Goal: Task Accomplishment & Management: Manage account settings

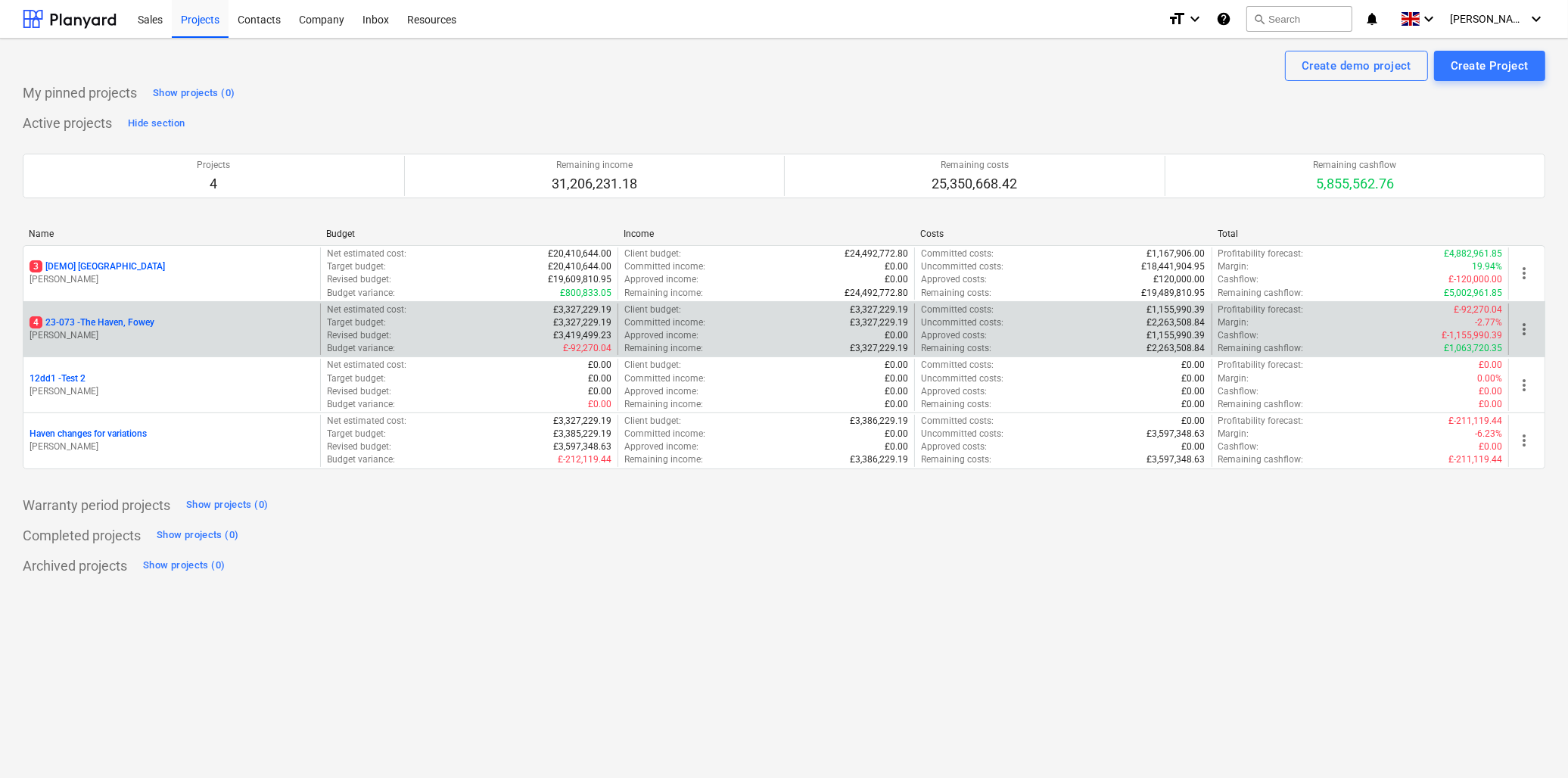
click at [95, 319] on p "4 23-073 - The Haven, Fowey" at bounding box center [92, 322] width 125 height 13
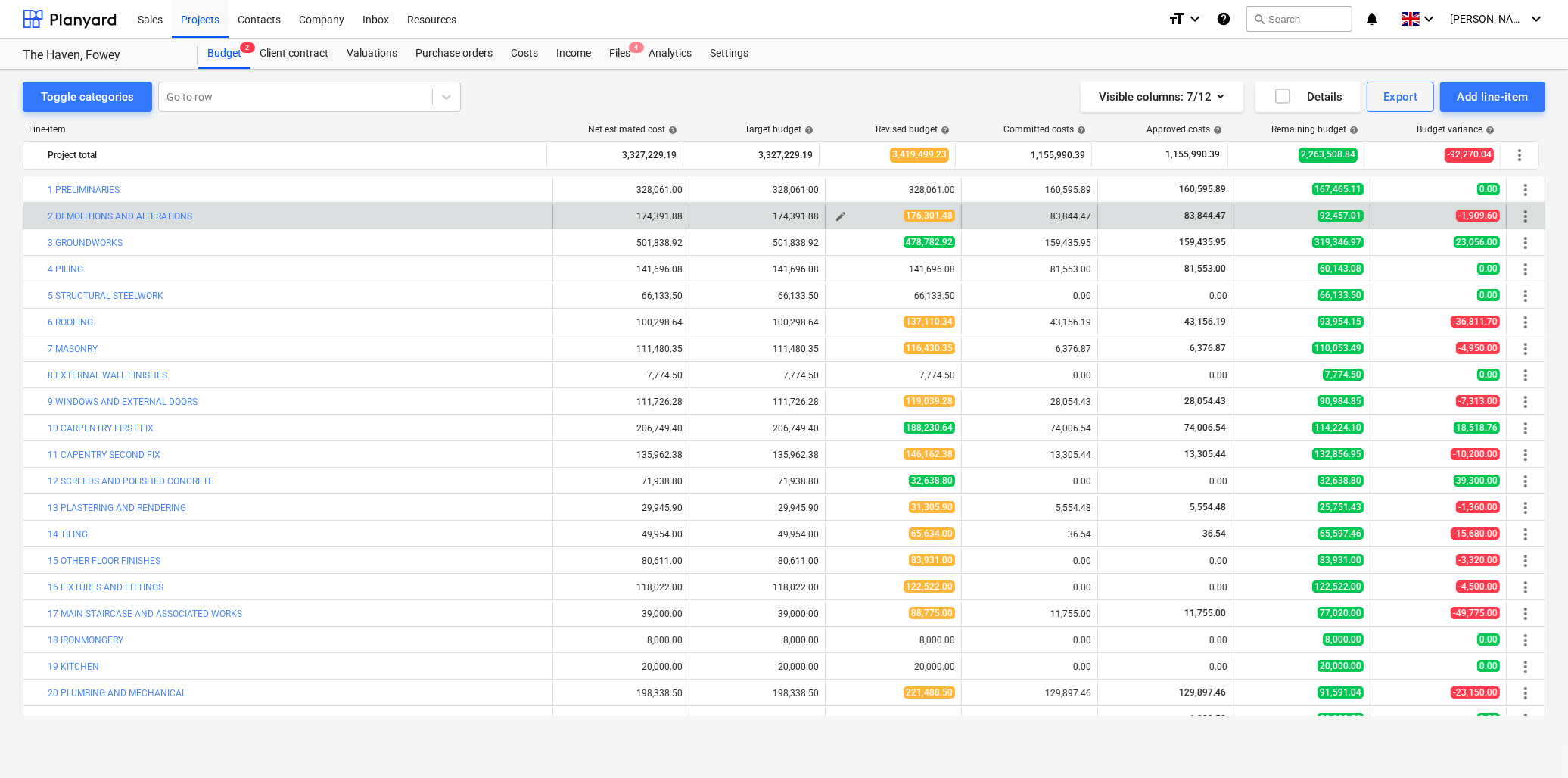
click at [837, 216] on span "edit" at bounding box center [840, 216] width 12 height 12
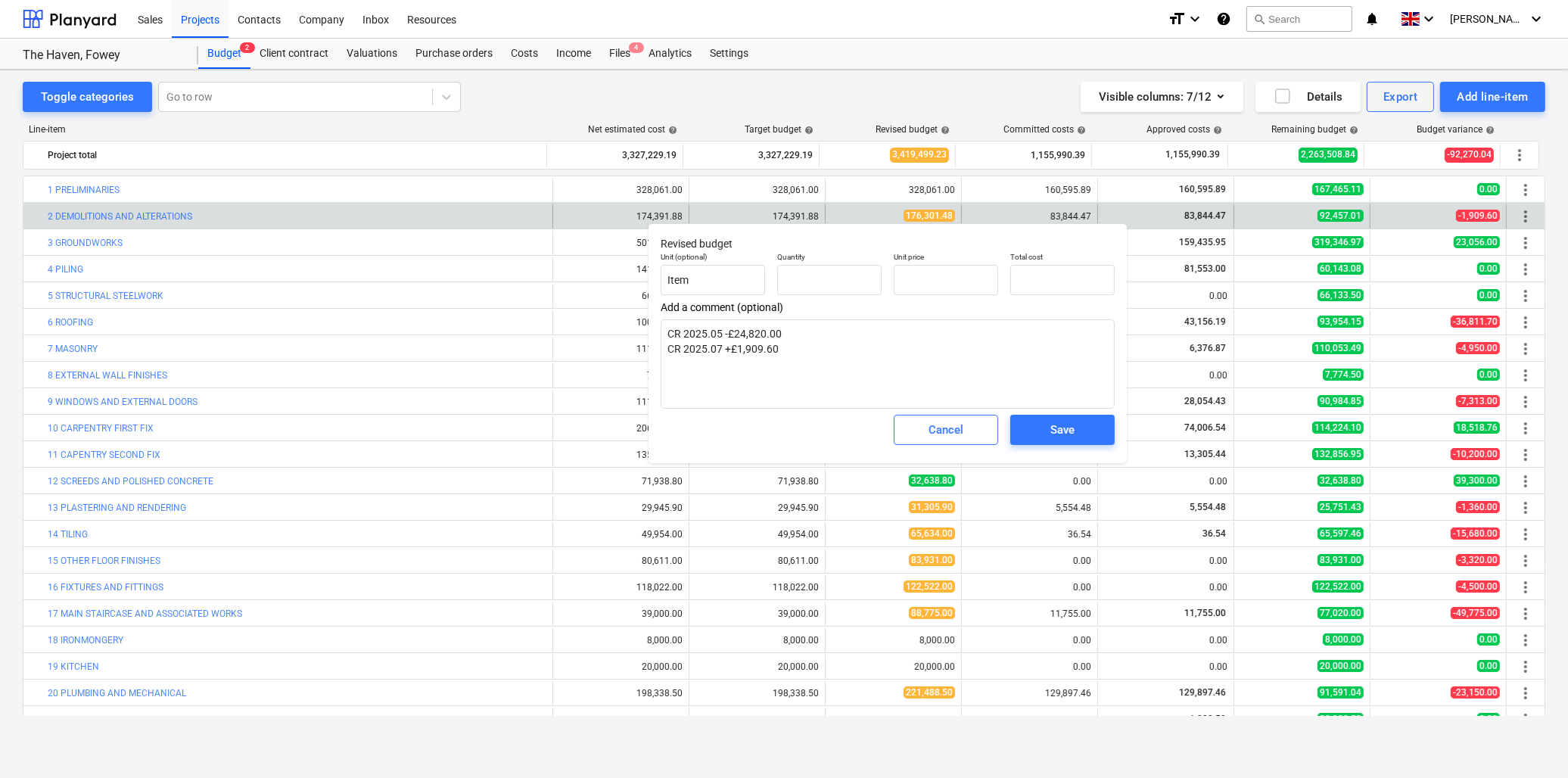
type input "1.00"
type input "176,301.48"
type textarea "x"
click at [793, 352] on textarea "CR 2025.05 -£24,820.00 CR 2025.07 +£1,909.60" at bounding box center [888, 364] width 454 height 89
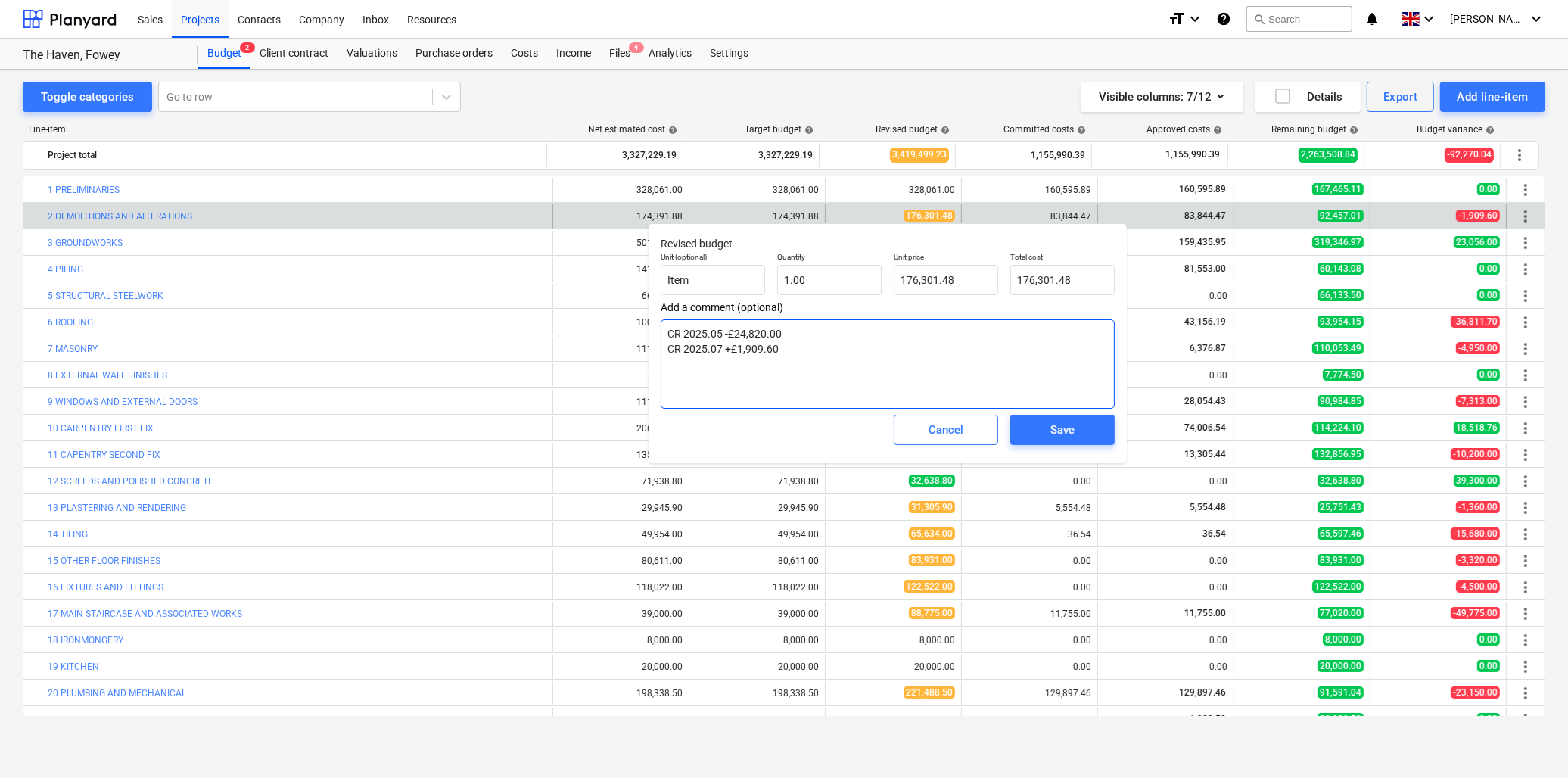
type textarea "CR 2025.05 -£24,820.00 CR 2025.07 +£1,909.60"
type textarea "x"
type textarea "CR 2025.05 -£24,820.00 CR 2025.07 +£1,909.60 C"
type textarea "x"
type textarea "CR 2025.05 -£24,820.00 CR 2025.07 +£1,909.60 CR"
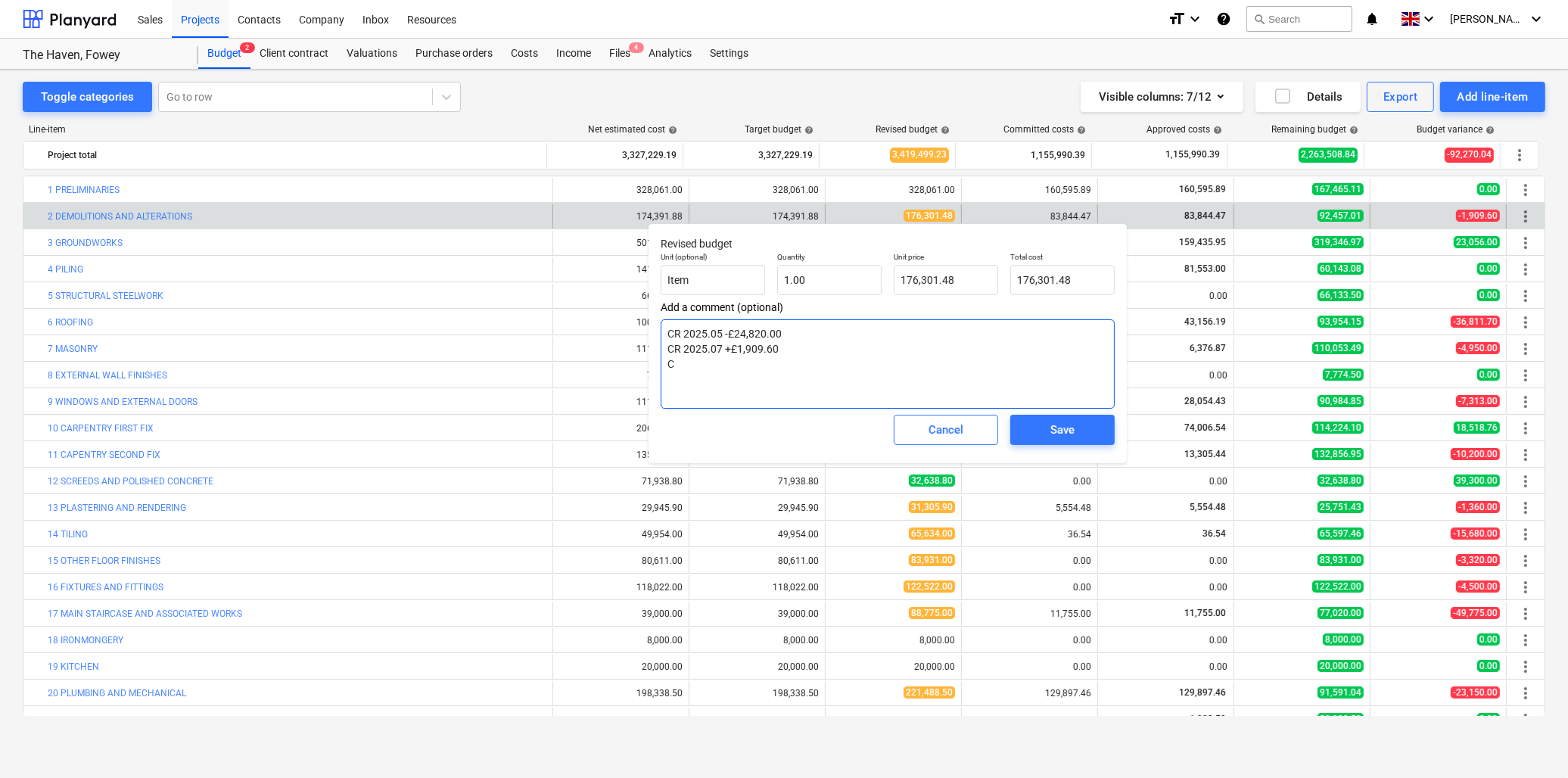
type textarea "x"
type textarea "CR 2025.05 -£24,820.00 CR 2025.07 +£1,909.60 CR"
type textarea "x"
type textarea "CR 2025.05 -£24,820.00 CR 2025.07 +£1,909.60 CR 2"
type textarea "x"
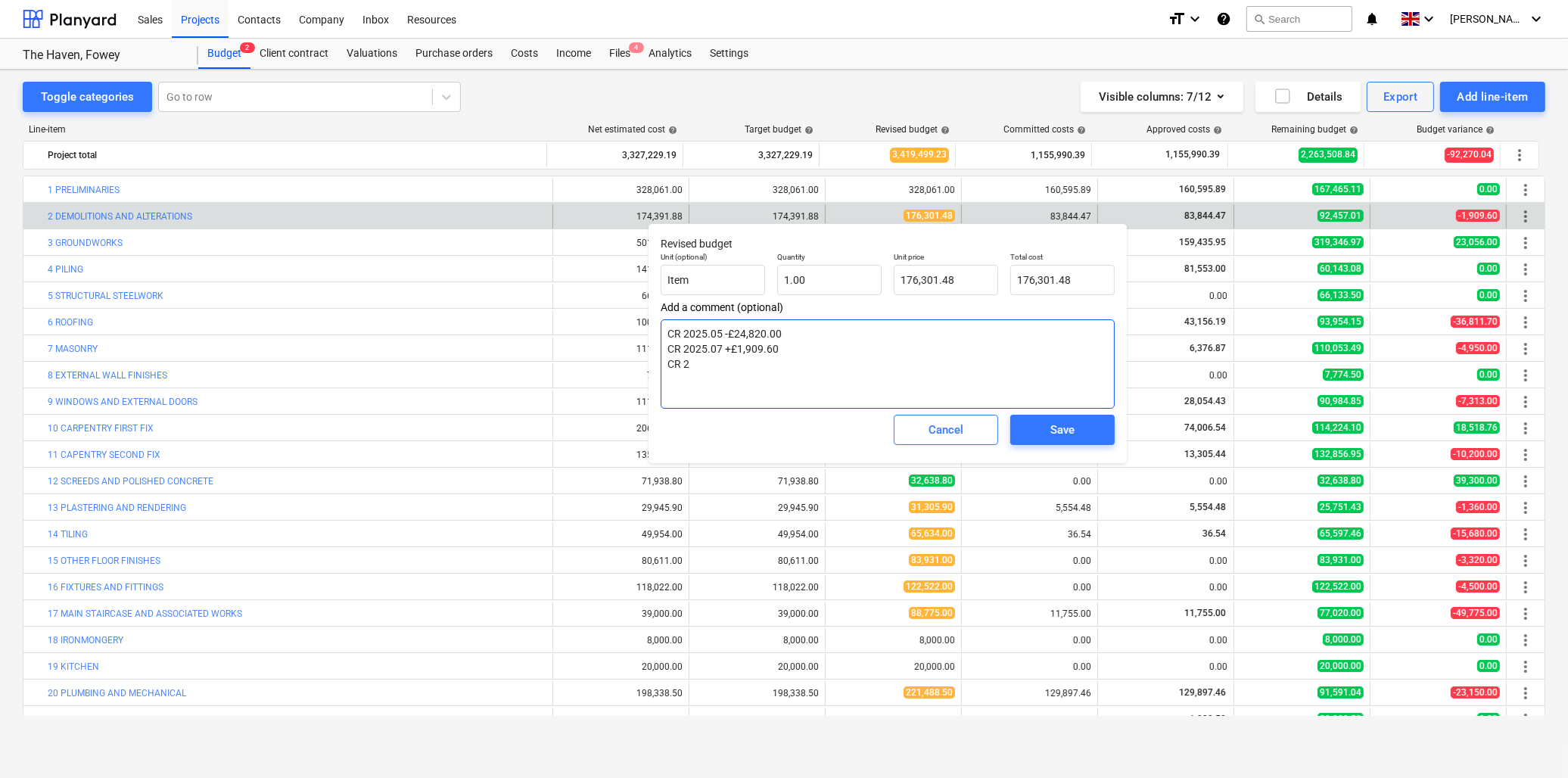
type textarea "CR 2025.05 -£24,820.00 CR 2025.07 +£1,909.60 CR 20"
type textarea "x"
type textarea "CR 2025.05 -£24,820.00 CR 2025.07 +£1,909.60 CR 202"
type textarea "x"
type textarea "CR 2025.05 -£24,820.00 CR 2025.07 +£1,909.60 CR 2025"
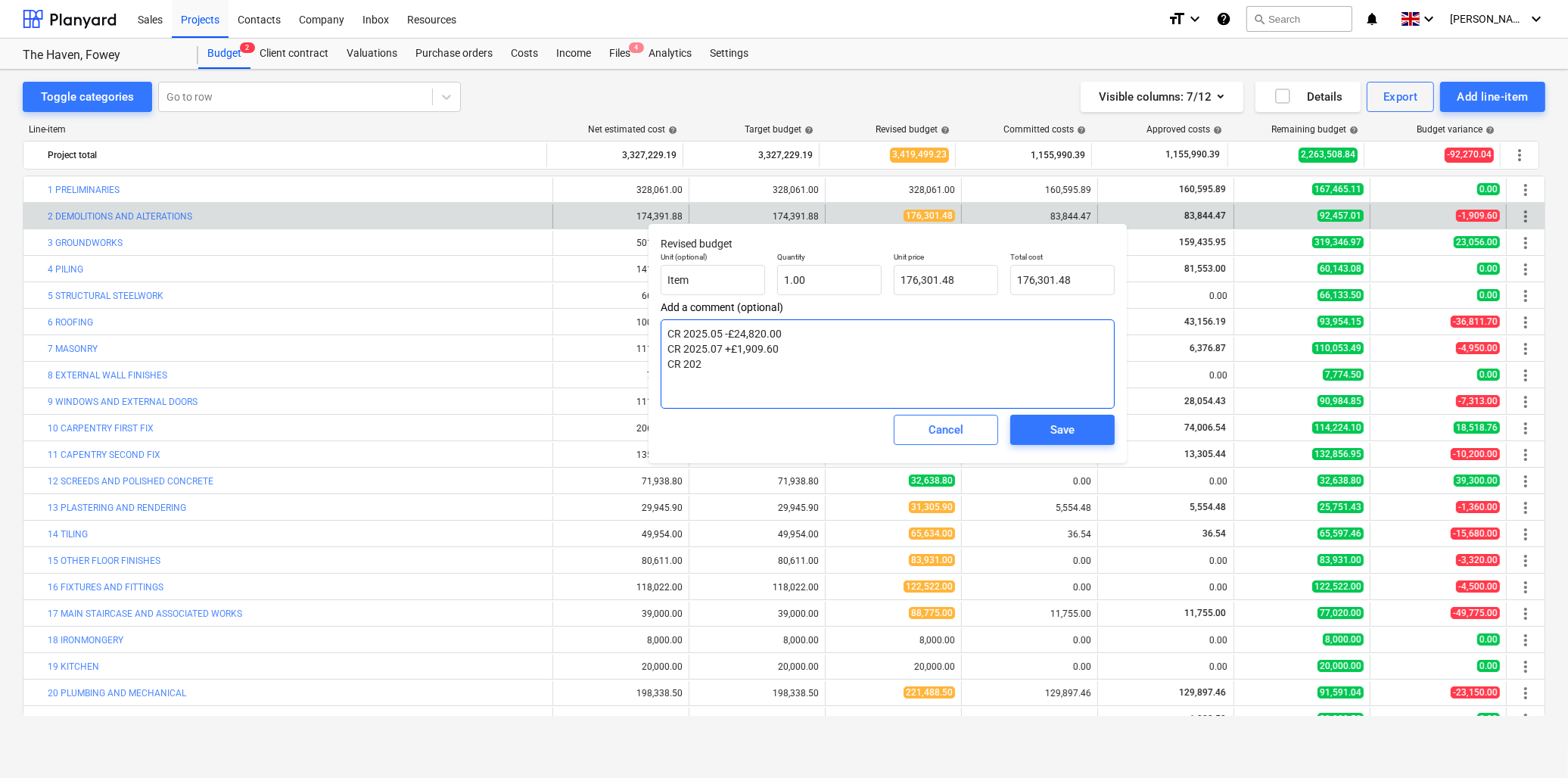
type textarea "x"
type textarea "CR 2025.05 -£24,820.00 CR 2025.07 +£1,909.60 CR 2025."
type textarea "x"
type textarea "CR 2025.05 -£24,820.00 CR 2025.07 +£1,909.60 CR 2025.0"
type textarea "x"
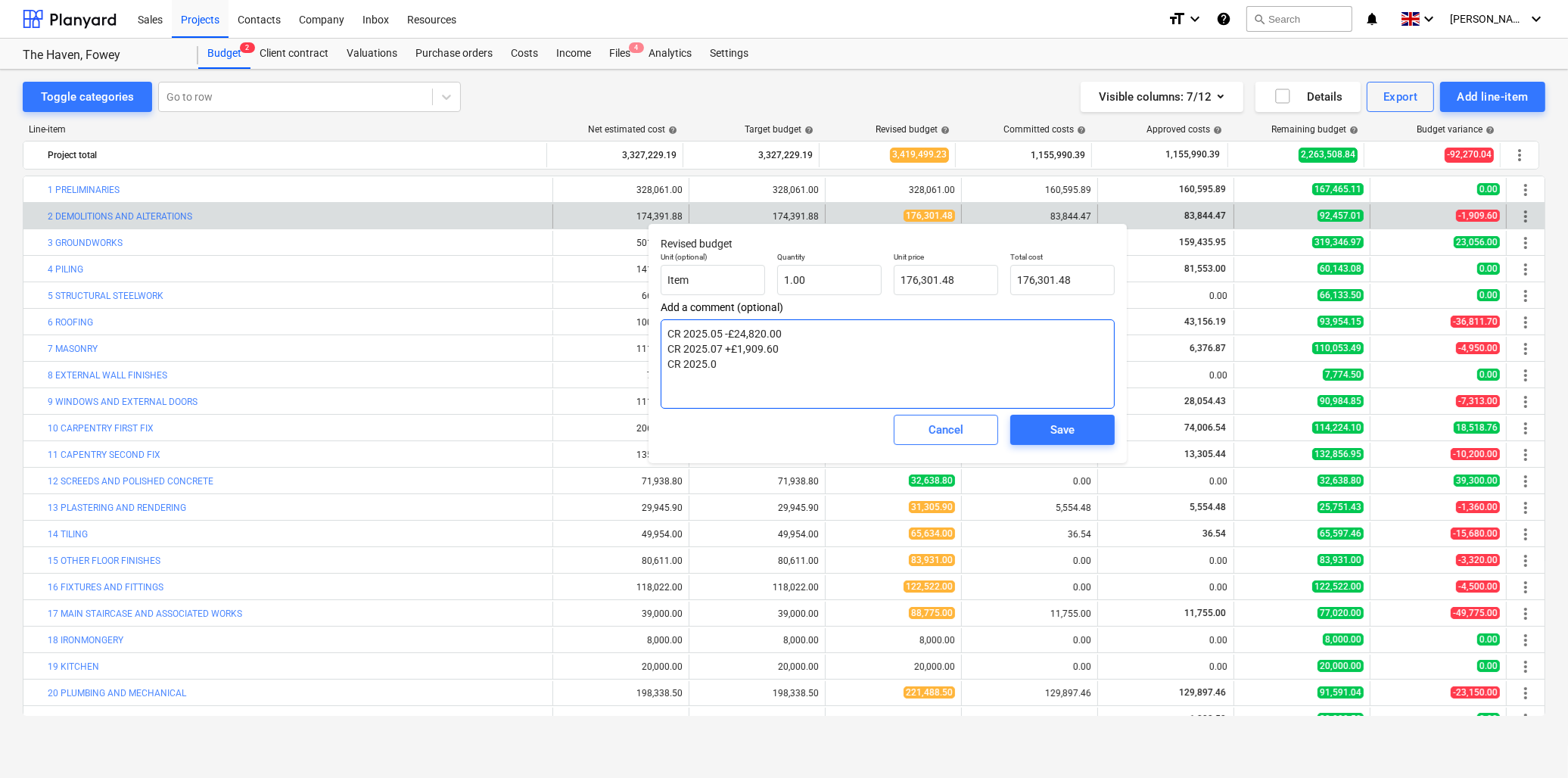
type textarea "CR 2025.05 -£24,820.00 CR 2025.07 +£1,909.60 CR 2025.08"
type textarea "x"
type textarea "CR 2025.05 -£24,820.00 CR 2025.07 +£1,909.60 CR 2025.08"
type textarea "x"
type textarea "CR 2025.05 -£24,820.00 CR 2025.07 +£1,909.60 CR 2025.08 +"
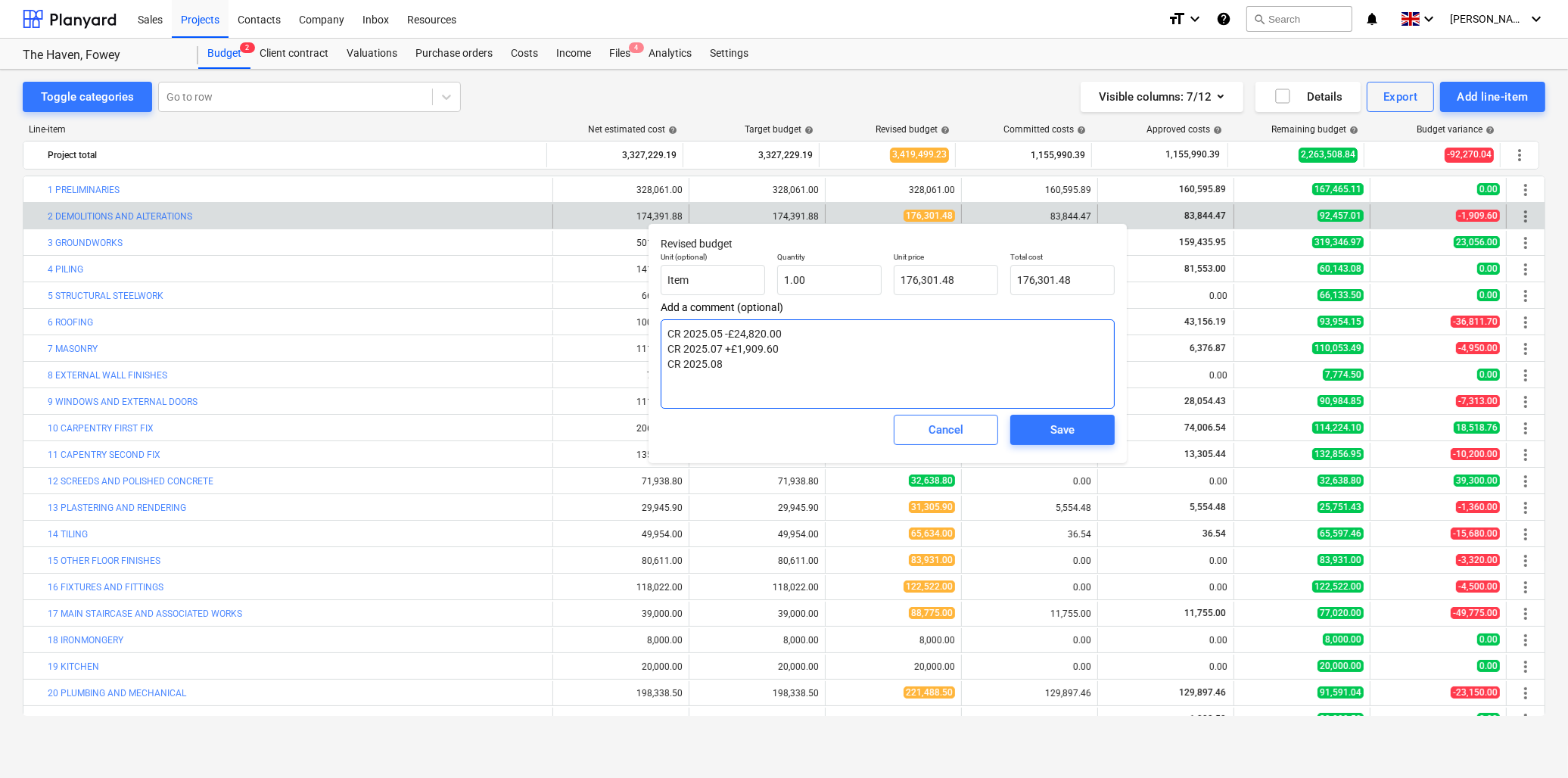
type textarea "x"
type textarea "CR 2025.05 -£24,820.00 CR 2025.07 +£1,909.60 CR 2025.08 +£"
type textarea "x"
type textarea "CR 2025.05 -£24,820.00 CR 2025.07 +£1,909.60 CR 2025.08 +£1"
type textarea "x"
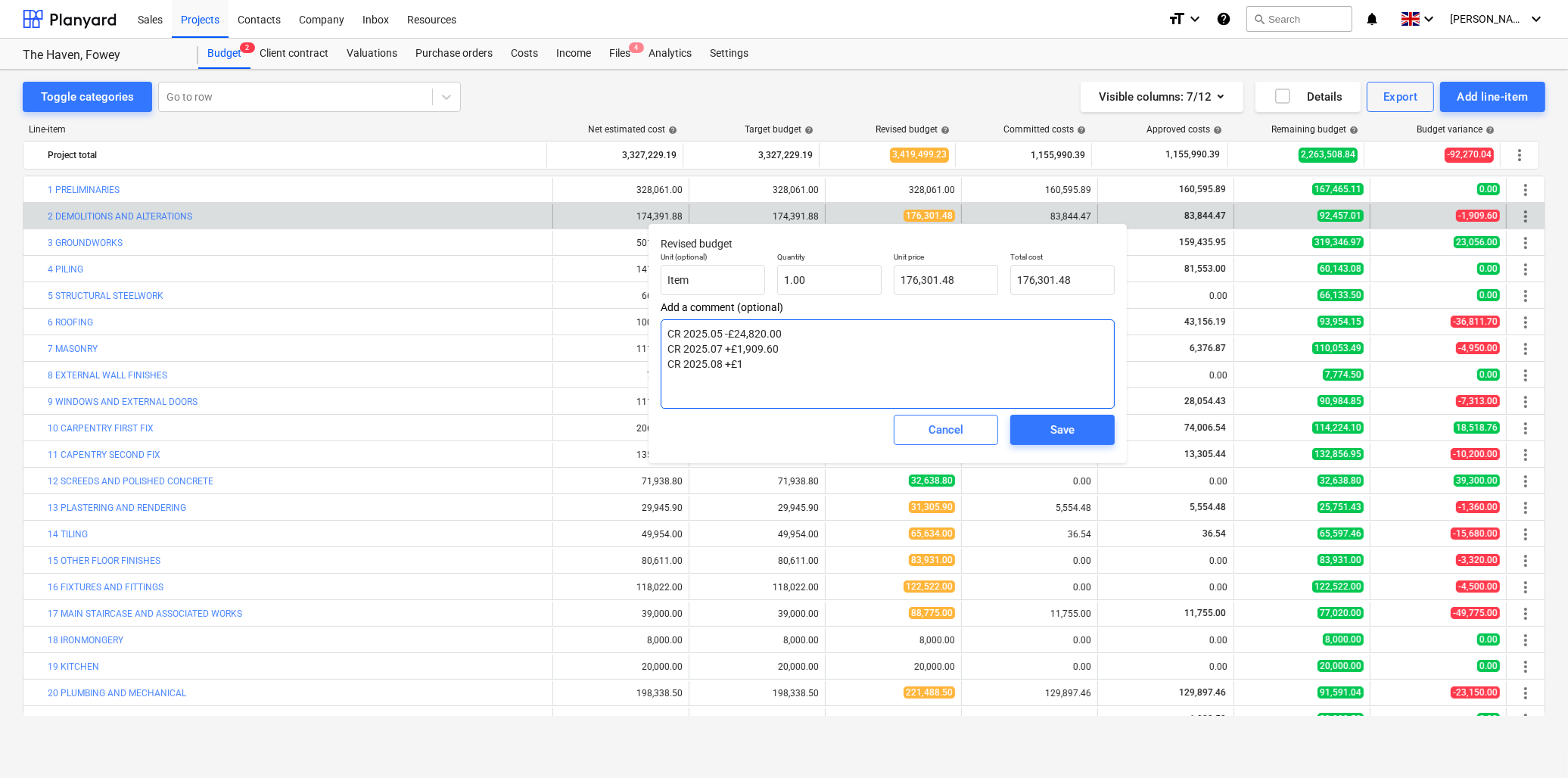
type textarea "CR 2025.05 -£24,820.00 CR 2025.07 +£1,909.60 CR 2025.08 +£14"
type textarea "x"
type textarea "CR 2025.05 -£24,820.00 CR 2025.07 +£1,909.60 CR 2025.08 +£14,"
type textarea "x"
type textarea "CR 2025.05 -£24,820.00 CR 2025.07 +£1,909.60 CR 2025.08 +£14,9"
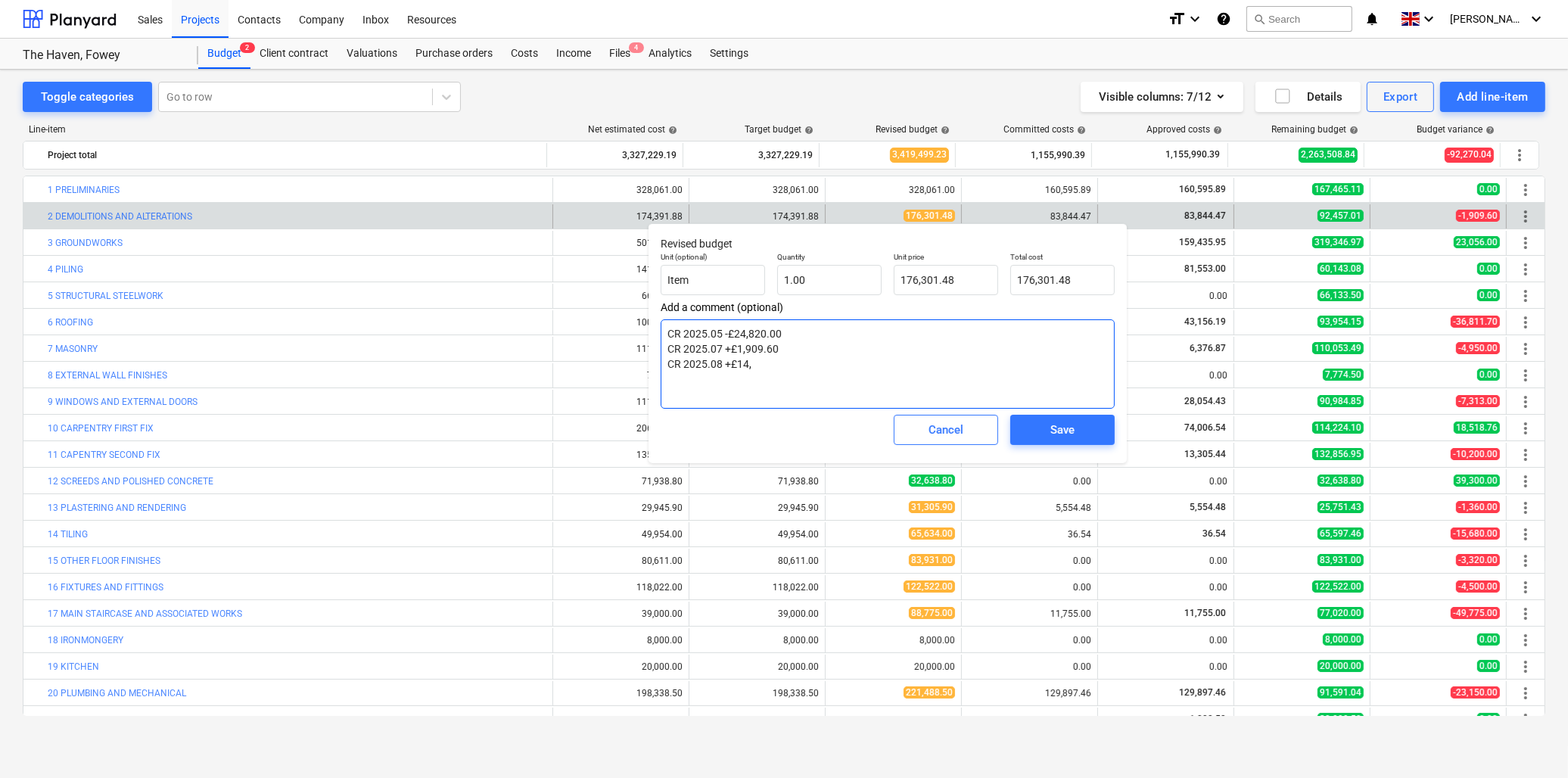
type textarea "x"
type textarea "CR 2025.05 -£24,820.00 CR 2025.07 +£1,909.60 CR 2025.08 +£14,99"
type textarea "x"
type textarea "CR 2025.05 -£24,820.00 CR 2025.07 +£1,909.60 CR 2025.08 +£14,999"
type textarea "x"
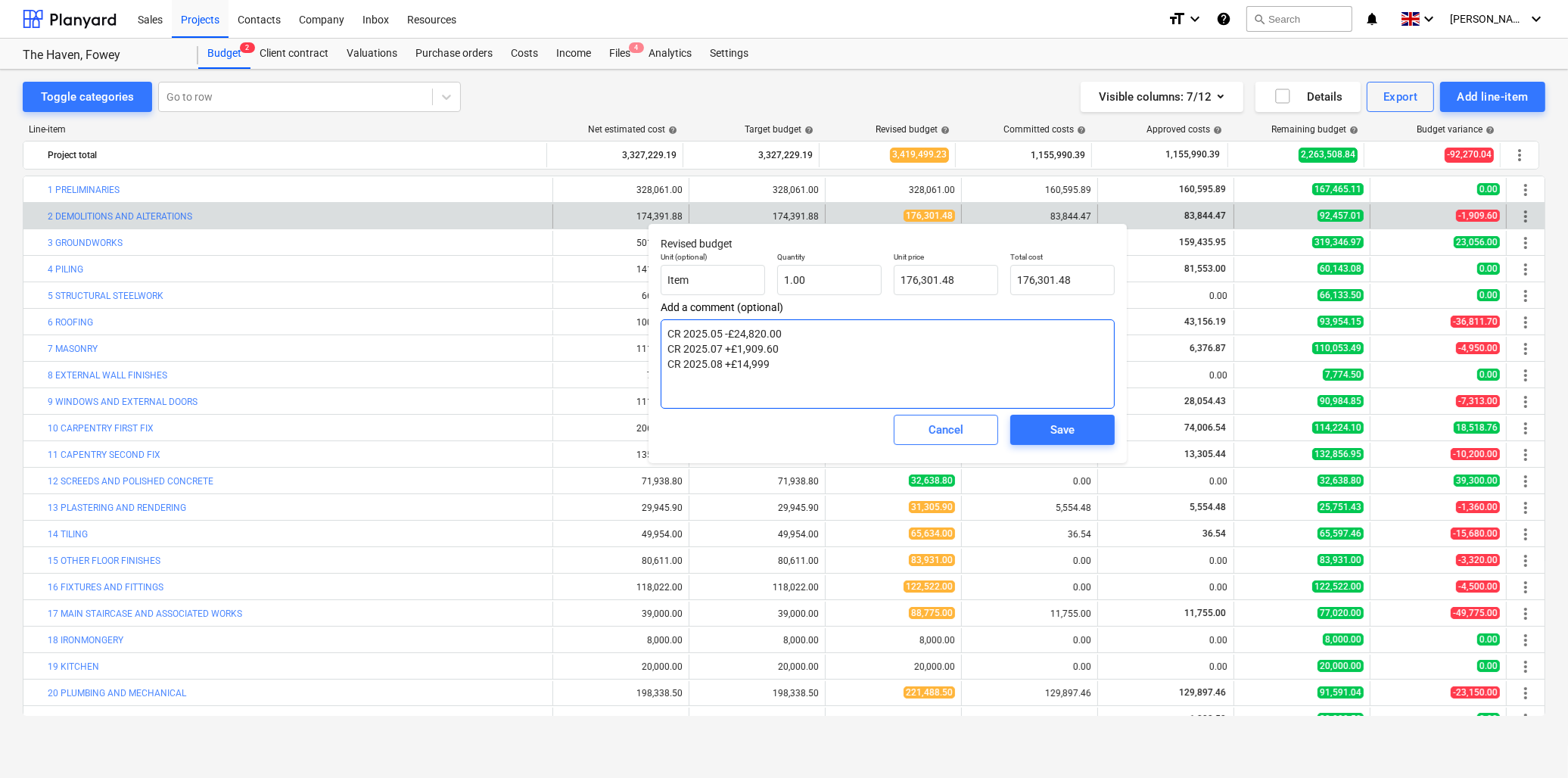
type textarea "CR 2025.05 -£24,820.00 CR 2025.07 +£1,909.60 CR 2025.08 +£14,999."
type textarea "x"
type textarea "CR 2025.05 -£24,820.00 CR 2025.07 +£1,909.60 CR 2025.08 +£14,999.6"
type textarea "x"
type textarea "CR 2025.05 -£24,820.00 CR 2025.07 +£1,909.60 CR 2025.08 +£14,999.60"
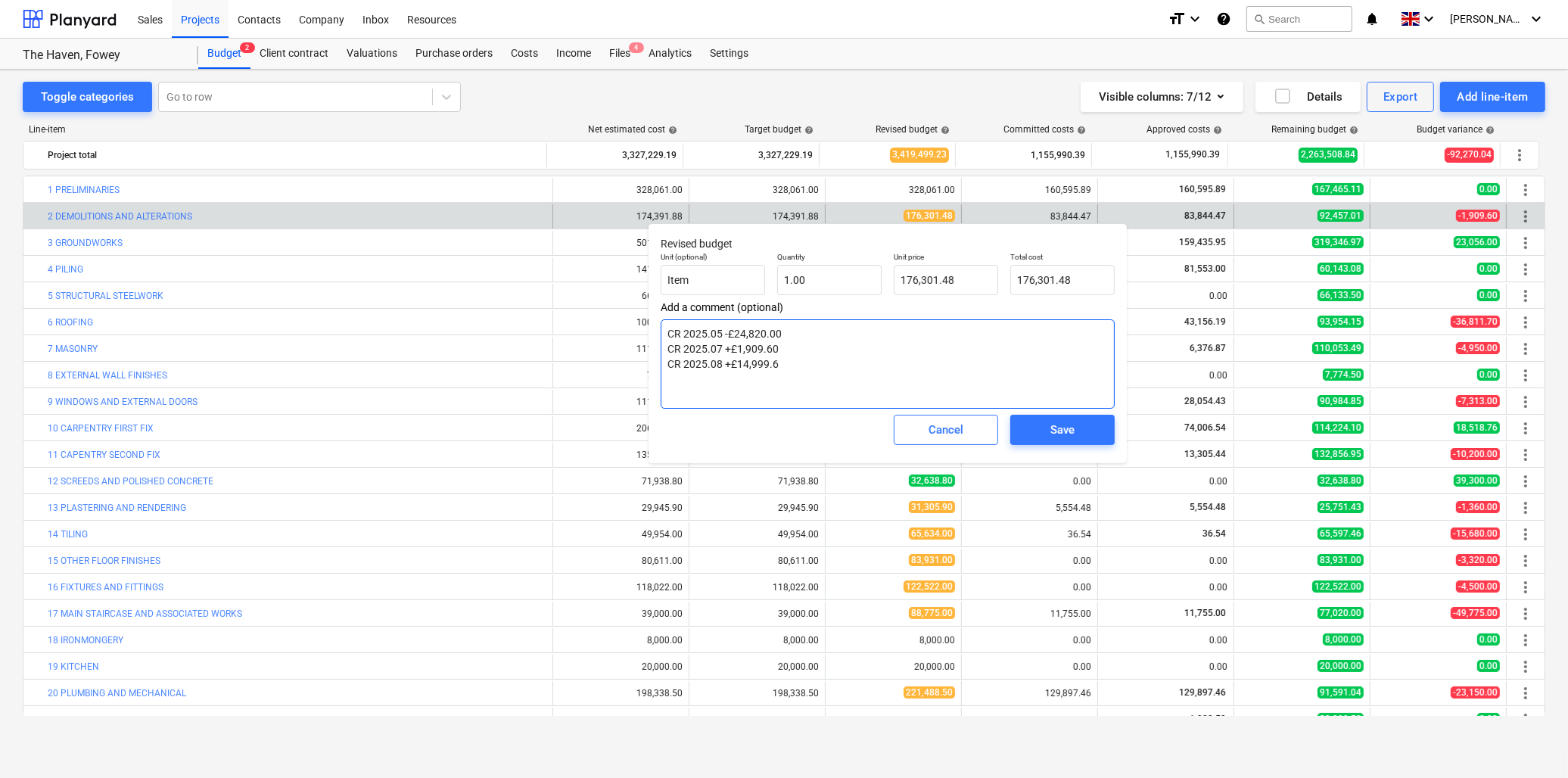
type textarea "x"
type textarea "CR 2025.05 -£24,820.00 CR 2025.07 +£1,909.60 CR 2025.08 +£14,999.60"
click at [957, 276] on input "176301.48" at bounding box center [946, 280] width 105 height 30
type input "1"
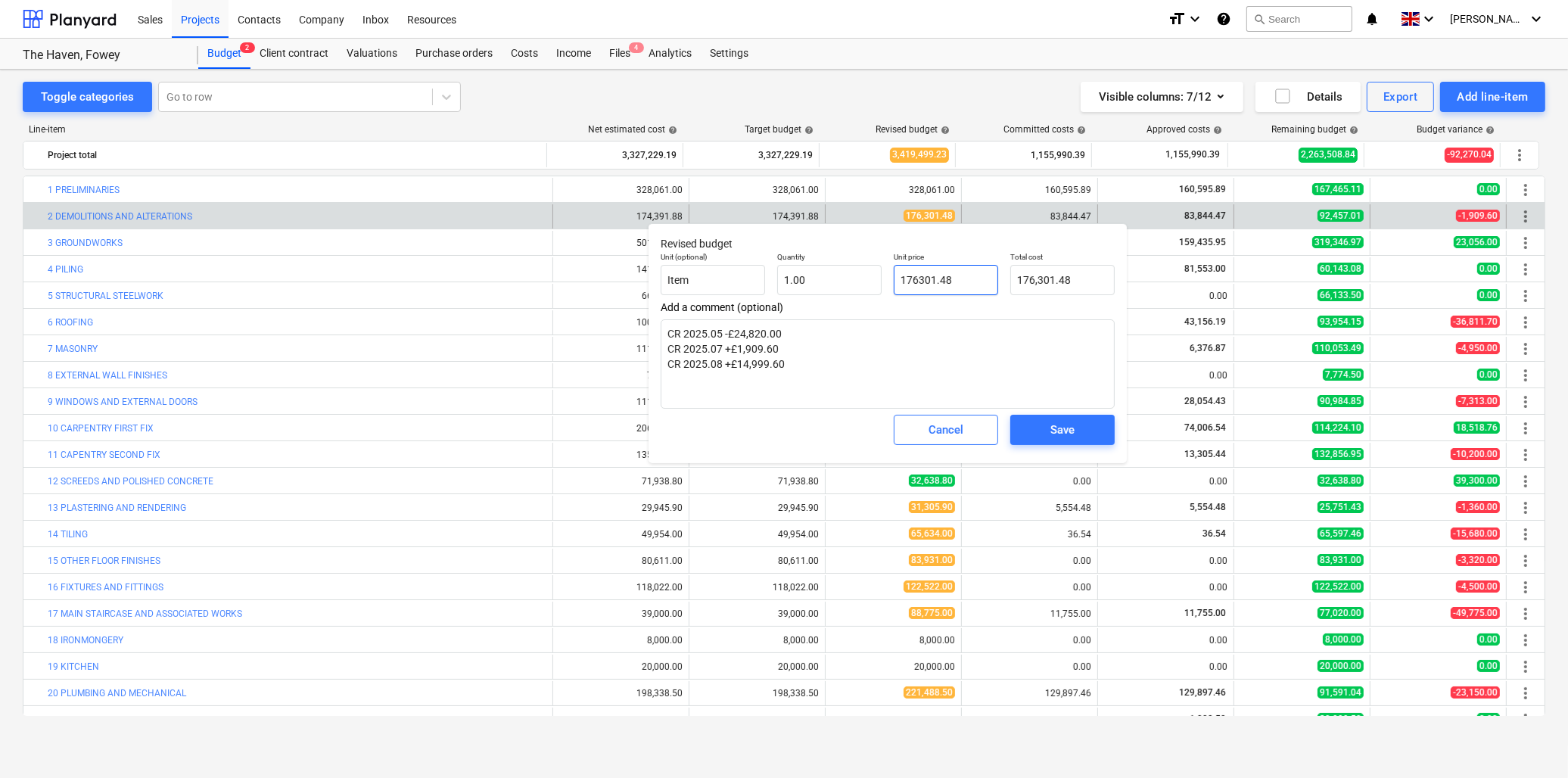
type textarea "x"
type input "1.00"
type input "18"
type textarea "x"
type input "18.00"
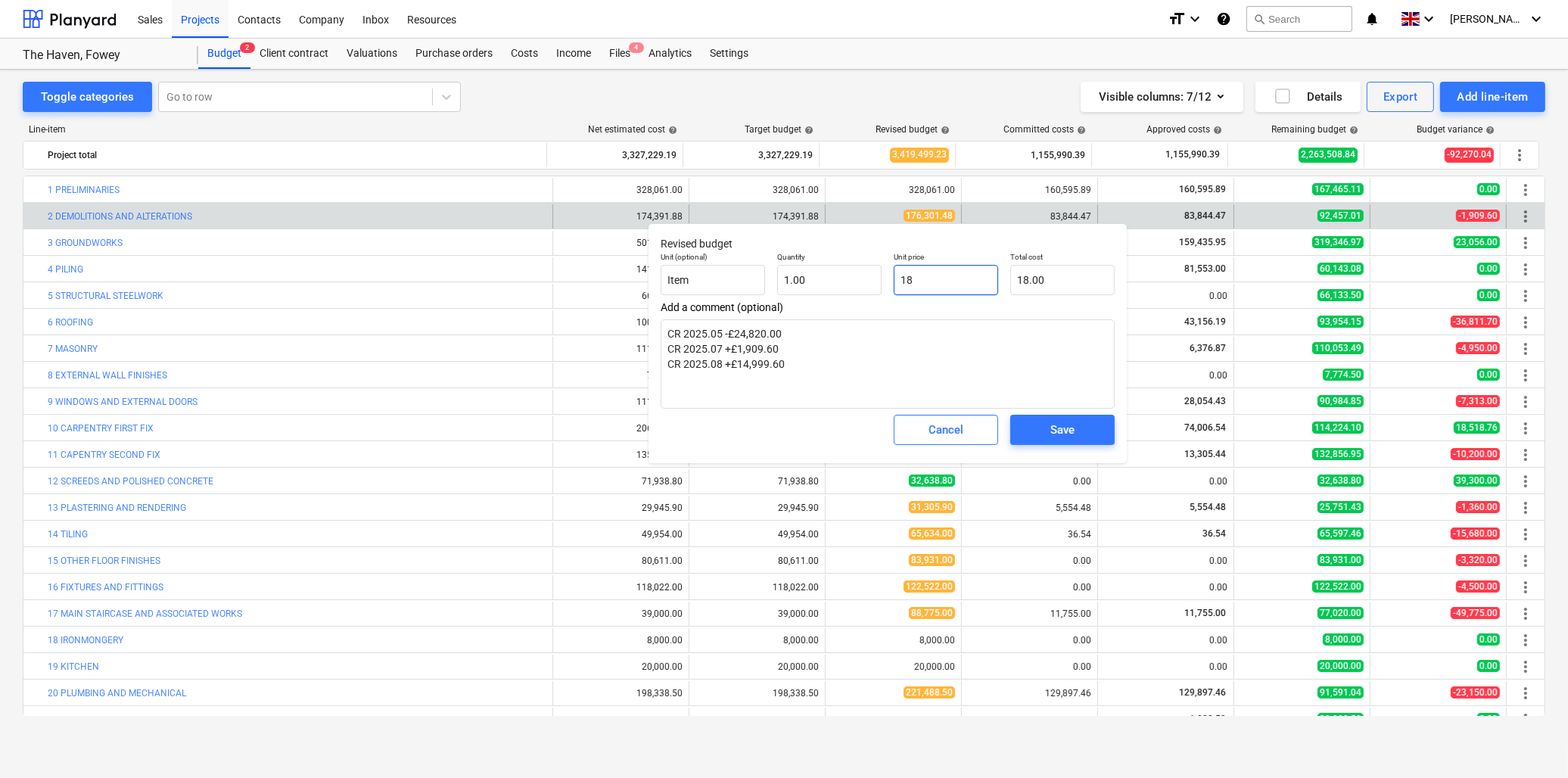
type input "189"
type textarea "x"
type input "189.00"
type input "1893"
type textarea "x"
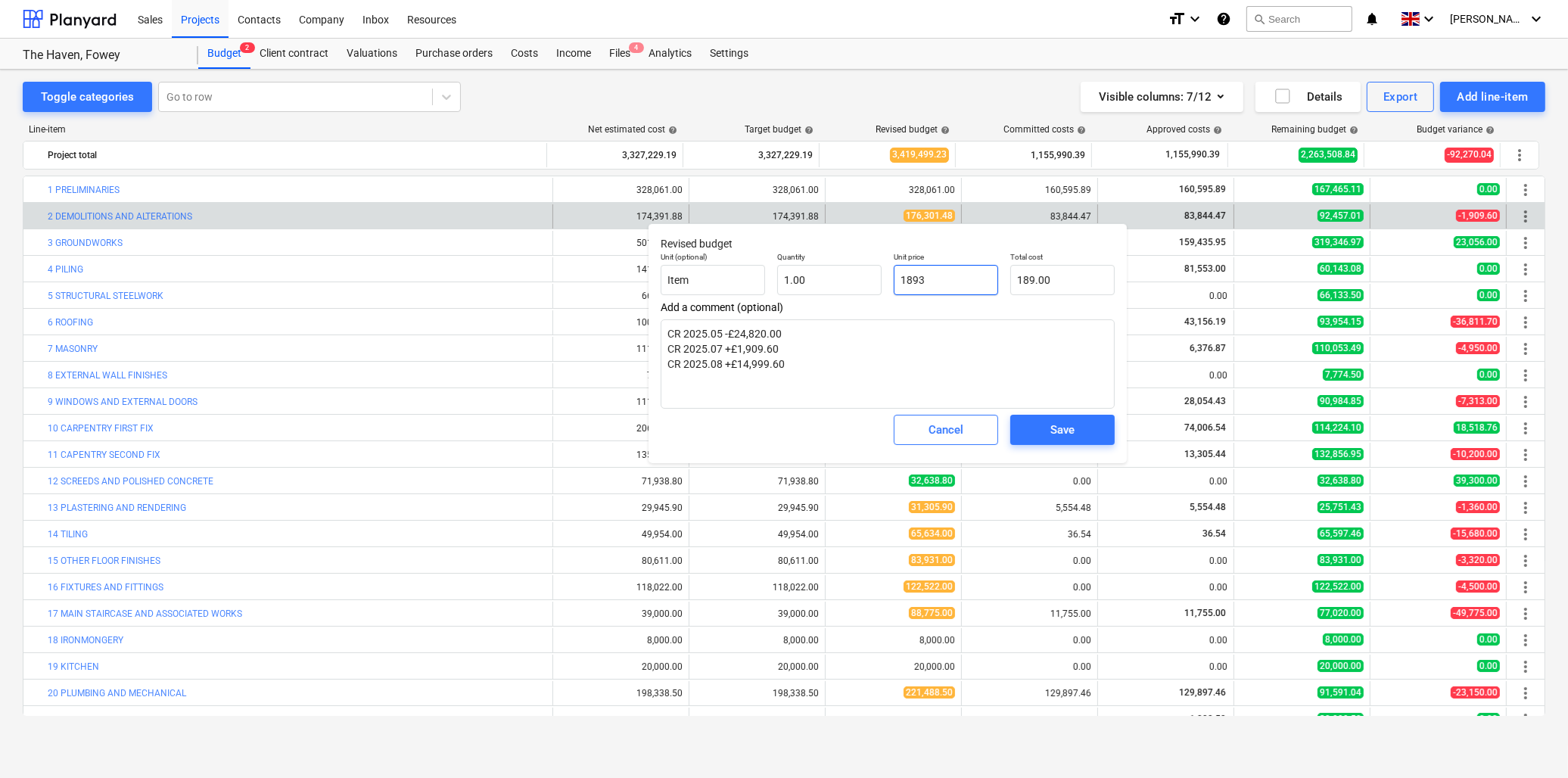
type input "1,893.00"
type input "18939"
type textarea "x"
type input "18,939.00"
type input "189391"
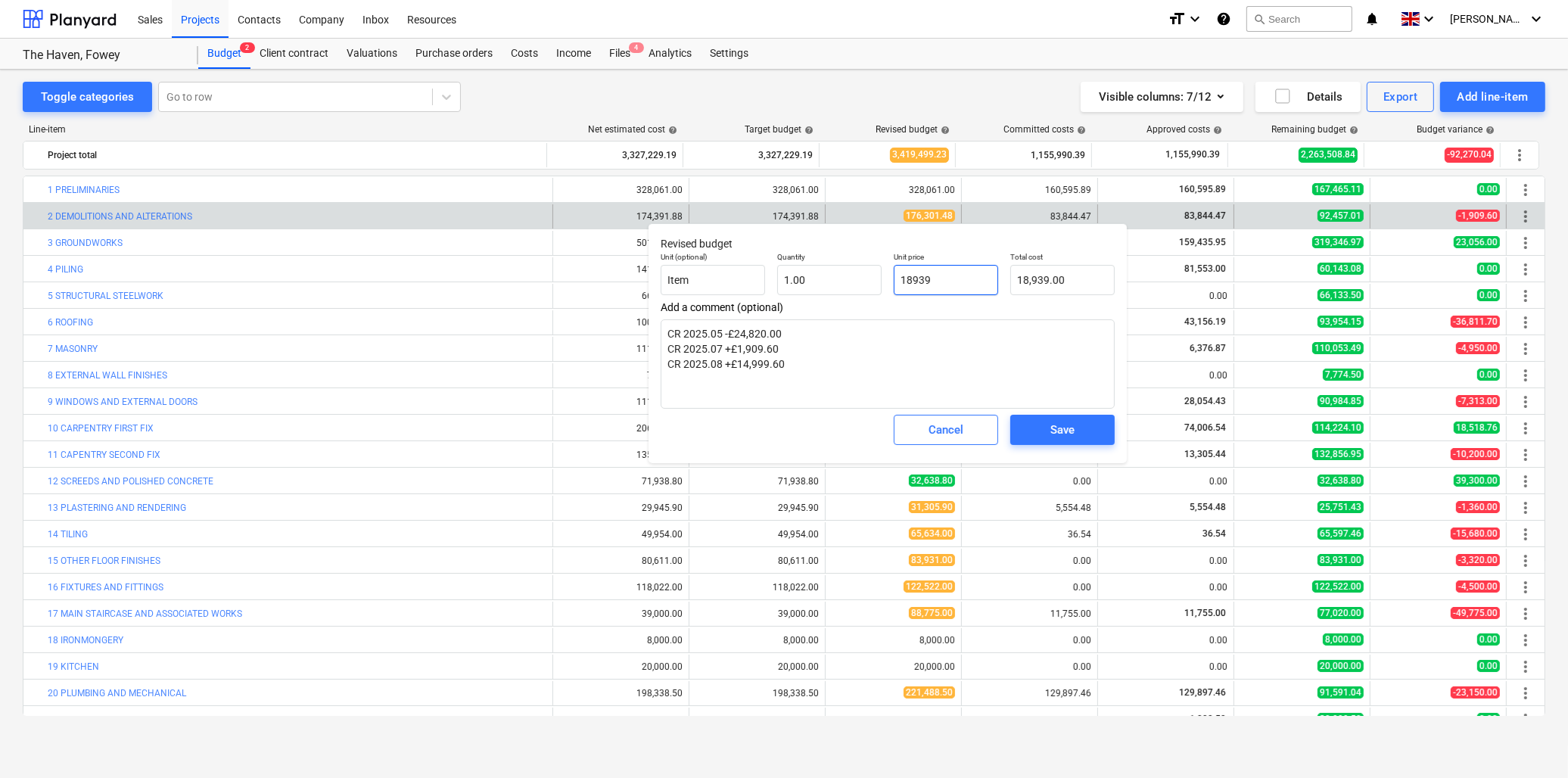
type textarea "x"
type input "189,391.00"
type input "189391."
type textarea "x"
type input "189391.4"
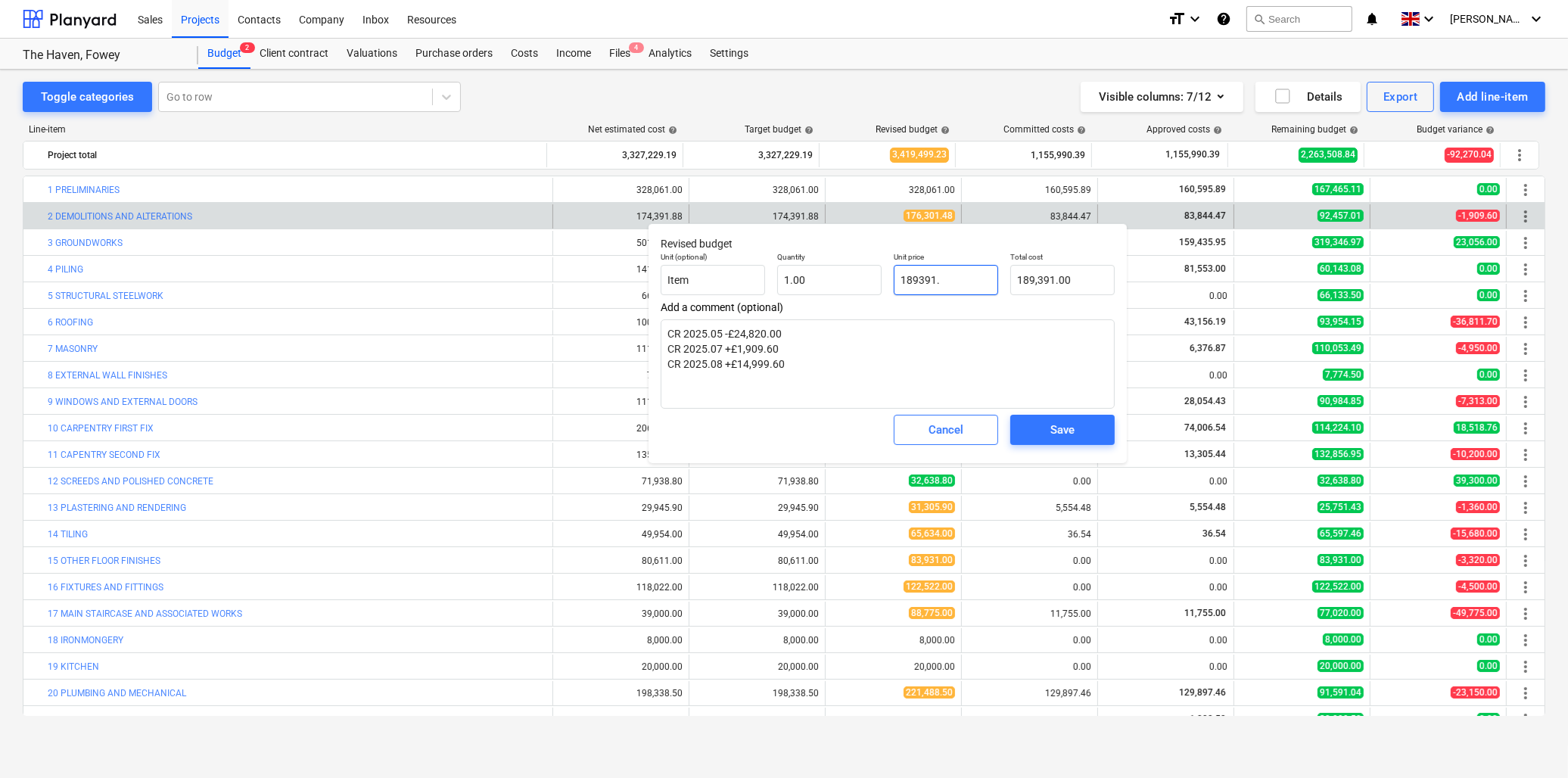
type textarea "x"
type input "189,391.40"
type input "189391.48"
type textarea "x"
type input "189,391.48"
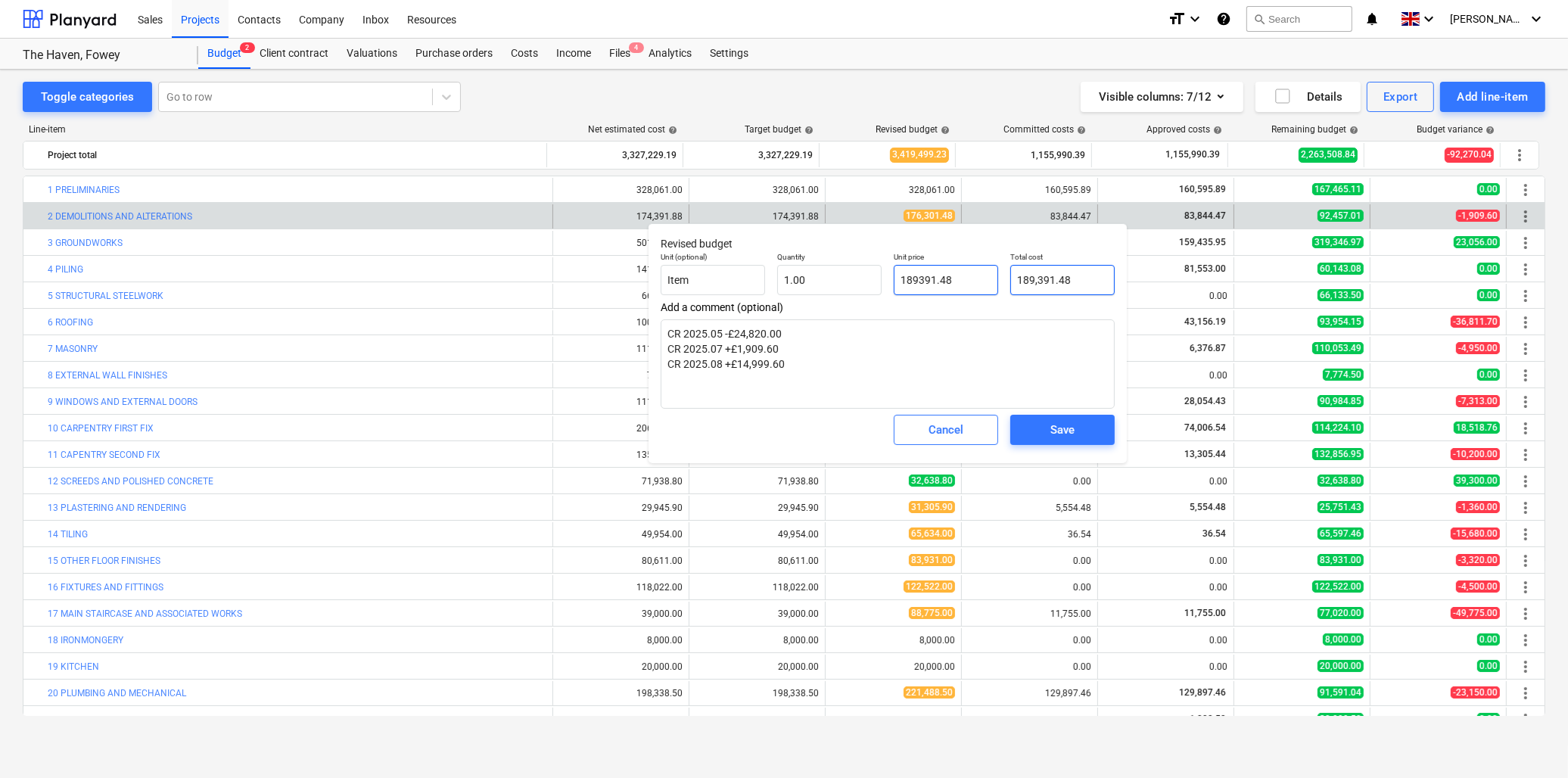
type input "189,391.48"
type input "189391.48"
type textarea "x"
type input "189,391.48"
click at [1054, 428] on div "Save" at bounding box center [1062, 429] width 24 height 20
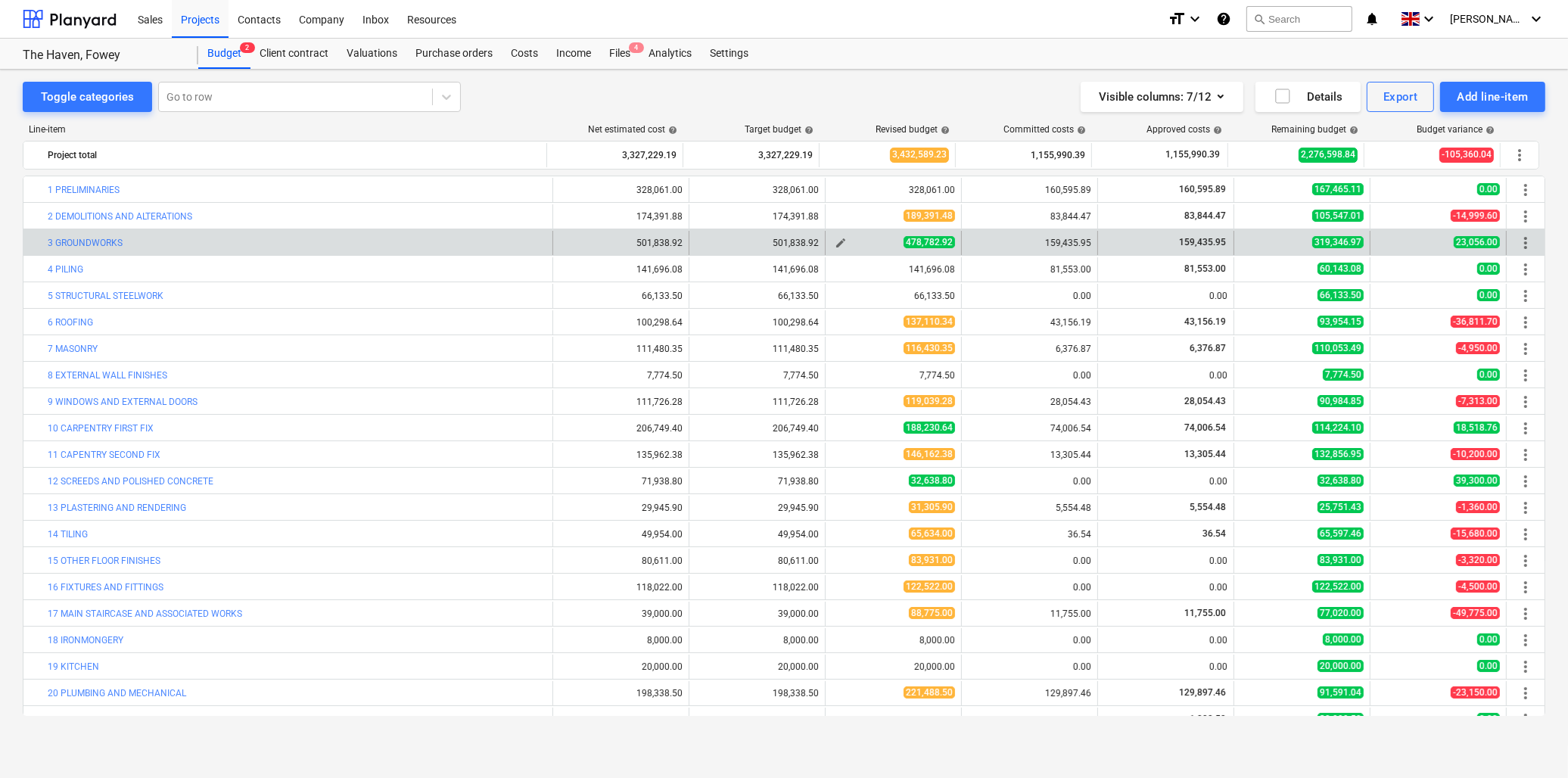
click at [834, 242] on span "edit" at bounding box center [840, 242] width 12 height 12
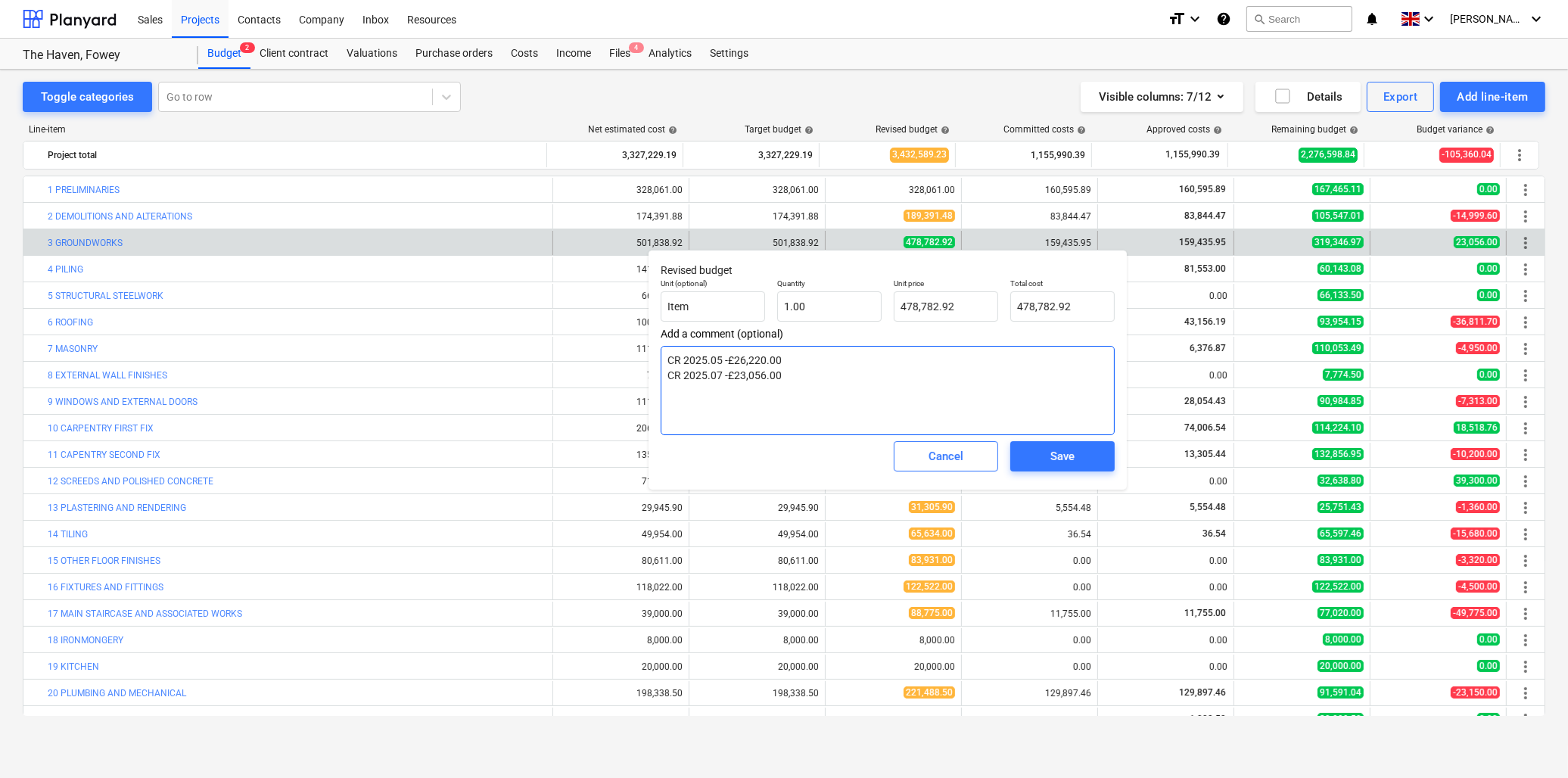
click at [819, 375] on textarea "CR 2025.05 -£26,220.00 CR 2025.07 -£23,056.00" at bounding box center [888, 390] width 454 height 89
type textarea "x"
type textarea "CR 2025.05 -£26,220.00 CR 2025.07 -£23,056.00"
type textarea "x"
type textarea "CR 2025.05 -£26,220.00 CR 2025.07 -£23,056.00 C"
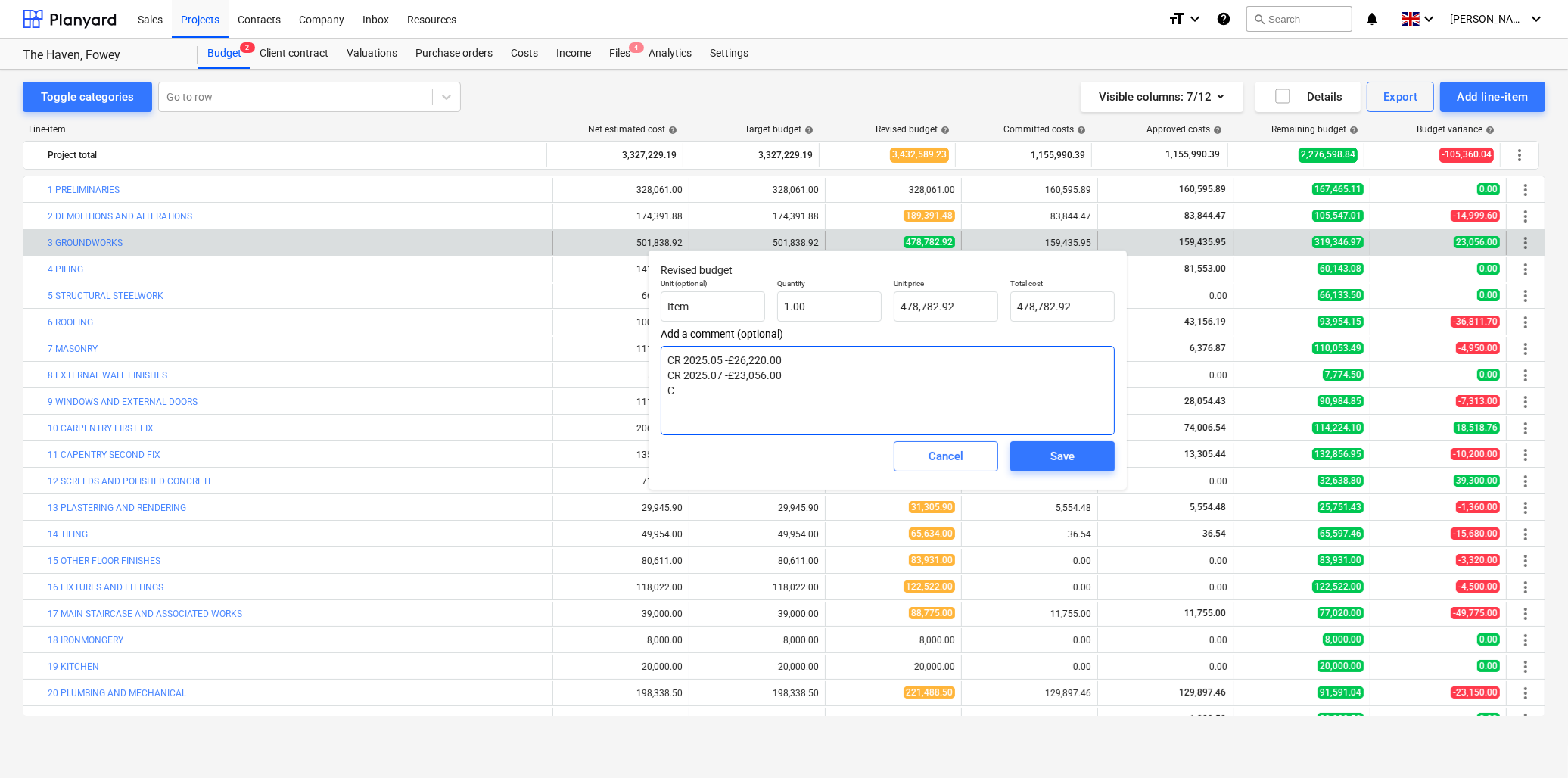
type textarea "x"
type textarea "CR 2025.05 -£26,220.00 CR 2025.07 -£23,056.00 CE"
type textarea "x"
type textarea "CR 2025.05 -£26,220.00 CR 2025.07 -£23,056.00 C"
type textarea "x"
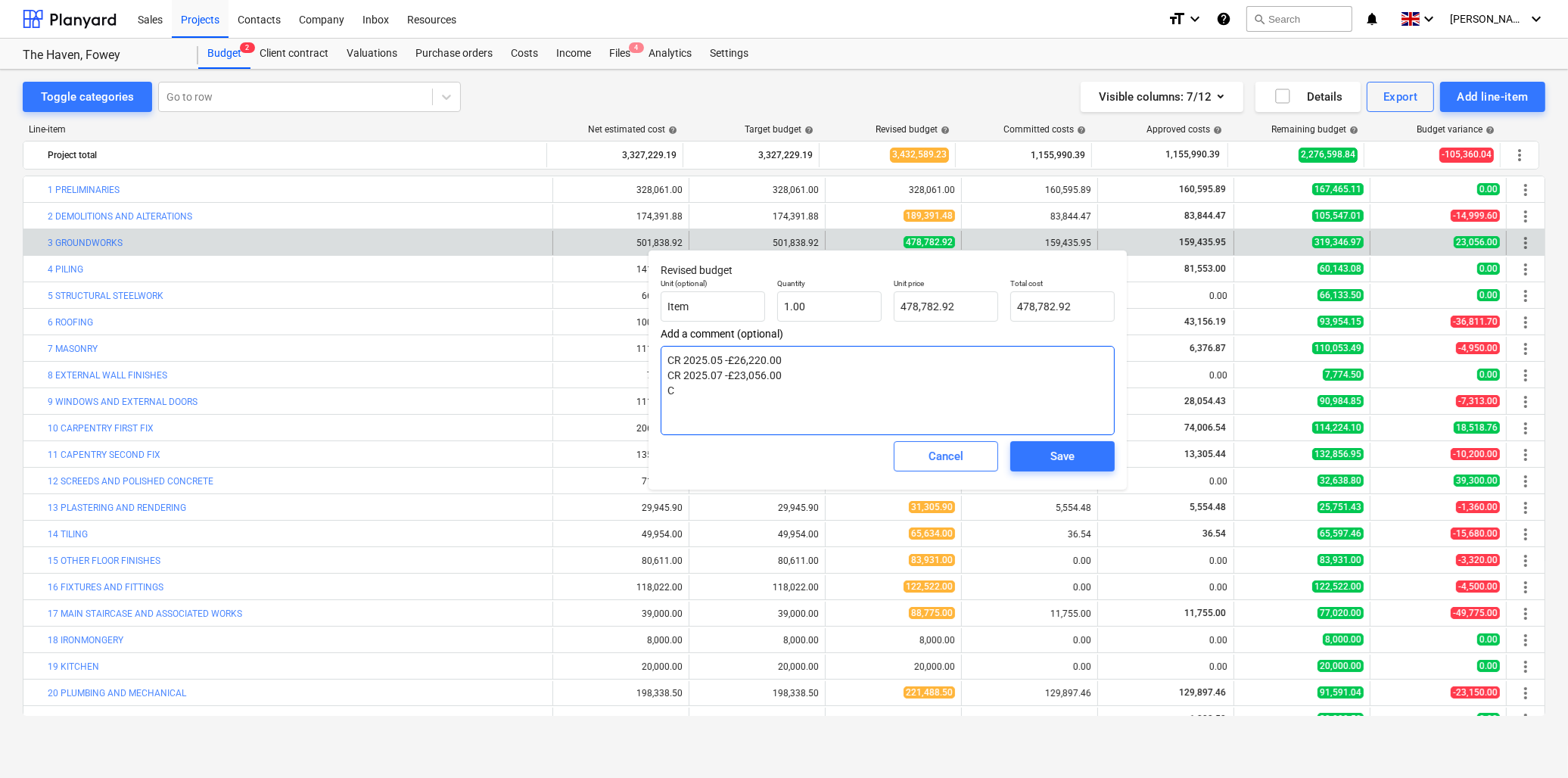
type textarea "CR 2025.05 -£26,220.00 CR 2025.07 -£23,056.00 CR"
type textarea "x"
type textarea "CR 2025.05 -£26,220.00 CR 2025.07 -£23,056.00 CR"
type textarea "x"
type textarea "CR 2025.05 -£26,220.00 CR 2025.07 -£23,056.00 CR 2"
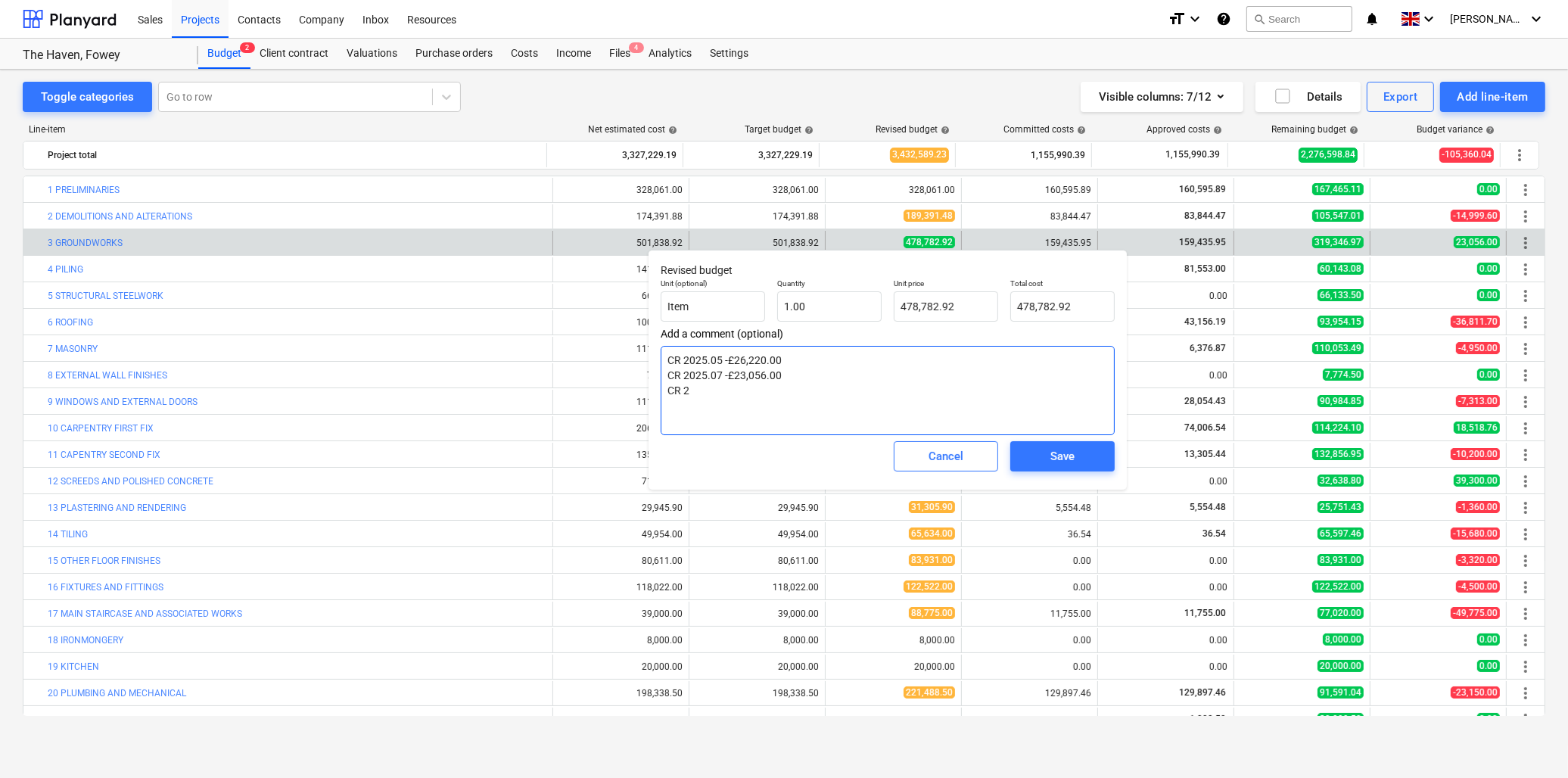
type textarea "x"
type textarea "CR 2025.05 -£26,220.00 CR 2025.07 -£23,056.00 CR 20"
type textarea "x"
type textarea "CR 2025.05 -£26,220.00 CR 2025.07 -£23,056.00 CR 202"
type textarea "x"
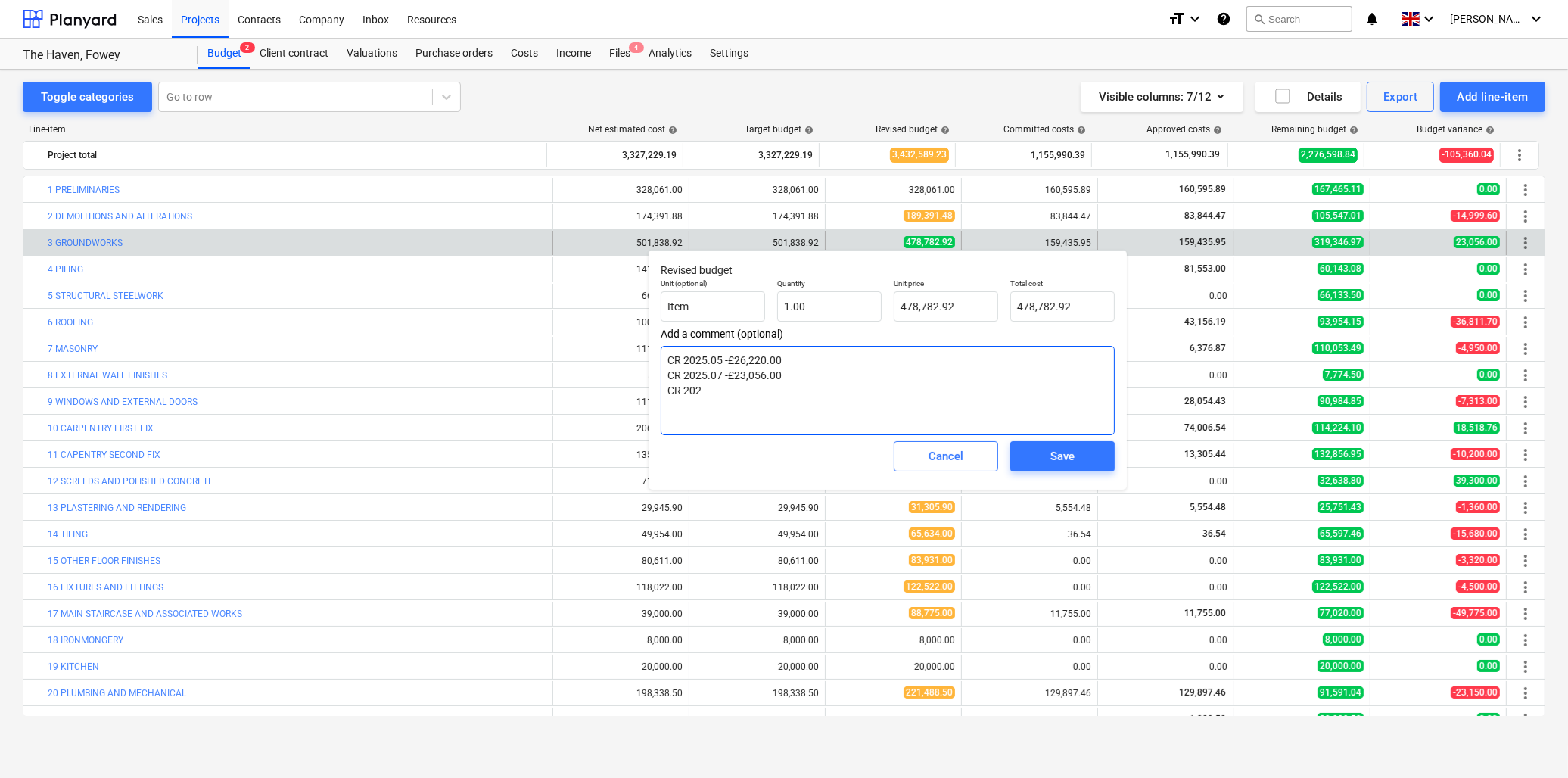
type textarea "CR 2025.05 -£26,220.00 CR 2025.07 -£23,056.00 CR 2025"
type textarea "x"
type textarea "CR 2025.05 -£26,220.00 CR 2025.07 -£23,056.00 CR 2025."
type textarea "x"
type textarea "CR 2025.05 -£26,220.00 CR 2025.07 -£23,056.00 CR 2025.0"
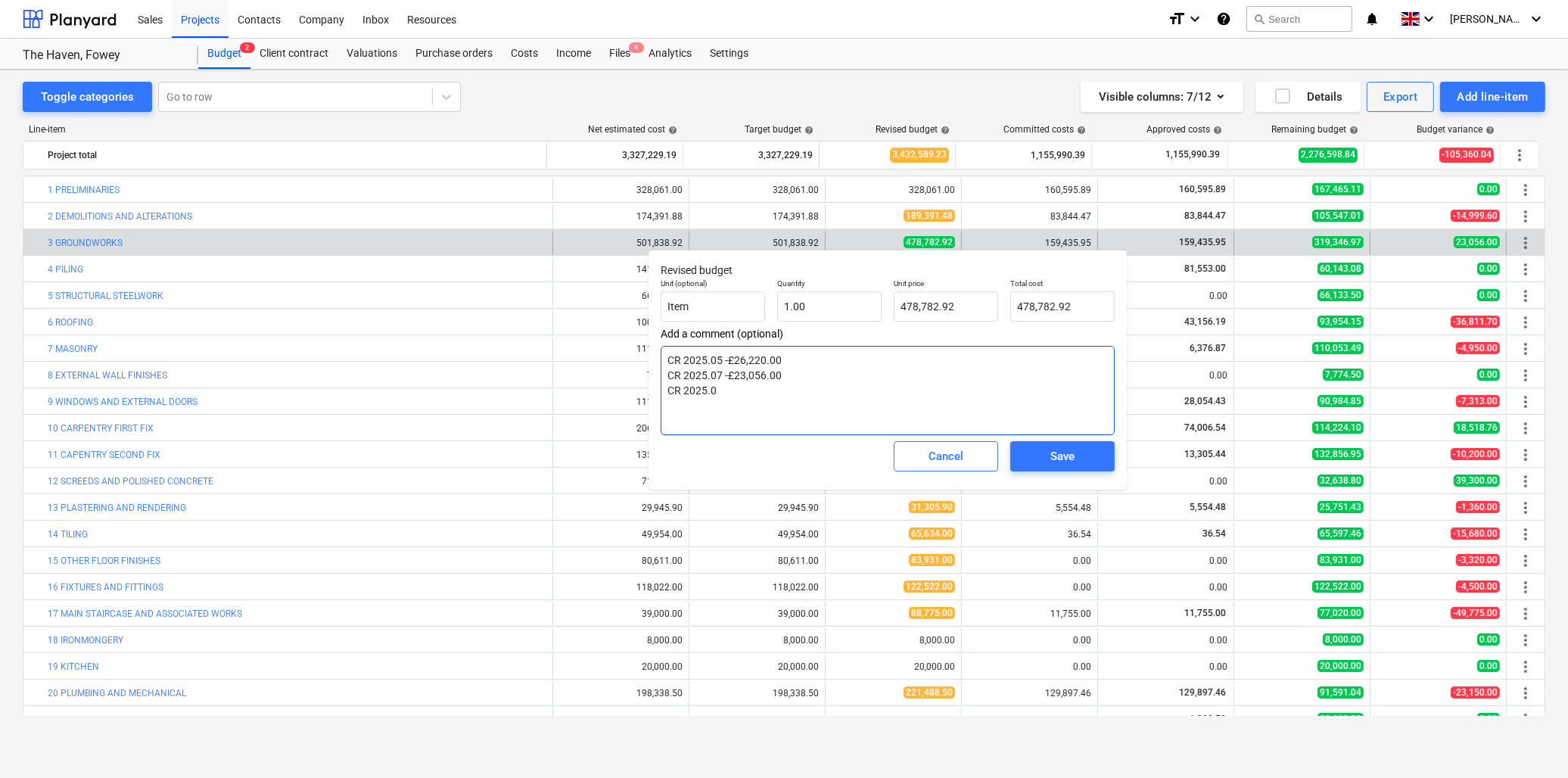
type textarea "x"
type textarea "CR 2025.05 -£26,220.00 CR 2025.07 -£23,056.00 CR 2025.08"
type textarea "x"
type textarea "CR 2025.05 -£26,220.00 CR 2025.07 -£23,056.00 CR 2025.08"
type textarea "x"
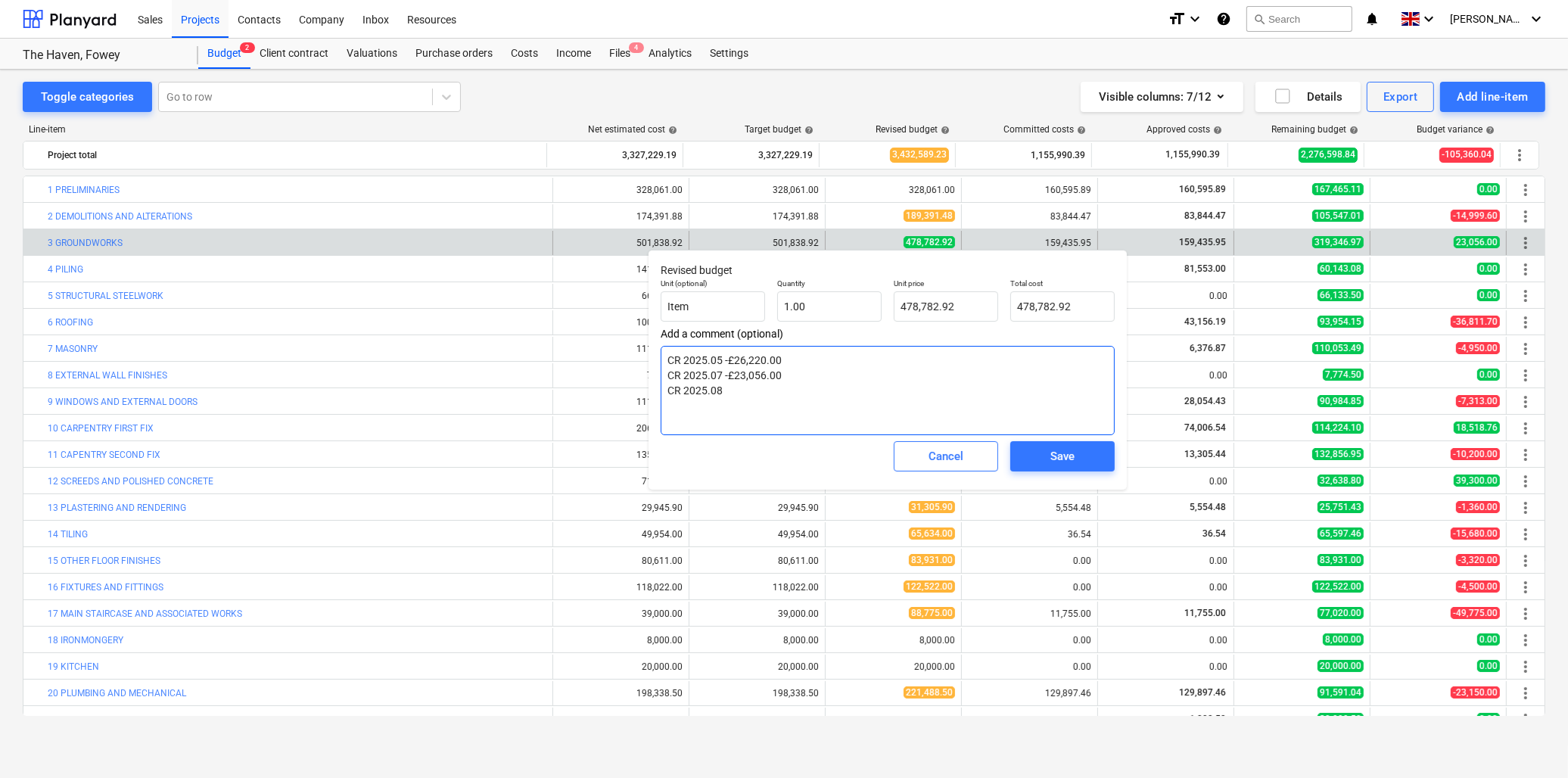
type textarea "CR 2025.05 -£26,220.00 CR 2025.07 -£23,056.00 CR 2025.08 +"
type textarea "x"
type textarea "CR 2025.05 -£26,220.00 CR 2025.07 -£23,056.00 CR 2025.08 +£"
type textarea "x"
type textarea "CR 2025.05 -£26,220.00 CR 2025.07 -£23,056.00 CR 2025.08 +£1"
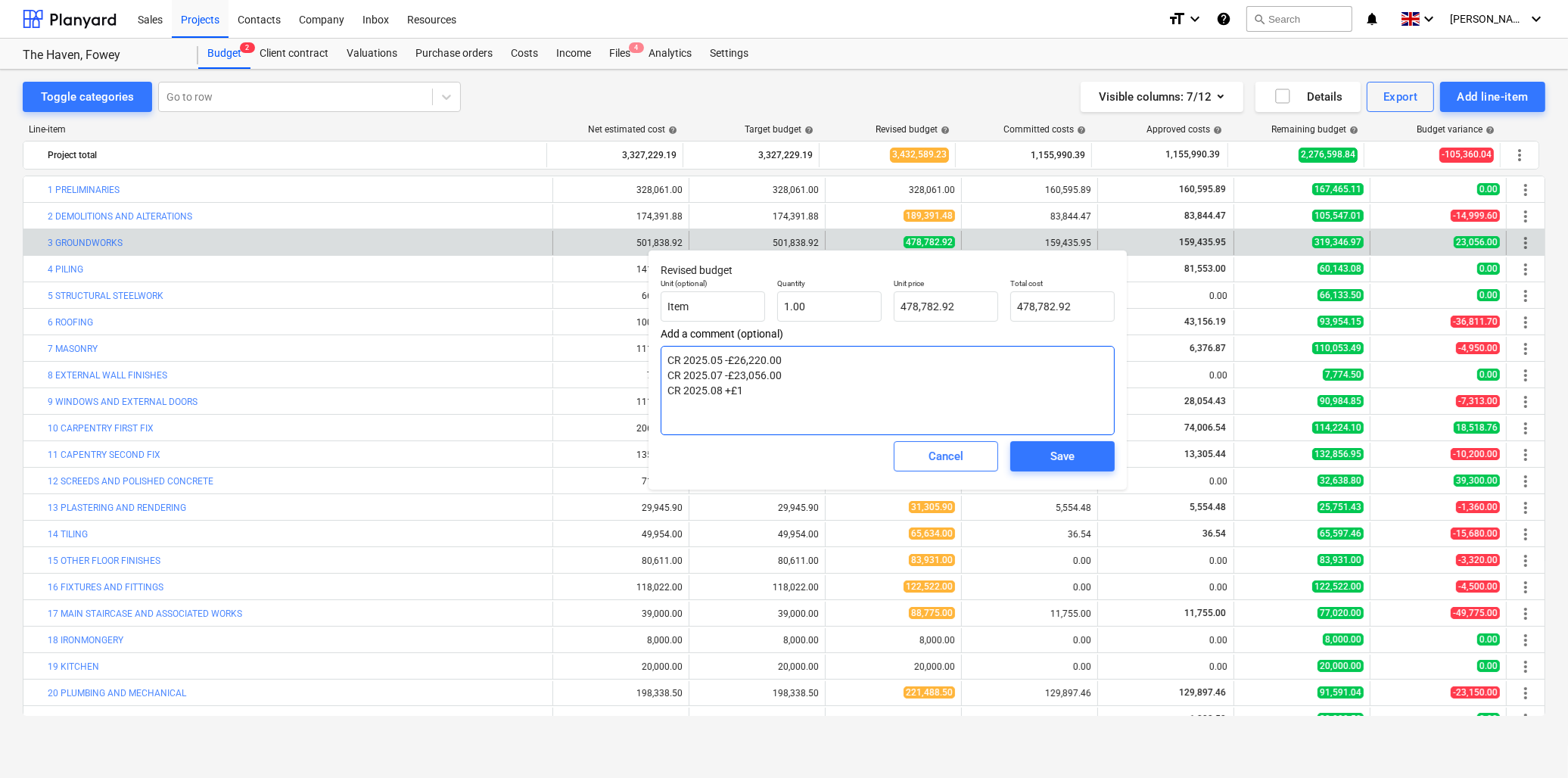
type textarea "x"
type textarea "CR 2025.05 -£26,220.00 CR 2025.07 -£23,056.00 CR 2025.08 +£1,"
type textarea "x"
type textarea "CR 2025.05 -£26,220.00 CR 2025.07 -£23,056.00 CR 2025.08 +£1,2"
type textarea "x"
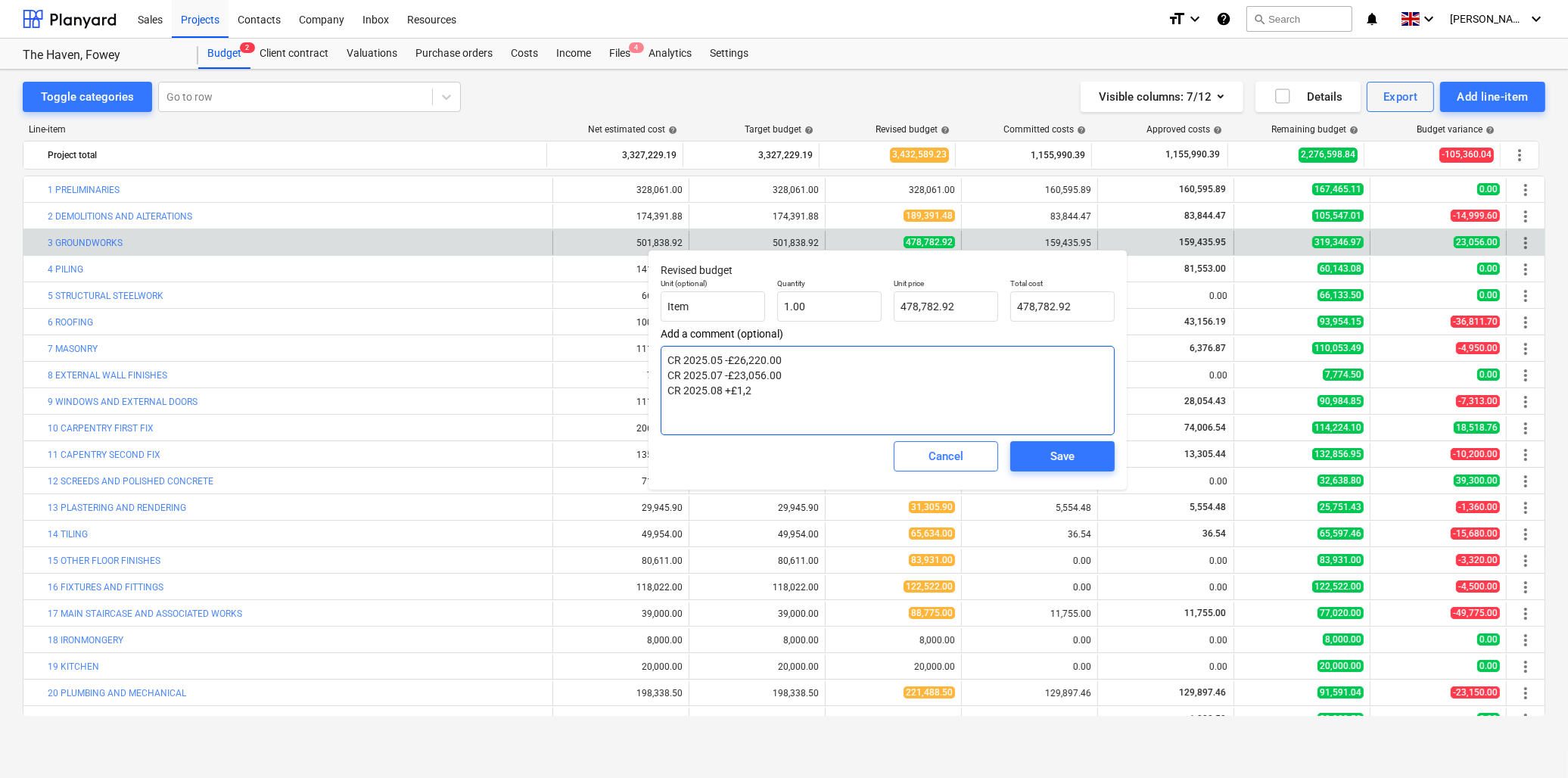
type textarea "CR 2025.05 -£26,220.00 CR 2025.07 -£23,056.00 CR 2025.08 +£1,24"
type textarea "x"
type textarea "CR 2025.05 -£26,220.00 CR 2025.07 -£23,056.00 CR 2025.08 +£1,244"
type textarea "x"
type textarea "CR 2025.05 -£26,220.00 CR 2025.07 -£23,056.00 CR 2025.08 +£1,244."
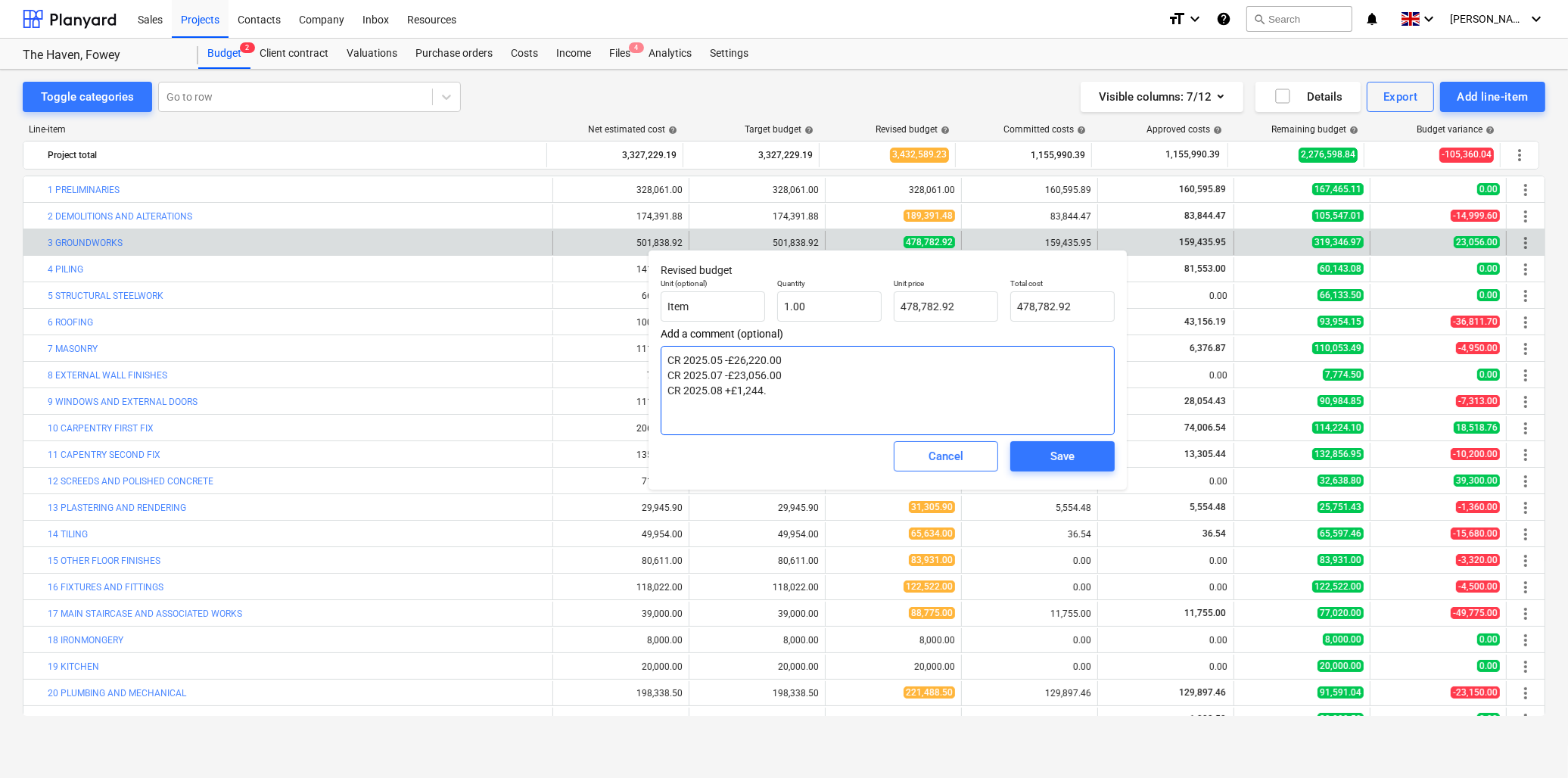
type textarea "x"
type textarea "CR 2025.05 -£26,220.00 CR 2025.07 -£23,056.00 CR 2025.08 +£1,244.0"
type textarea "x"
type textarea "CR 2025.05 -£26,220.00 CR 2025.07 -£23,056.00 CR 2025.08 +£1,244.00"
type input "478782.92"
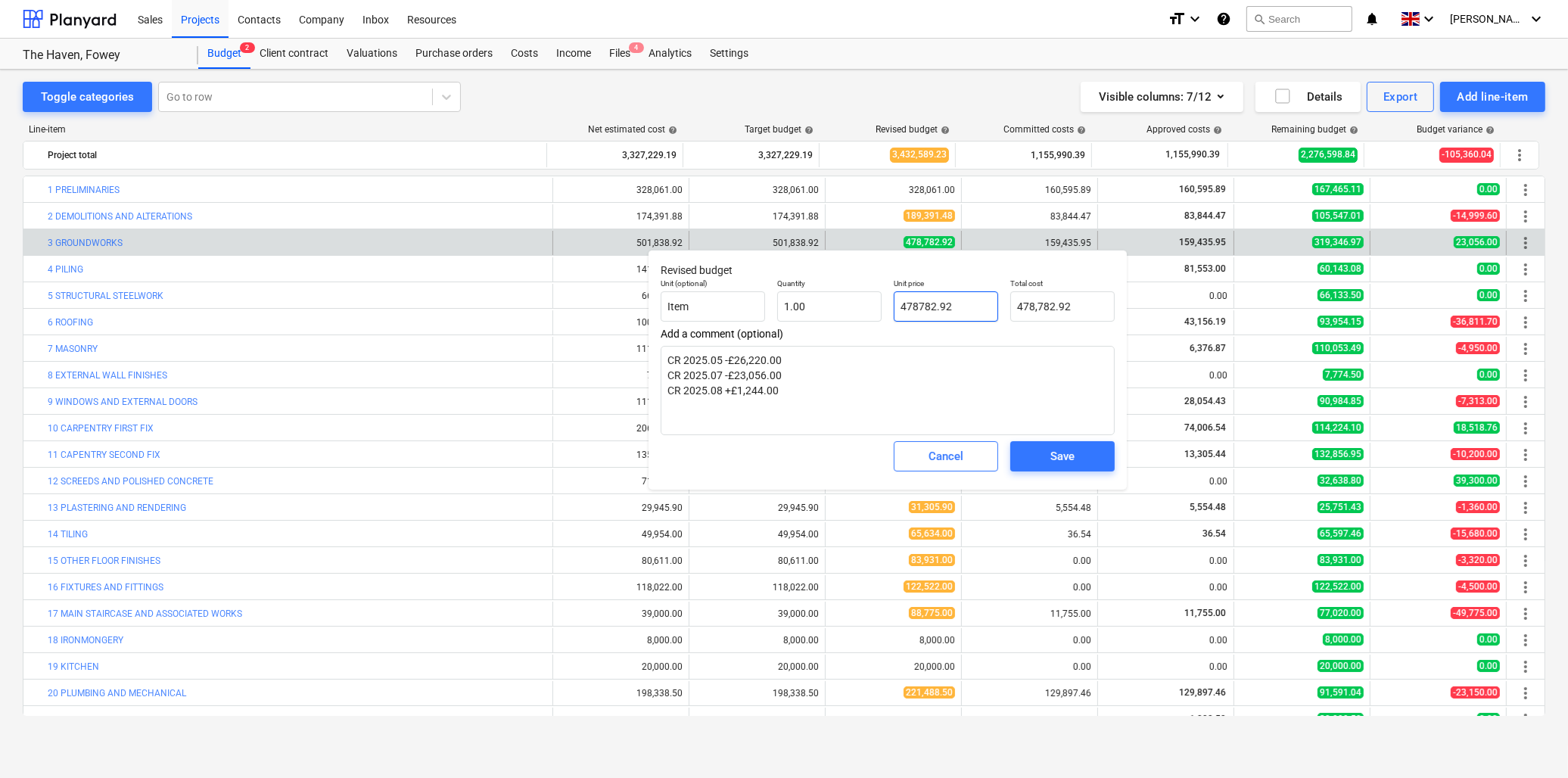
click at [936, 303] on input "478782.92" at bounding box center [946, 307] width 105 height 30
type textarea "x"
type input "5"
type input "5.00"
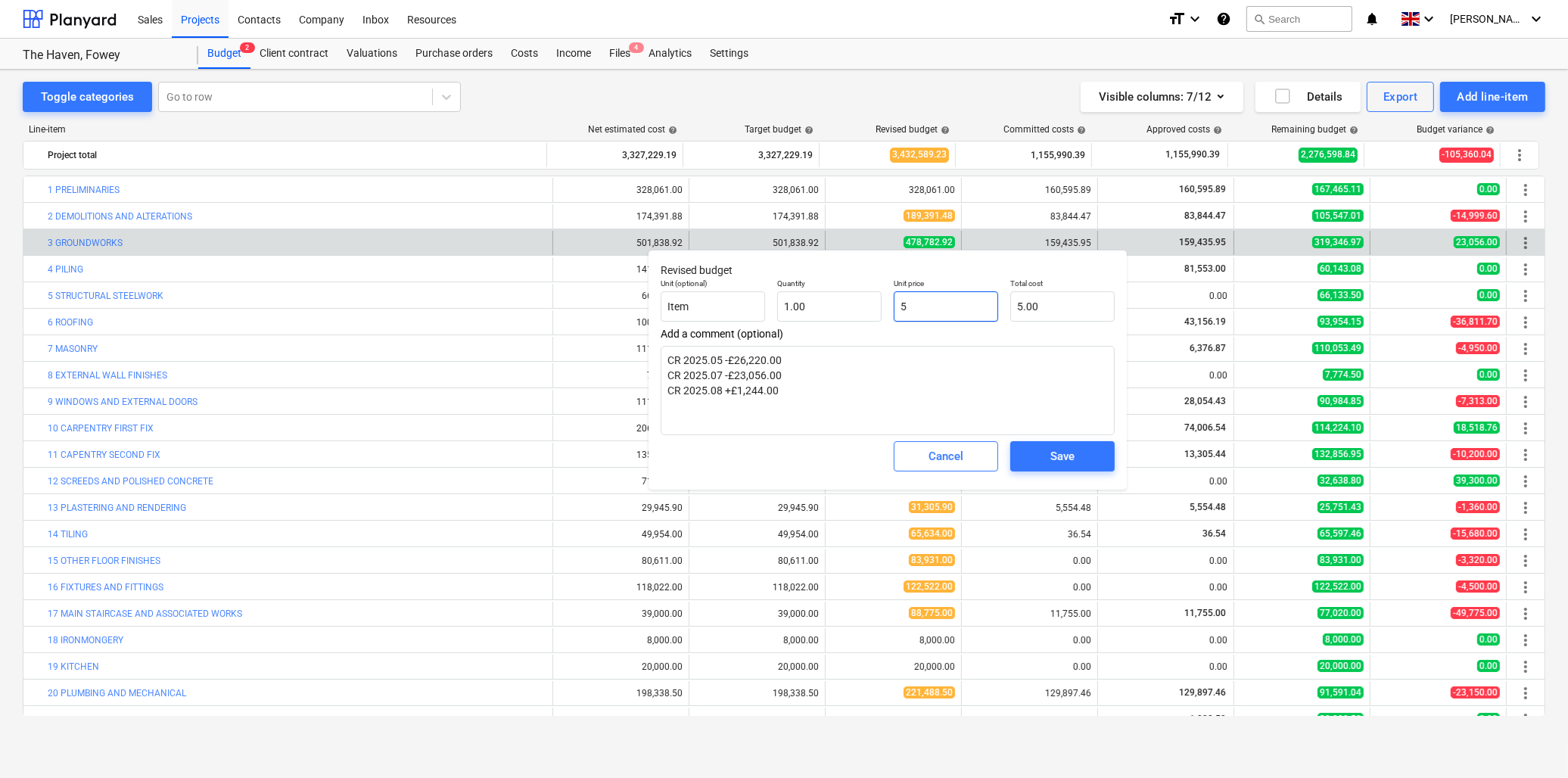
type textarea "x"
type input "50"
type input "50.00"
type textarea "x"
type input "503"
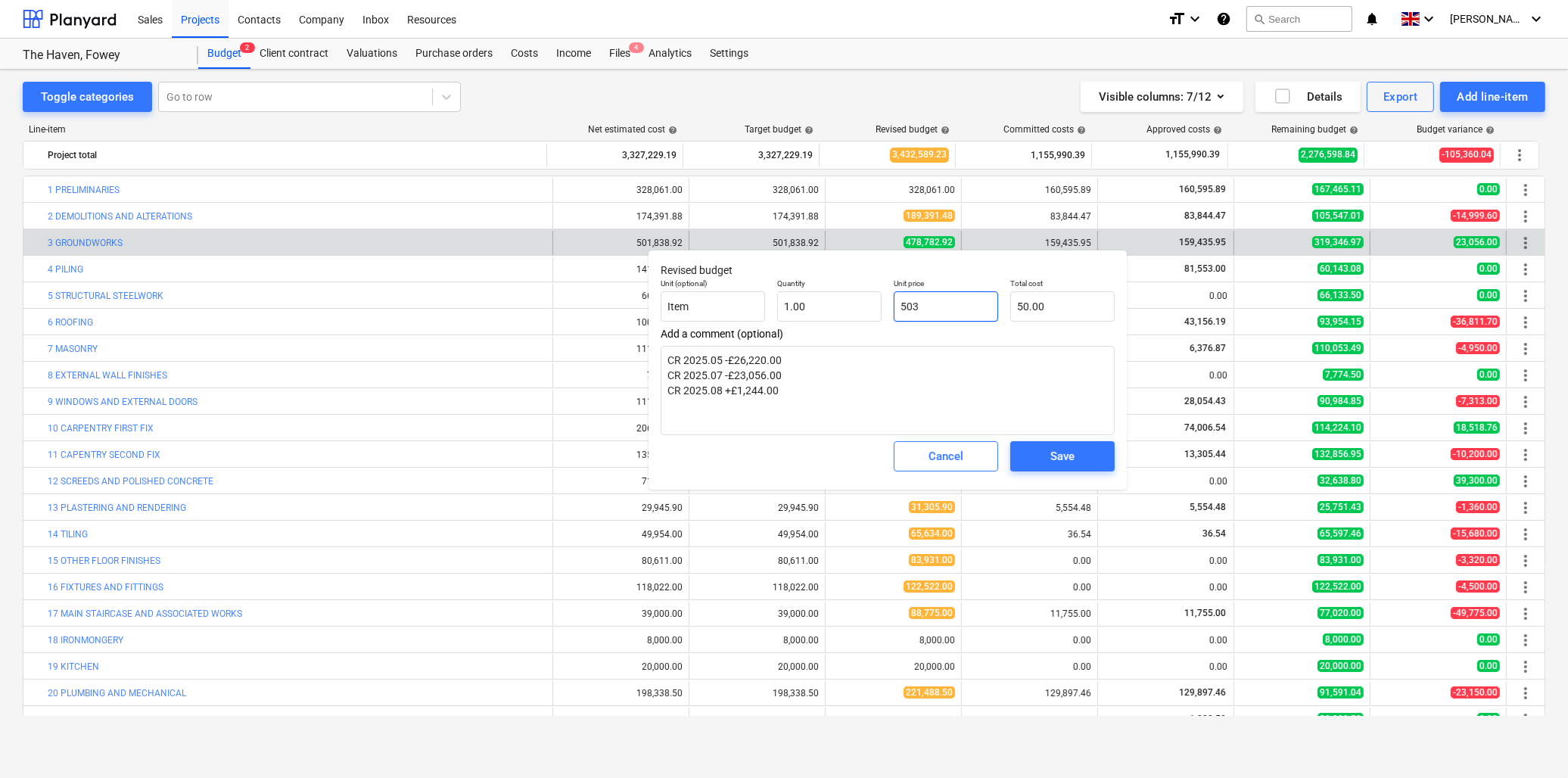
type input "503.00"
type textarea "x"
type input "5030"
type input "5,030.00"
type textarea "x"
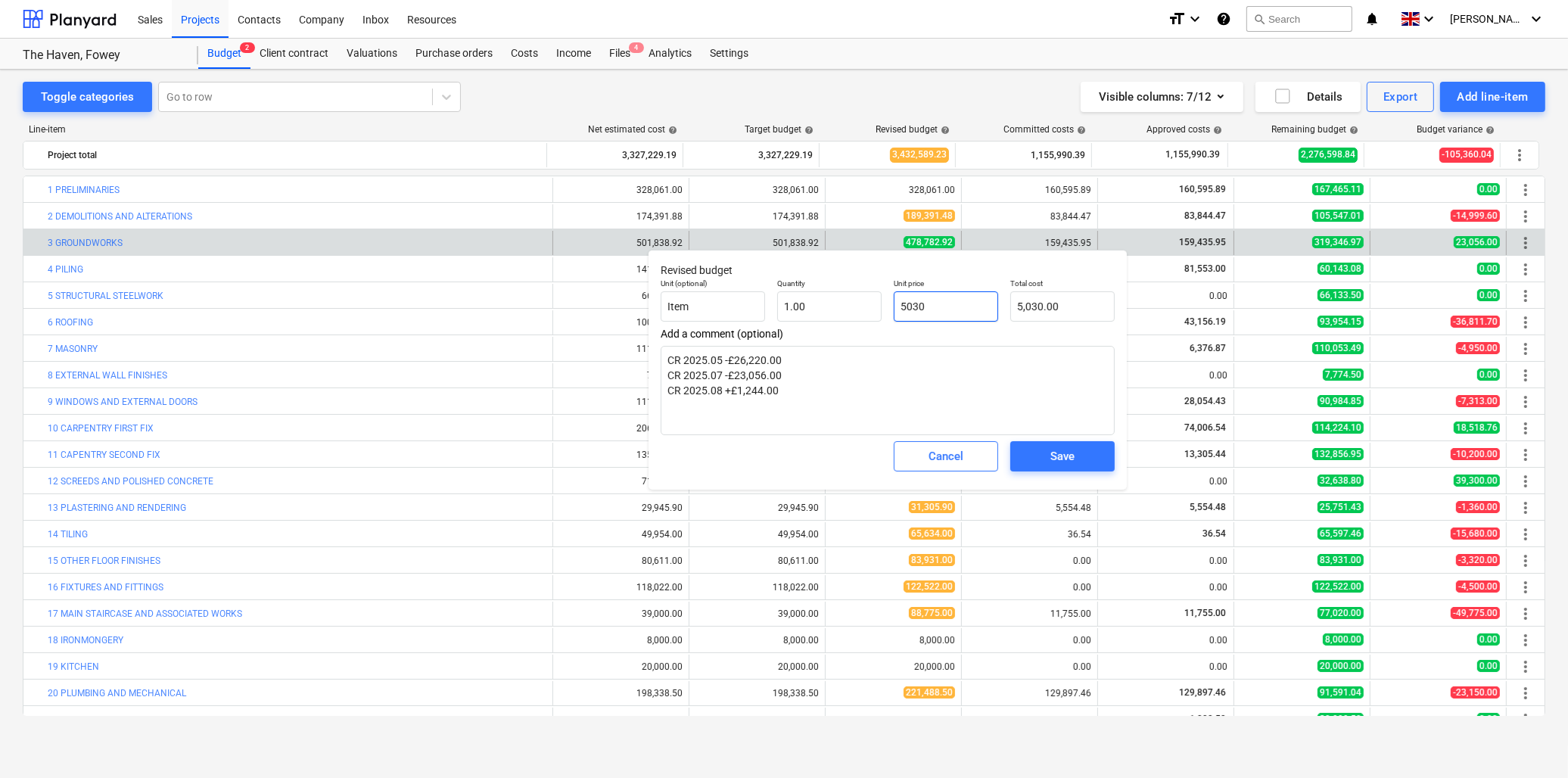
type input "50308"
type input "50,308.00"
type textarea "x"
type input "503082"
type input "503,082.00"
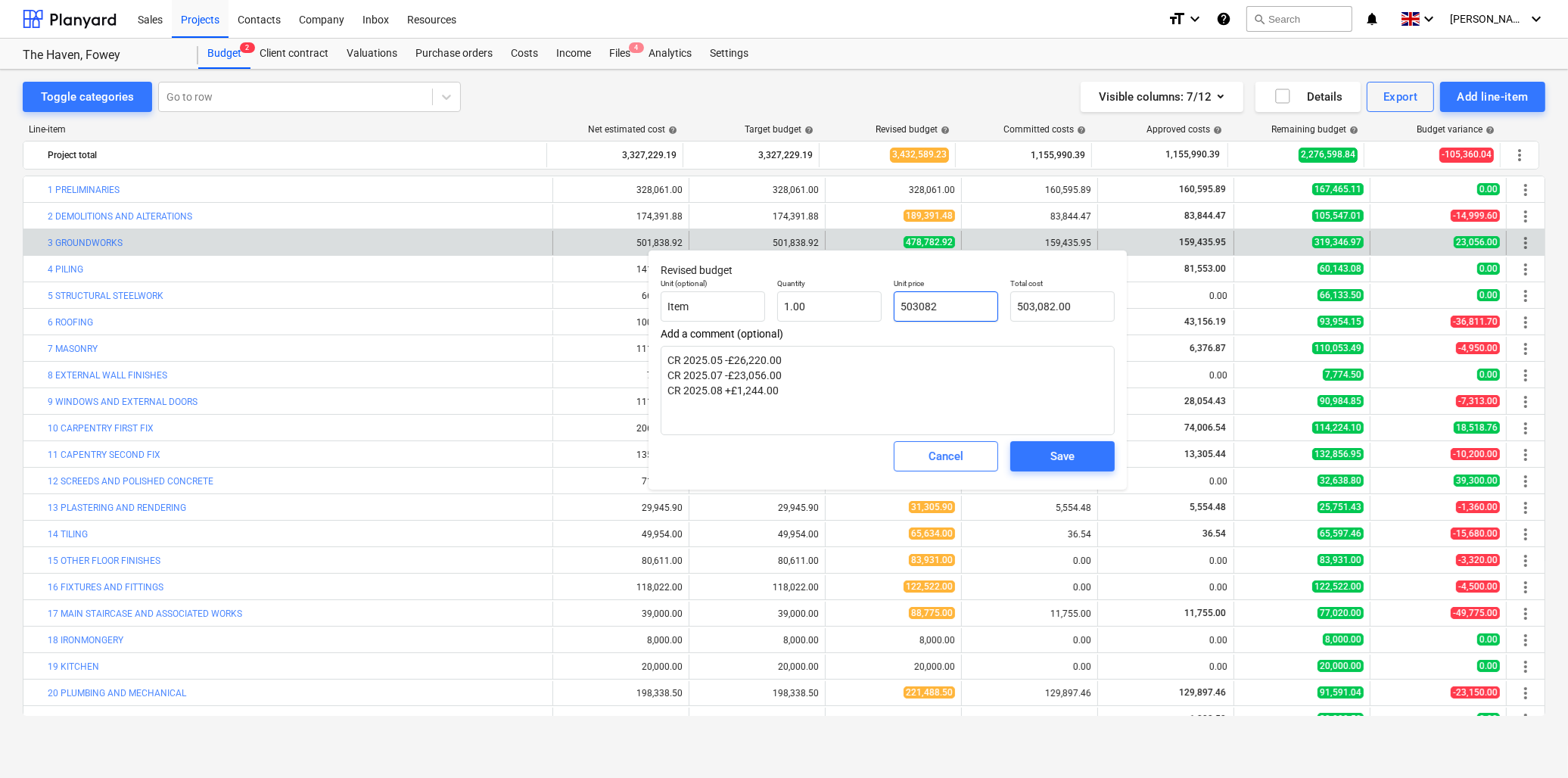
type textarea "x"
type input "503082."
type textarea "x"
type input "503082.9"
type input "503,082.90"
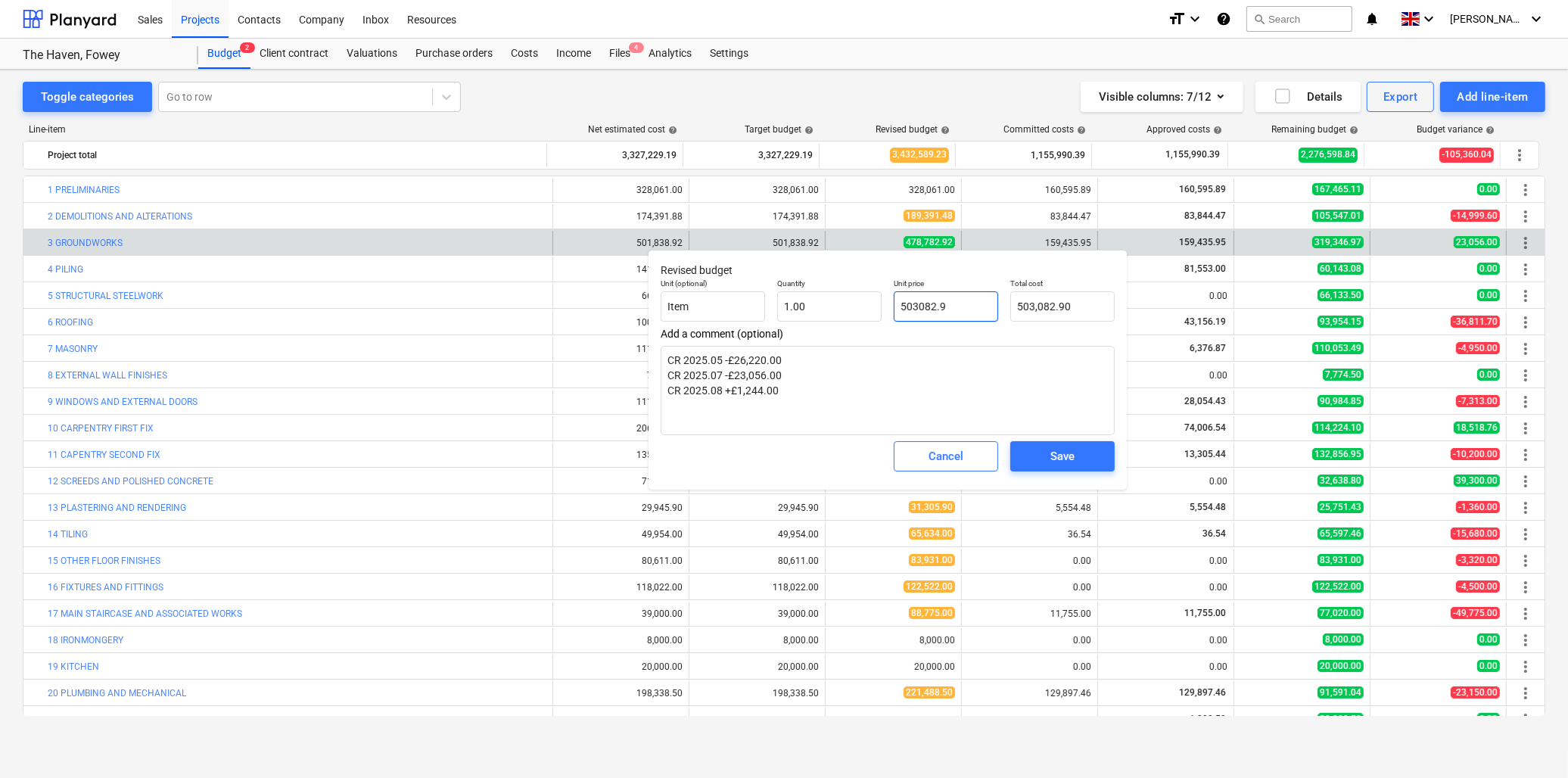
type textarea "x"
type input "503082.92"
type input "503,082.92"
type input "503082.92"
type textarea "x"
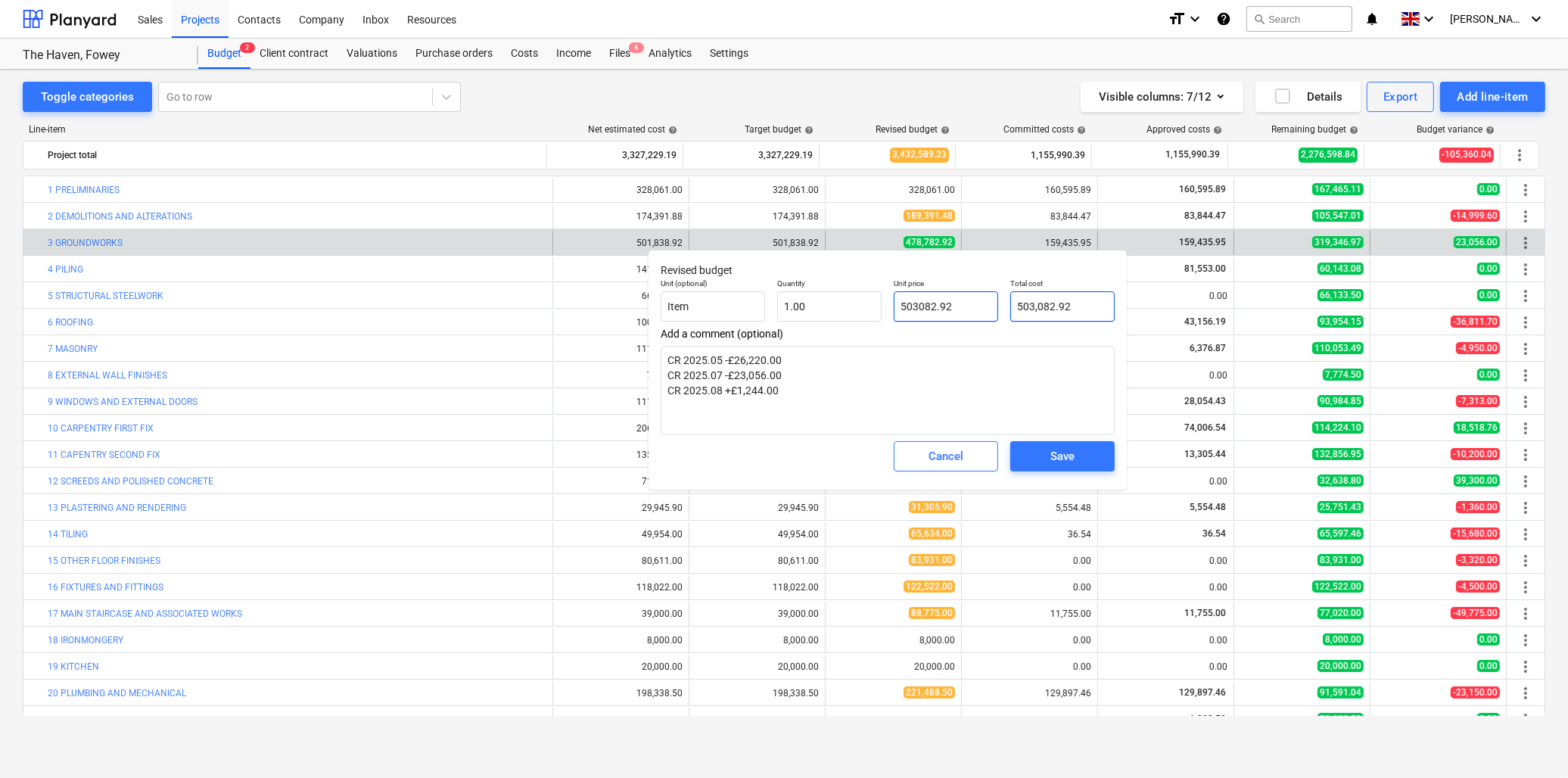
type input "503,082.92"
type input "503082.92"
type textarea "x"
type input "503,082.92"
click at [1011, 455] on button "Save" at bounding box center [1063, 456] width 105 height 30
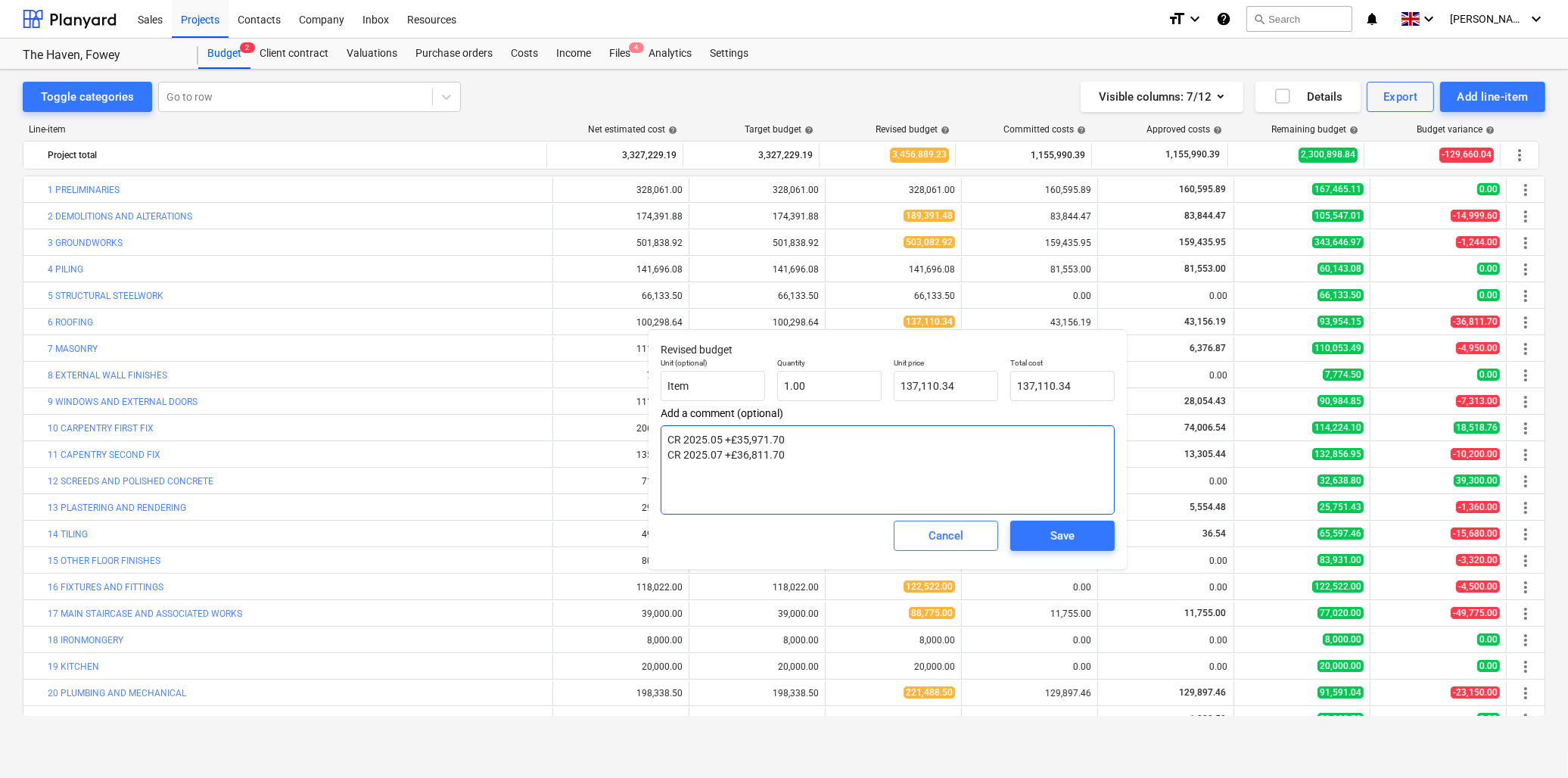
click at [793, 456] on textarea "CR 2025.05 +£35,971.70 CR 2025.07 +£36,811.70" at bounding box center [888, 470] width 454 height 89
type textarea "x"
type textarea "CR 2025.05 +£35,971.70 CR 2025.07 +£36,811.70"
type textarea "x"
type textarea "CR 2025.05 +£35,971.70 CR 2025.07 +£36,811.70 C"
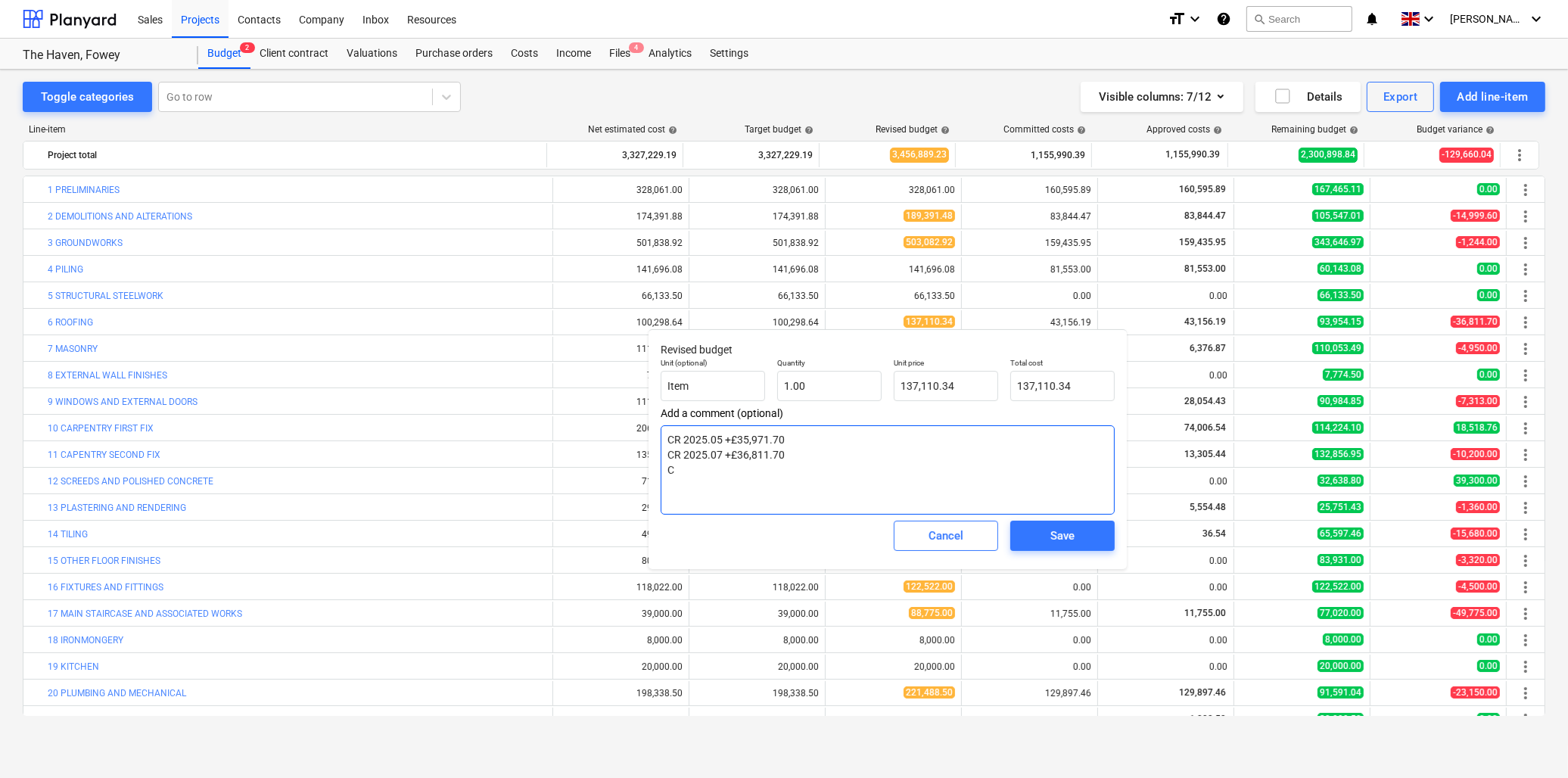
type textarea "x"
type textarea "CR 2025.05 +£35,971.70 CR 2025.07 +£36,811.70 CR"
type textarea "x"
type textarea "CR 2025.05 +£35,971.70 CR 2025.07 +£36,811.70 CR"
type textarea "x"
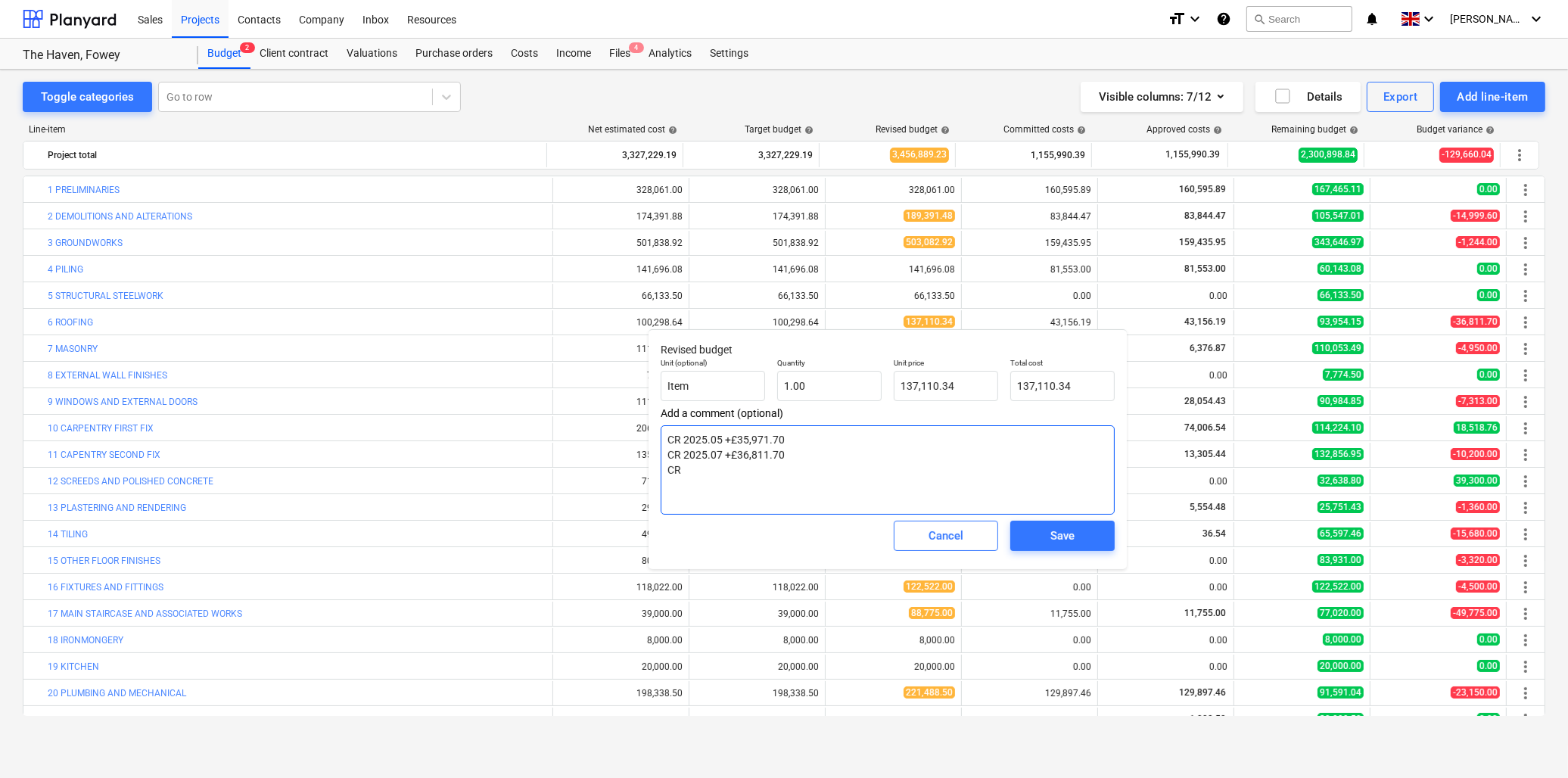
type textarea "CR 2025.05 +£35,971.70 CR 2025.07 +£36,811.70 CR 2"
type textarea "x"
type textarea "CR 2025.05 +£35,971.70 CR 2025.07 +£36,811.70 CR 20"
type textarea "x"
type textarea "CR 2025.05 +£35,971.70 CR 2025.07 +£36,811.70 CR 202"
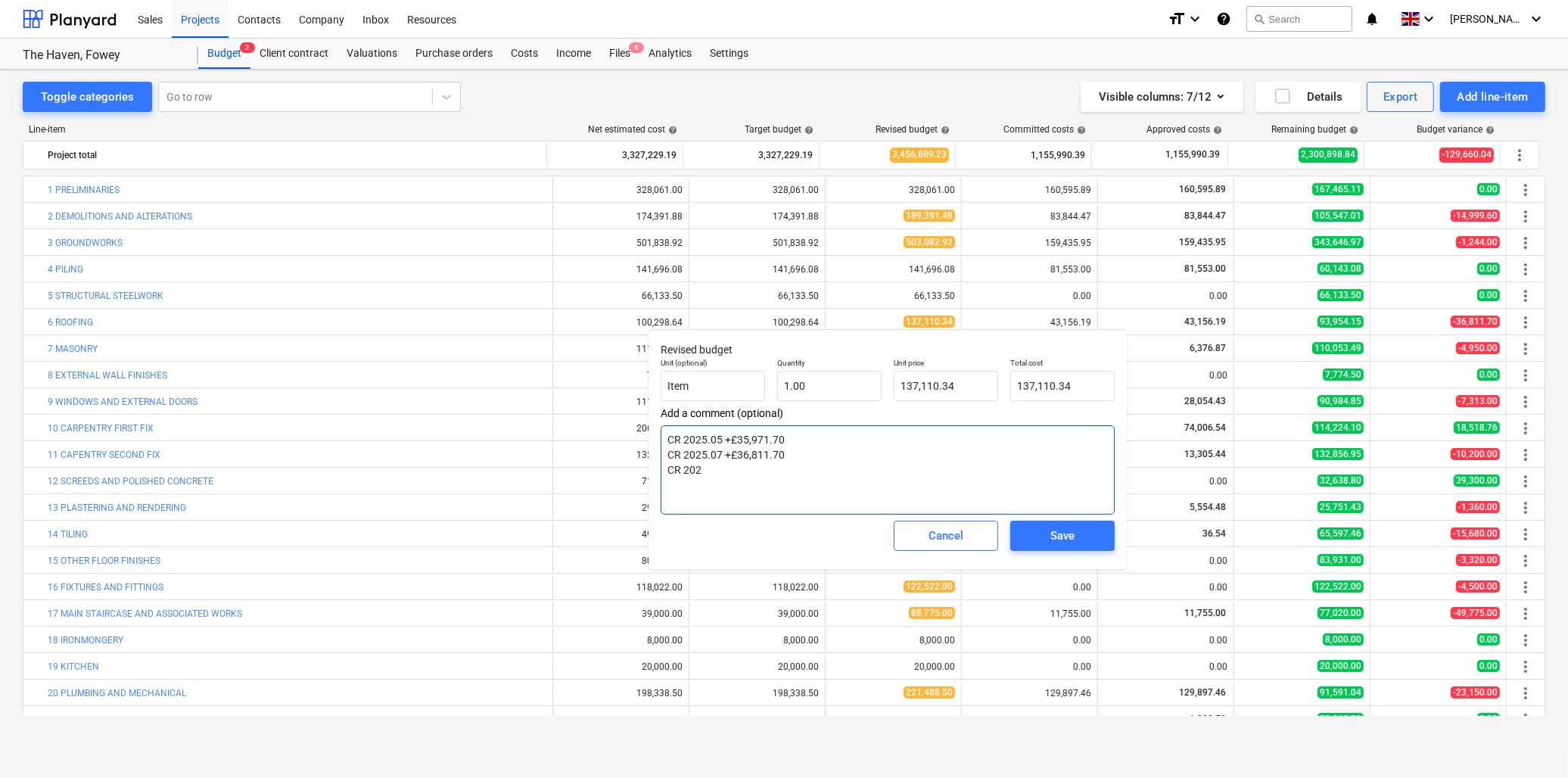
type textarea "x"
type textarea "CR 2025.05 +£35,971.70 CR 2025.07 +£36,811.70 CR 2025"
type textarea "x"
type textarea "CR 2025.05 +£35,971.70 CR 2025.07 +£36,811.70 CR 2025."
type textarea "x"
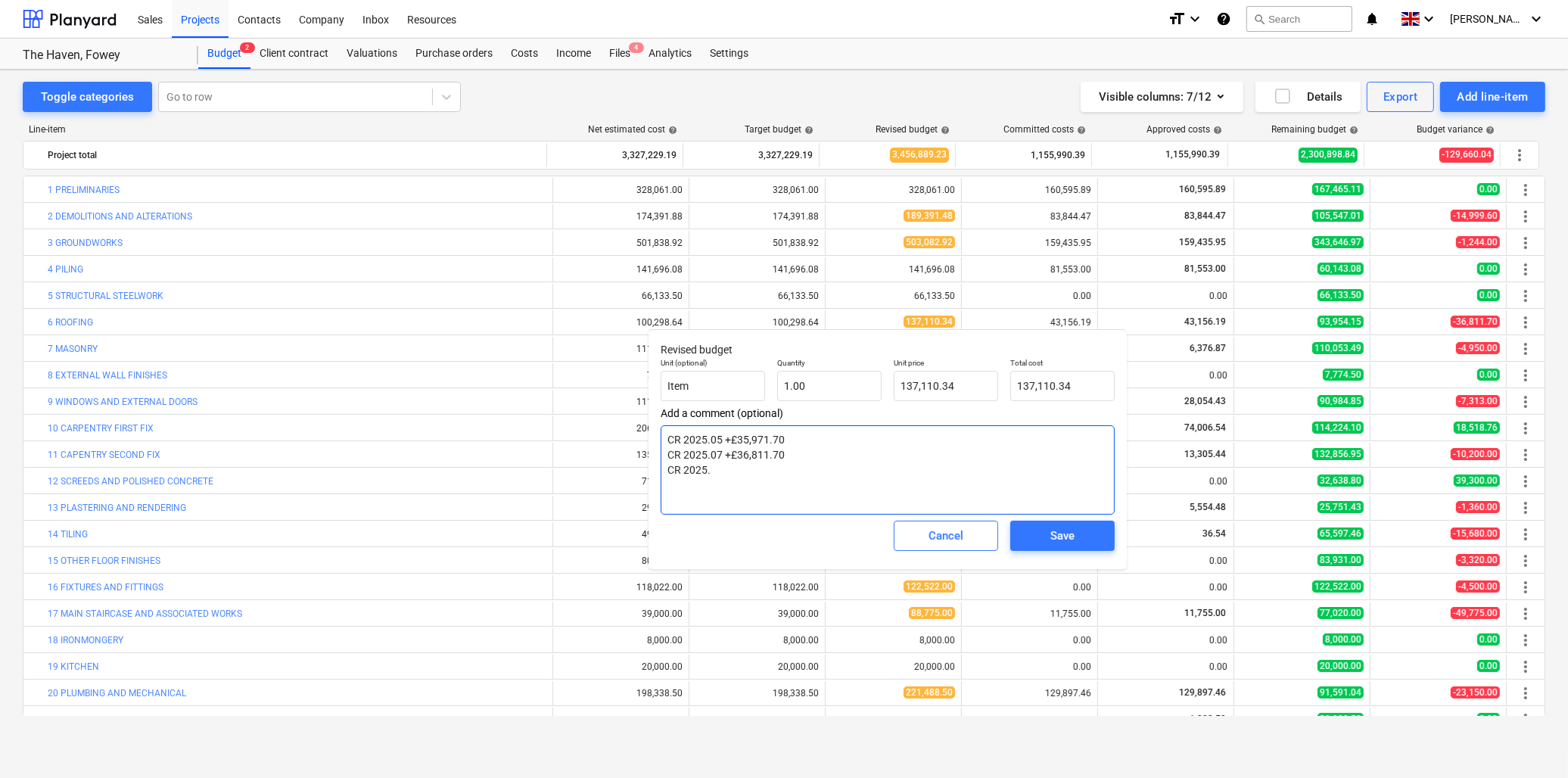
type textarea "CR 2025.05 +£35,971.70 CR 2025.07 +£36,811.70 CR 2025.0"
type textarea "x"
type textarea "CR 2025.05 +£35,971.70 CR 2025.07 +£36,811.70 CR 2025.08"
type textarea "x"
type textarea "CR 2025.05 +£35,971.70 CR 2025.07 +£36,811.70 CR 2025.08"
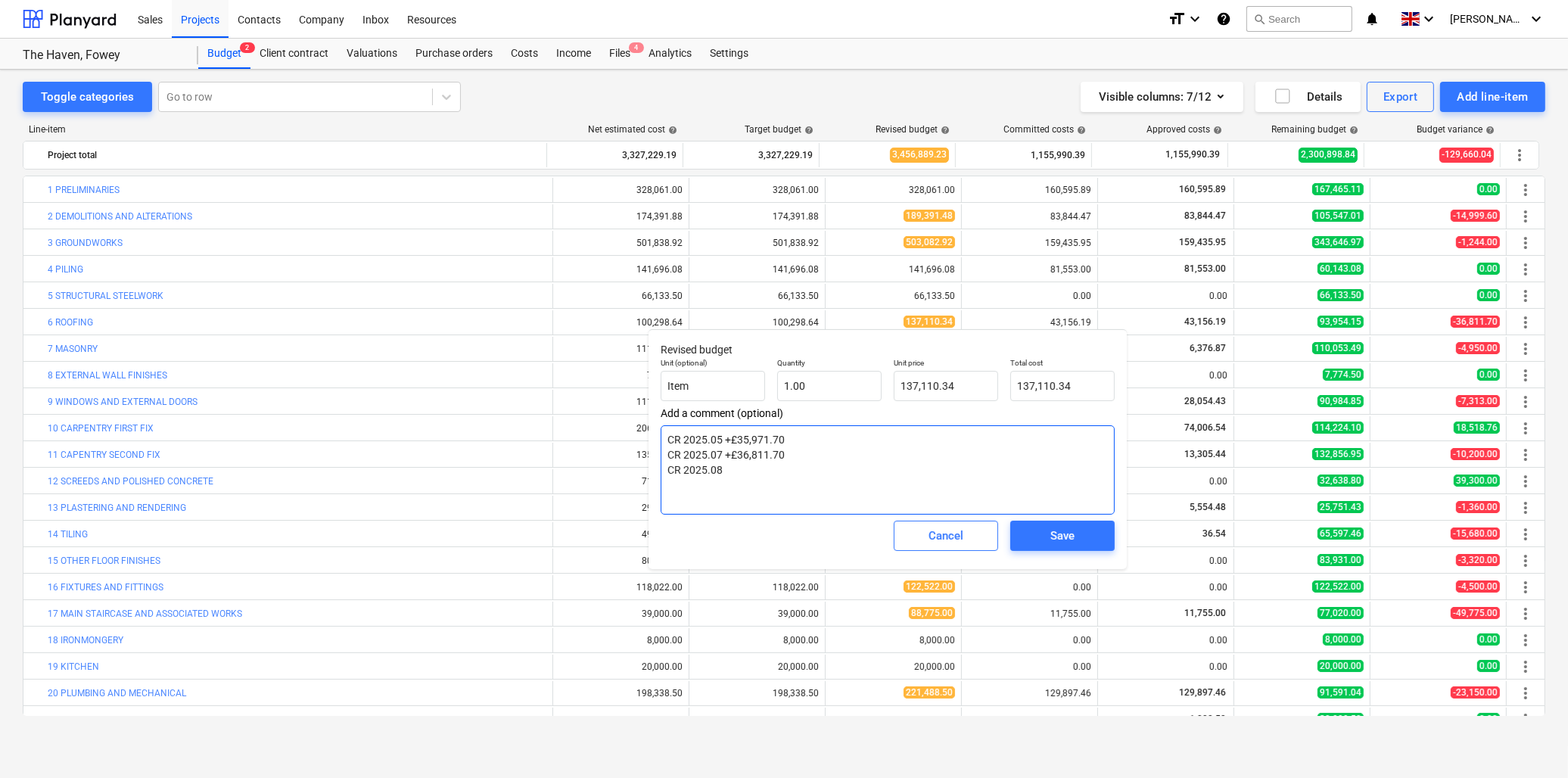
type textarea "x"
type textarea "CR 2025.05 +£35,971.70 CR 2025.07 +£36,811.70 CR 2025.08 +"
type textarea "x"
type textarea "CR 2025.05 +£35,971.70 CR 2025.07 +£36,811.70 CR 2025.08 +£"
type textarea "x"
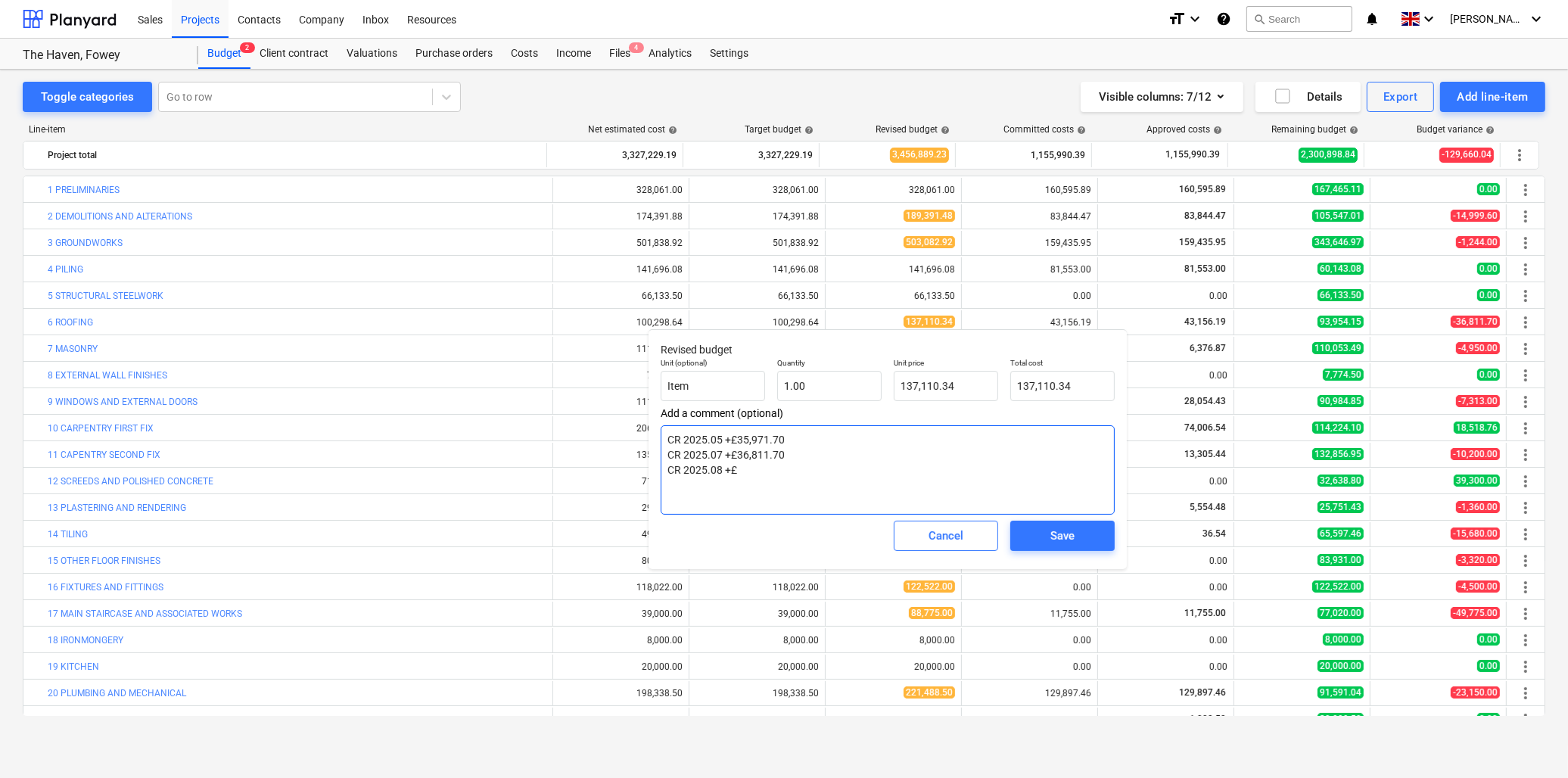
type textarea "CR 2025.05 +£35,971.70 CR 2025.07 +£36,811.70 CR 2025.08 +£3"
type textarea "x"
type textarea "CR 2025.05 +£35,971.70 CR 2025.07 +£36,811.70 CR 2025.08 +£38"
type textarea "x"
type textarea "CR 2025.05 +£35,971.70 CR 2025.07 +£36,811.70 CR 2025.08 +£38,"
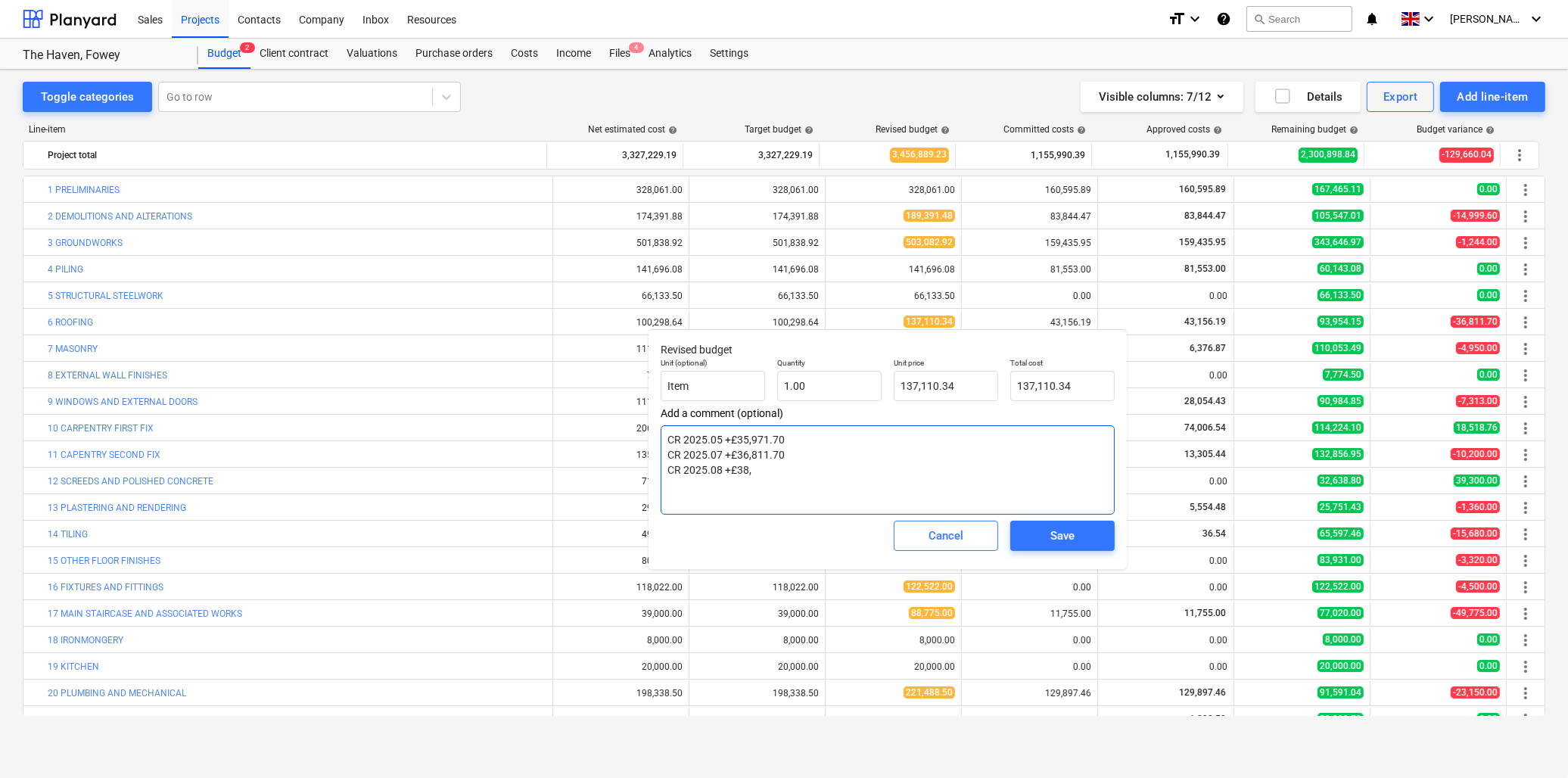
type textarea "x"
type textarea "CR 2025.05 +£35,971.70 CR 2025.07 +£36,811.70 CR 2025.08 +£38,9"
type textarea "x"
type textarea "CR 2025.05 +£35,971.70 CR 2025.07 +£36,811.70 CR 2025.08 +£38,97"
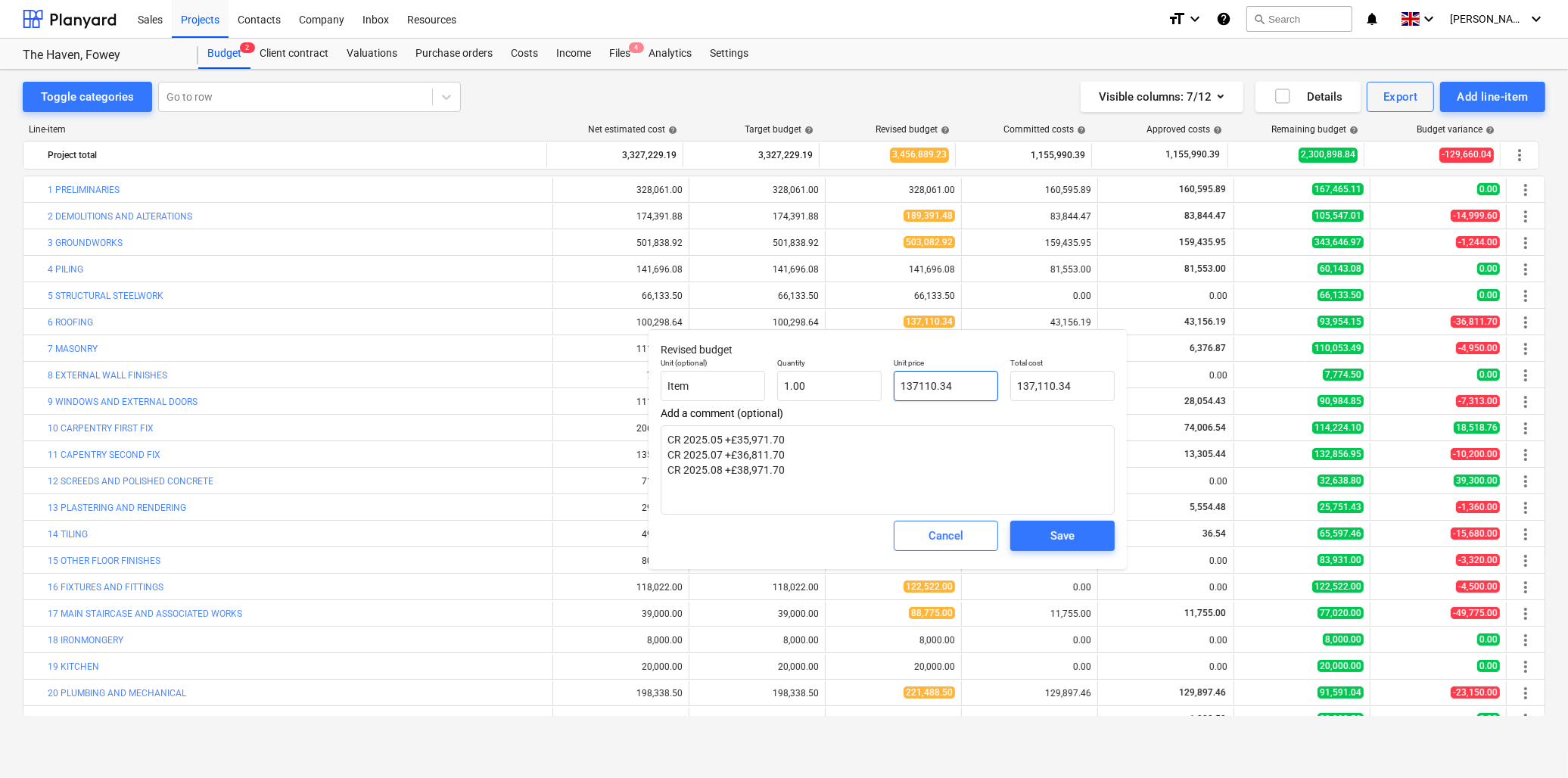
click at [916, 389] on input "137110.34" at bounding box center [946, 385] width 105 height 30
click at [1032, 530] on span "Save" at bounding box center [1062, 536] width 68 height 20
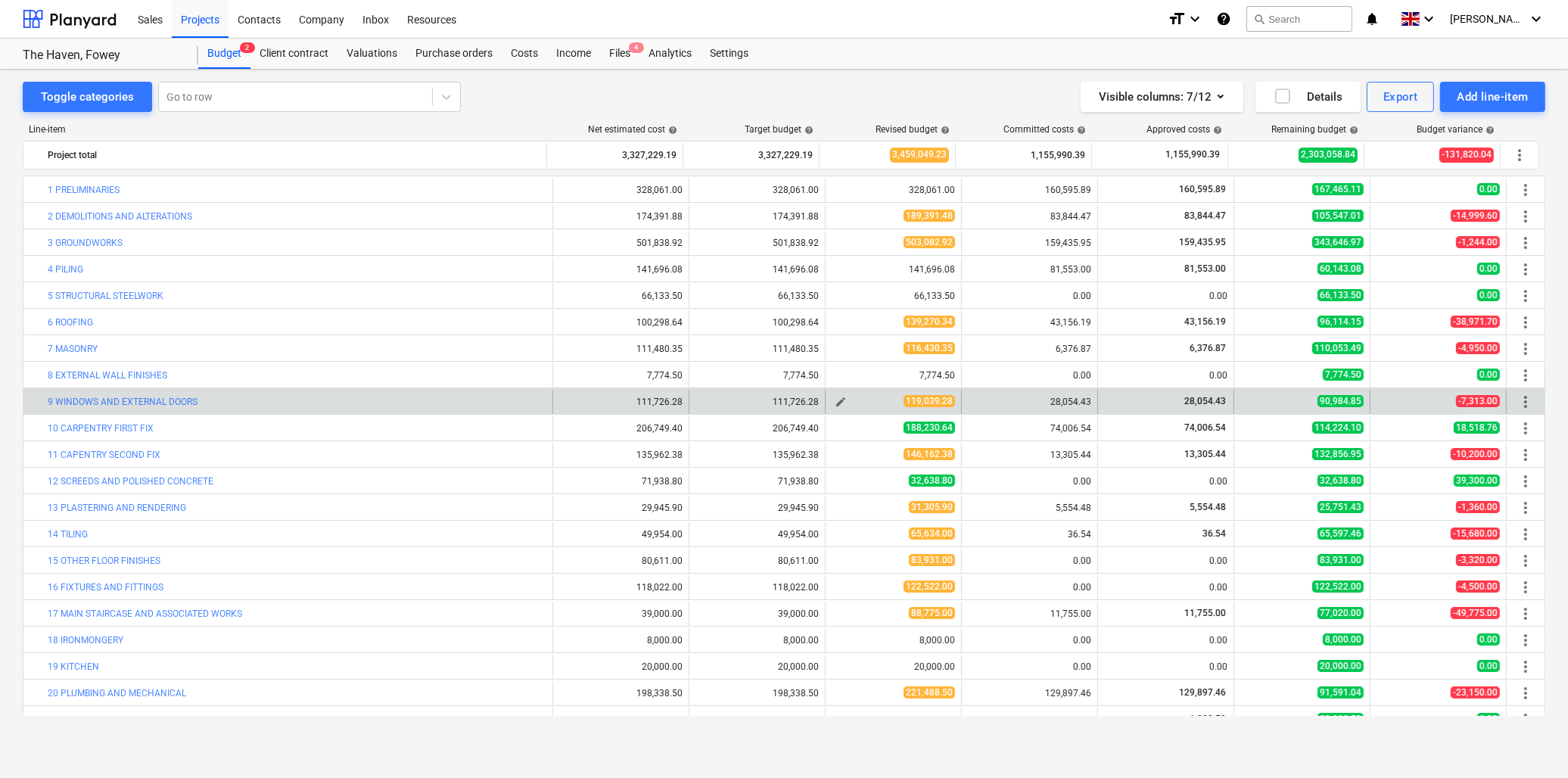
click at [836, 407] on span "edit" at bounding box center [840, 401] width 12 height 12
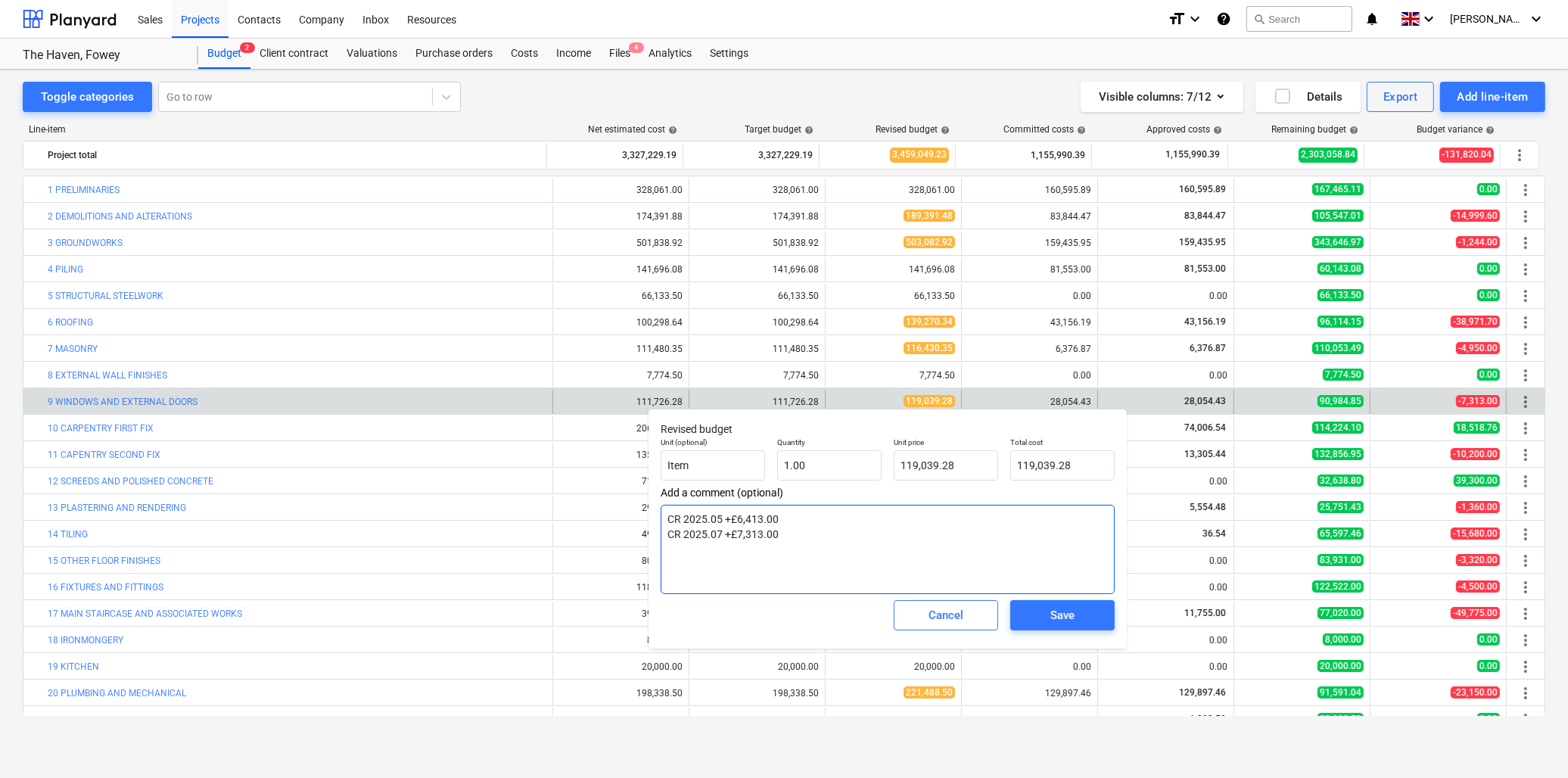
click at [799, 540] on textarea "CR 2025.05 +£6,413.00 CR 2025.07 +£7,313.00" at bounding box center [888, 549] width 454 height 89
click at [684, 548] on textarea "CR 2025.05 +£6,413.00 CR 2025.07 +£7,313.00 CR +£7,313.00" at bounding box center [888, 549] width 454 height 89
click at [980, 465] on input "119039.28" at bounding box center [946, 465] width 105 height 30
click at [1067, 610] on div "Save" at bounding box center [1062, 615] width 24 height 20
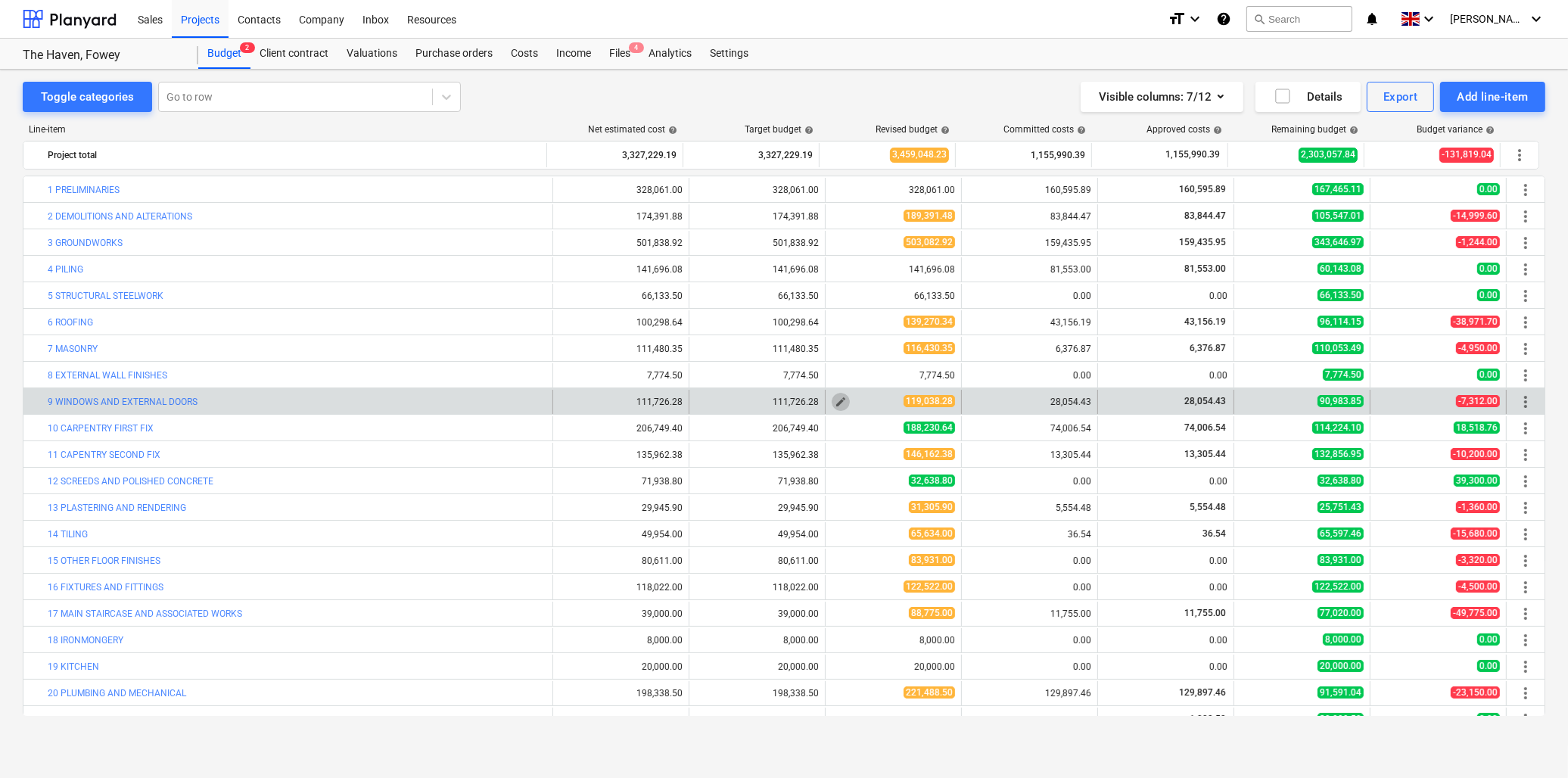
click at [837, 400] on span "edit" at bounding box center [840, 401] width 12 height 12
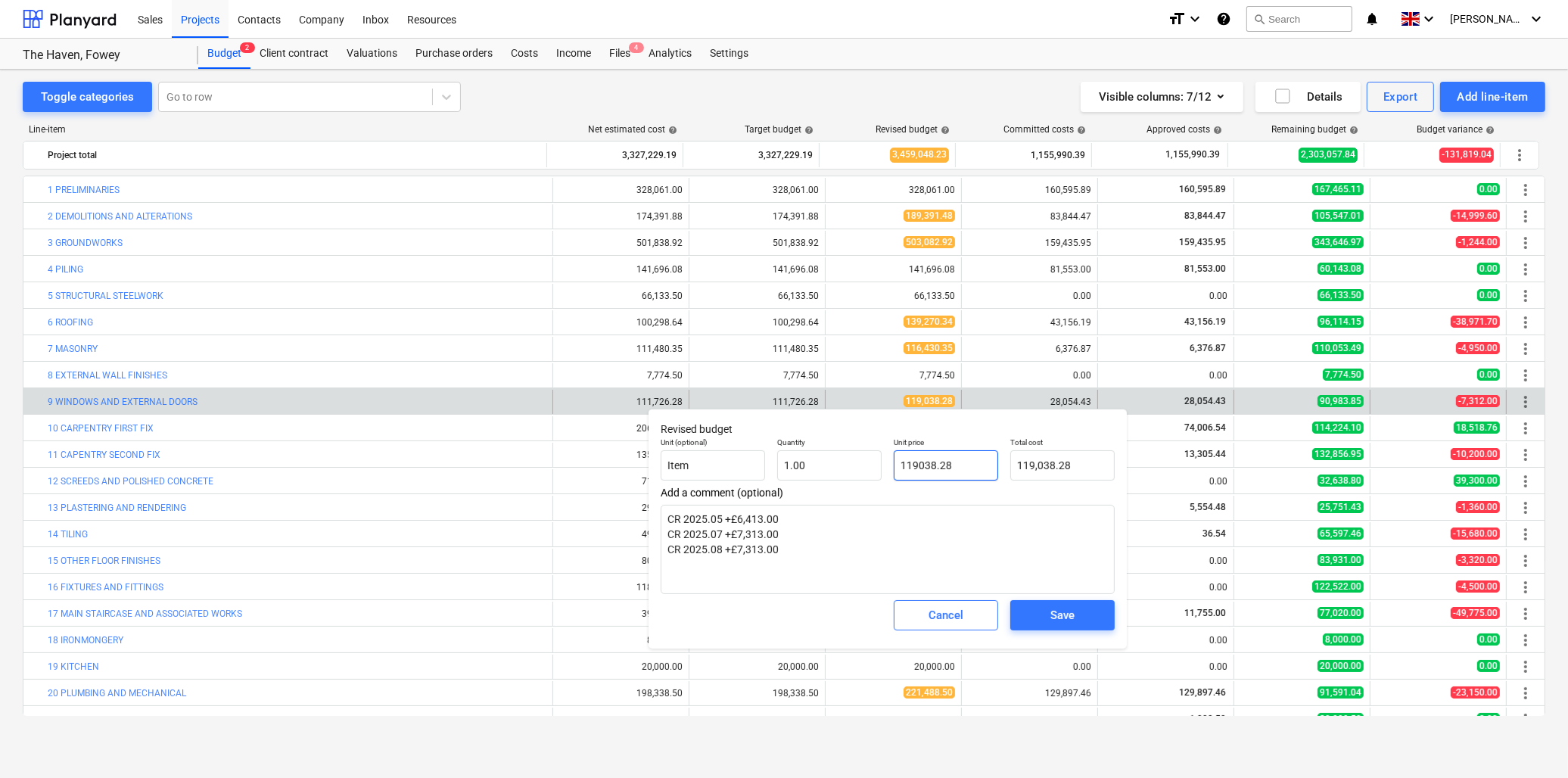
click at [973, 468] on input "119038.28" at bounding box center [946, 465] width 105 height 30
click at [1056, 618] on div "Save" at bounding box center [1062, 615] width 24 height 20
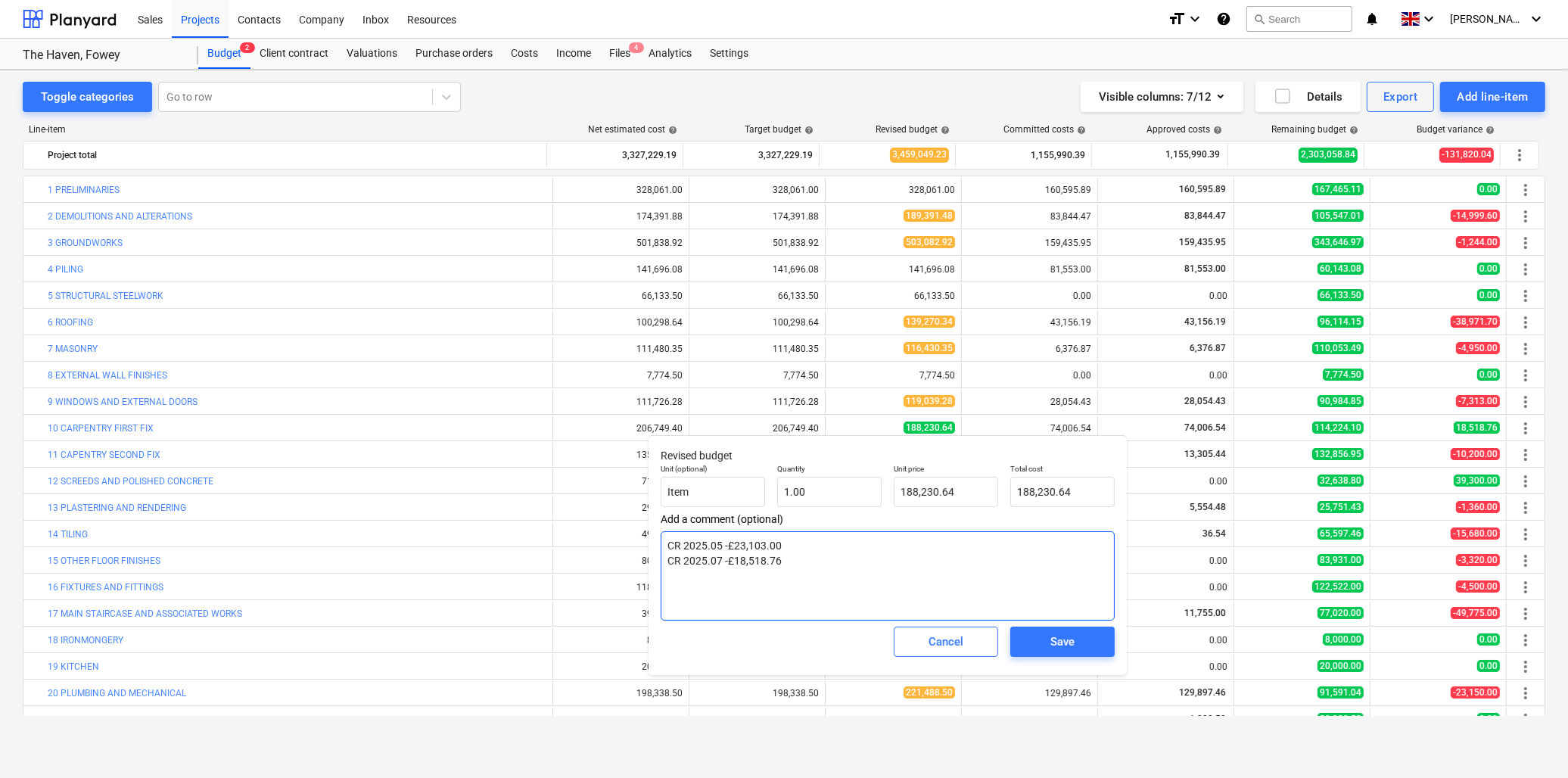
click at [785, 568] on textarea "CR 2025.05 -£23,103.00 CR 2025.07 -£18,518.76" at bounding box center [888, 575] width 454 height 89
click at [981, 489] on input "188230.64" at bounding box center [946, 492] width 105 height 30
click at [1063, 636] on div "Save" at bounding box center [1062, 641] width 24 height 20
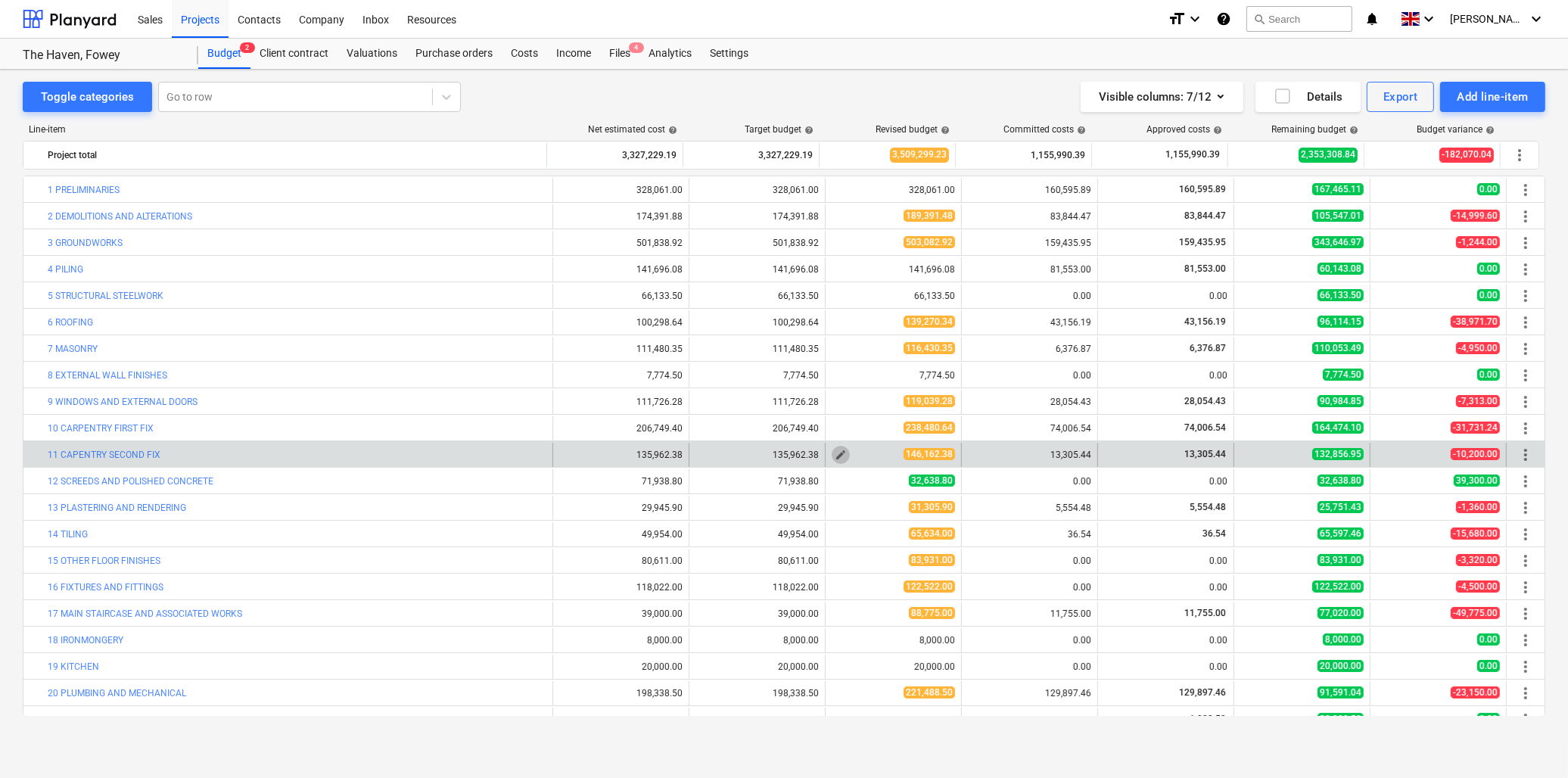
click at [838, 456] on span "edit" at bounding box center [840, 454] width 12 height 12
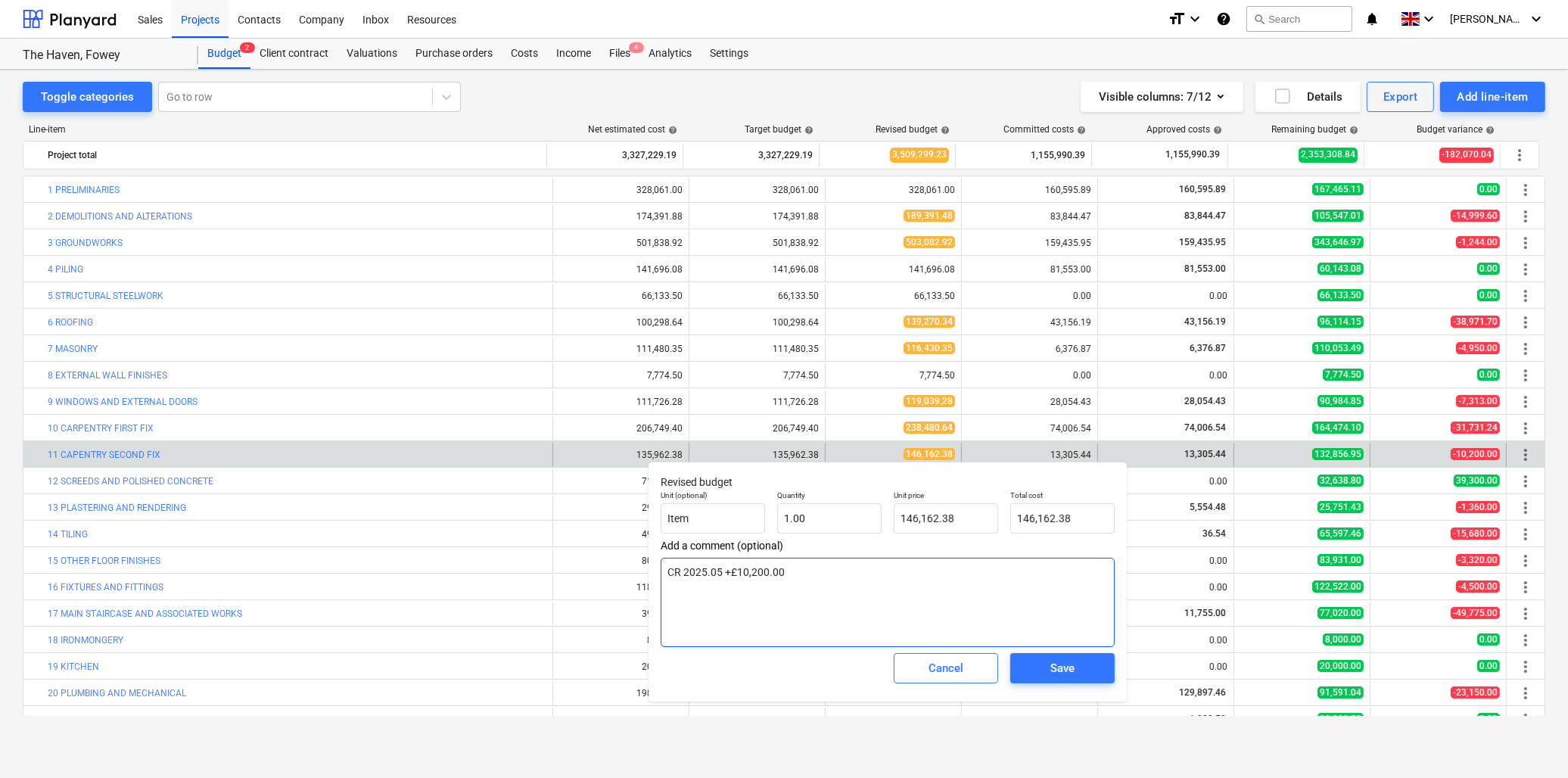
click at [806, 572] on textarea "CR 2025.05 +£10,200.00" at bounding box center [888, 602] width 454 height 89
click at [928, 516] on input "146162.38" at bounding box center [946, 518] width 105 height 30
click at [1075, 674] on div "Save" at bounding box center [1062, 668] width 24 height 20
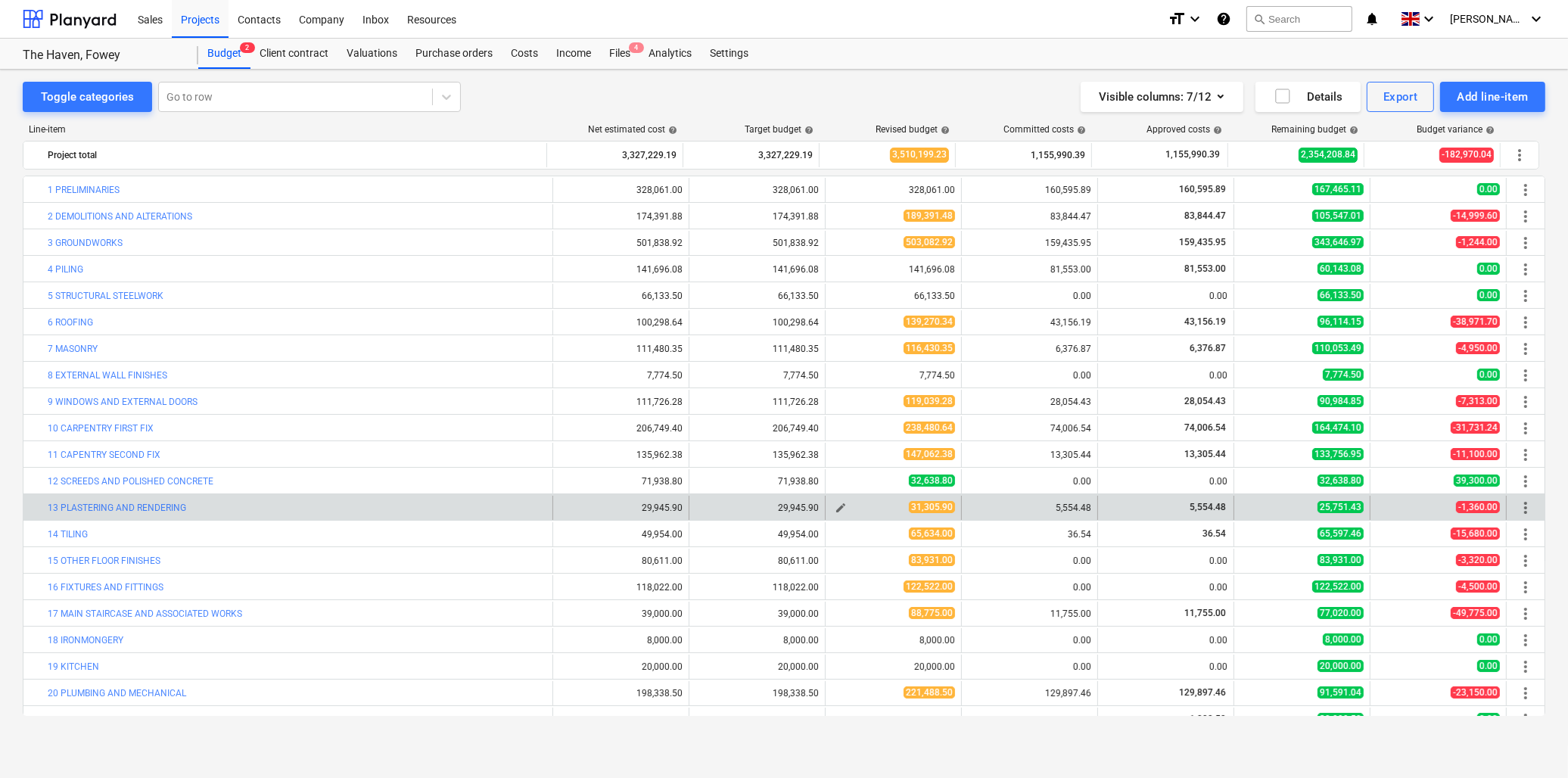
click at [857, 504] on div "31,305.90" at bounding box center [893, 507] width 124 height 13
drag, startPoint x: 857, startPoint y: 504, endPoint x: 832, endPoint y: 504, distance: 25.0
click at [834, 504] on span "edit" at bounding box center [840, 507] width 12 height 12
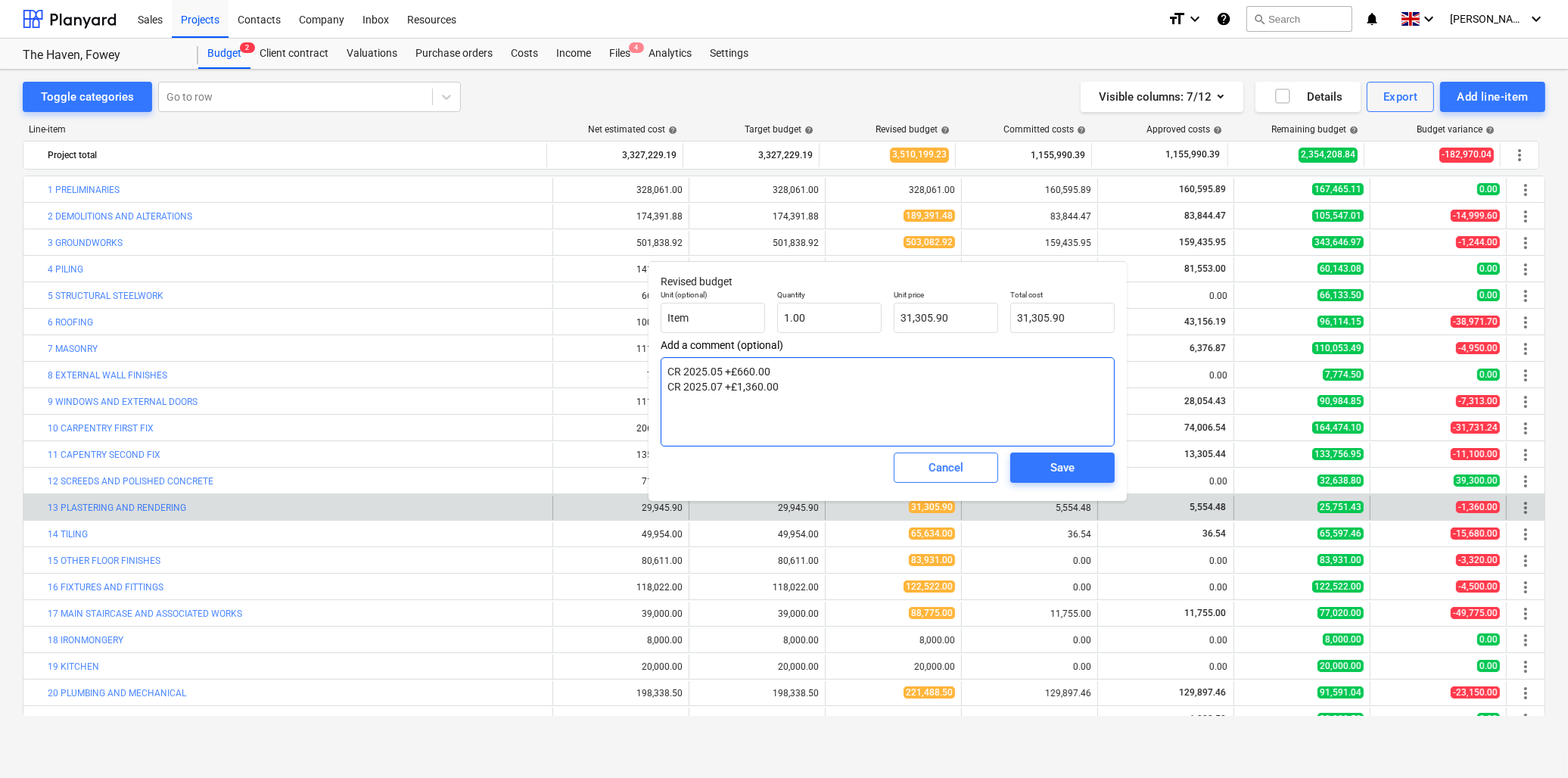
click at [800, 386] on textarea "CR 2025.05 +£660.00 CR 2025.07 +£1,360.00" at bounding box center [888, 402] width 454 height 89
click at [1057, 464] on div "Save" at bounding box center [1062, 467] width 24 height 20
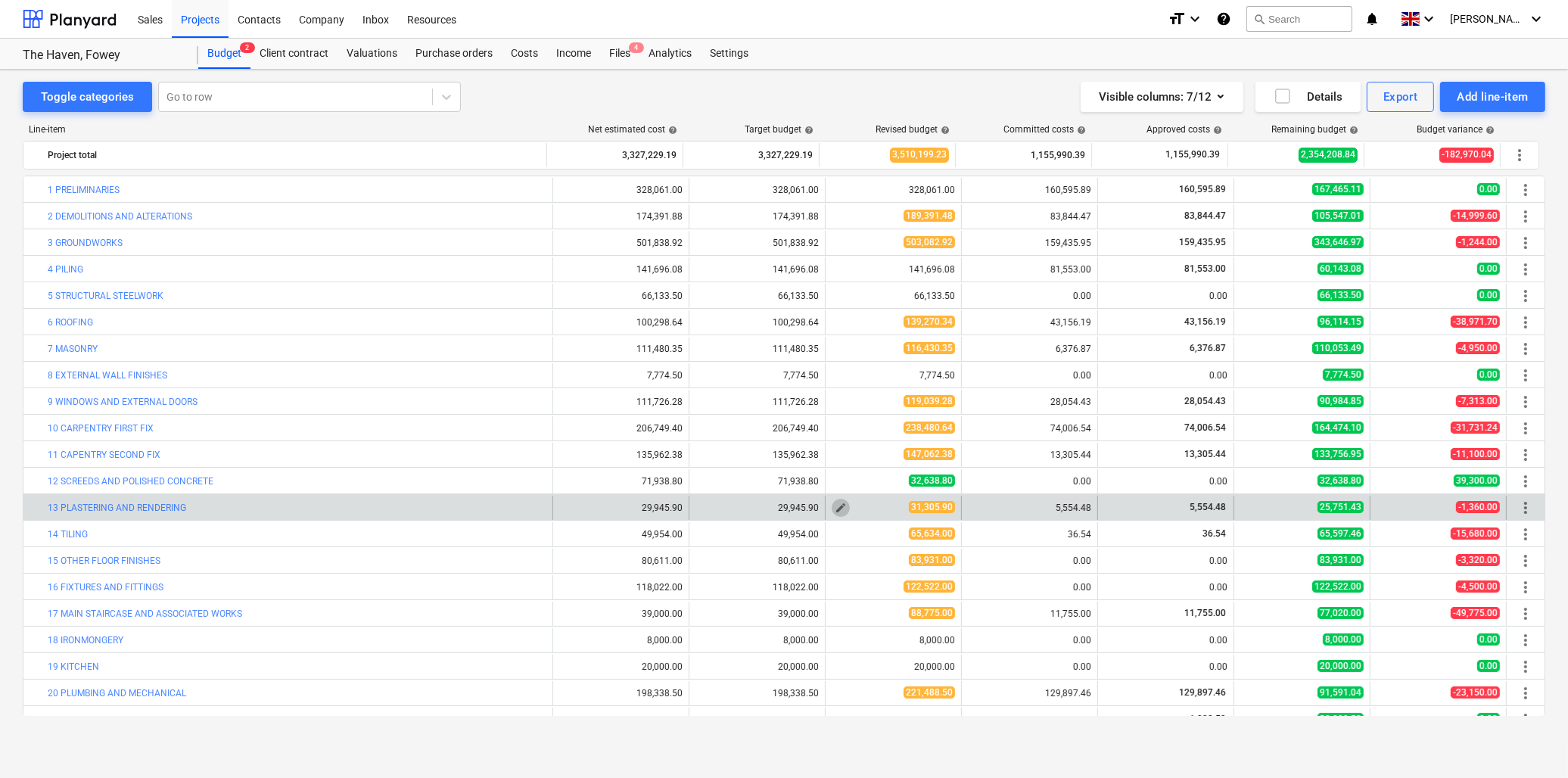
click at [838, 505] on span "edit" at bounding box center [840, 507] width 12 height 12
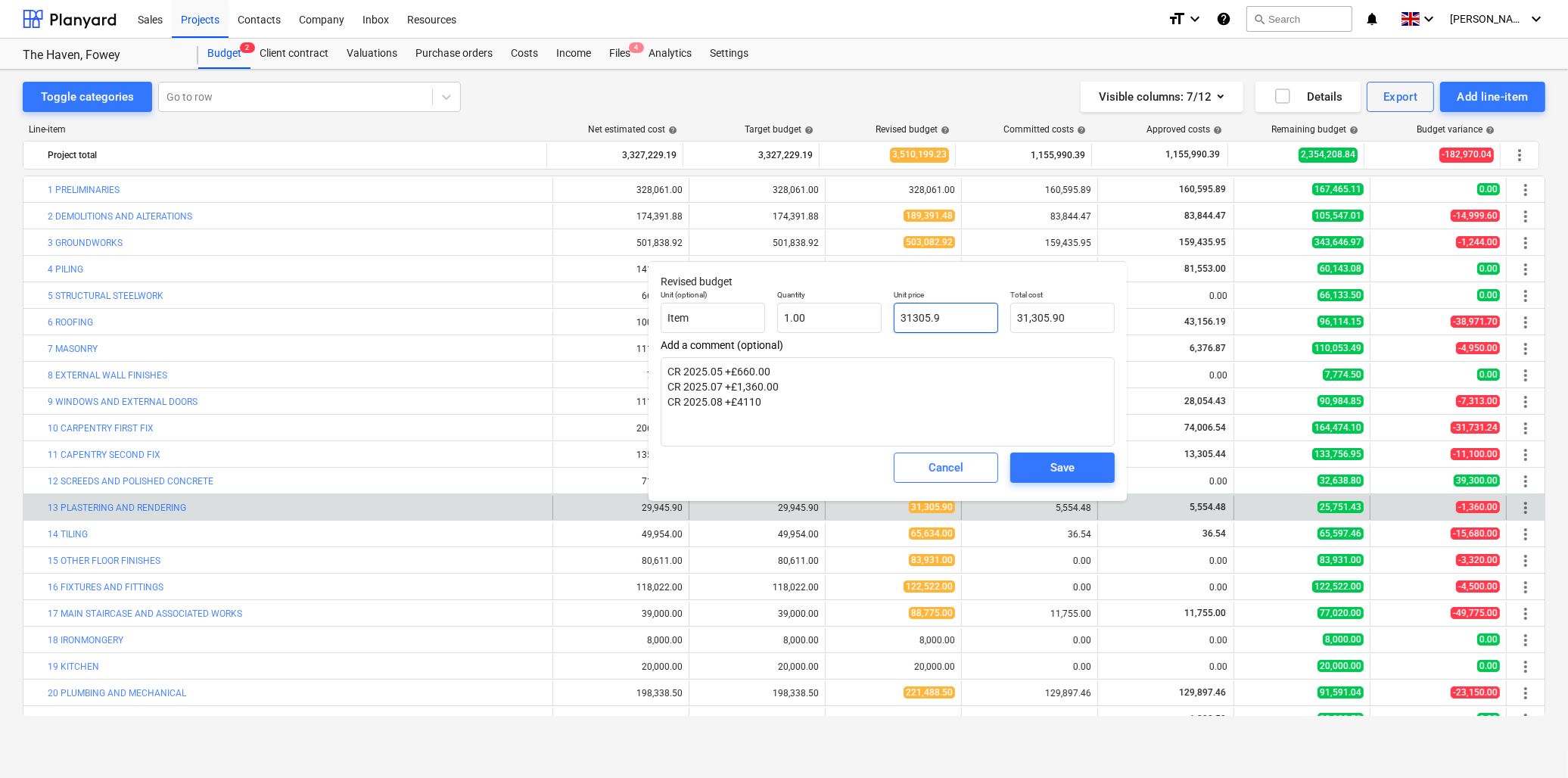
click at [949, 316] on input "31305.9" at bounding box center [946, 317] width 105 height 30
click at [1025, 461] on button "Save" at bounding box center [1063, 468] width 105 height 30
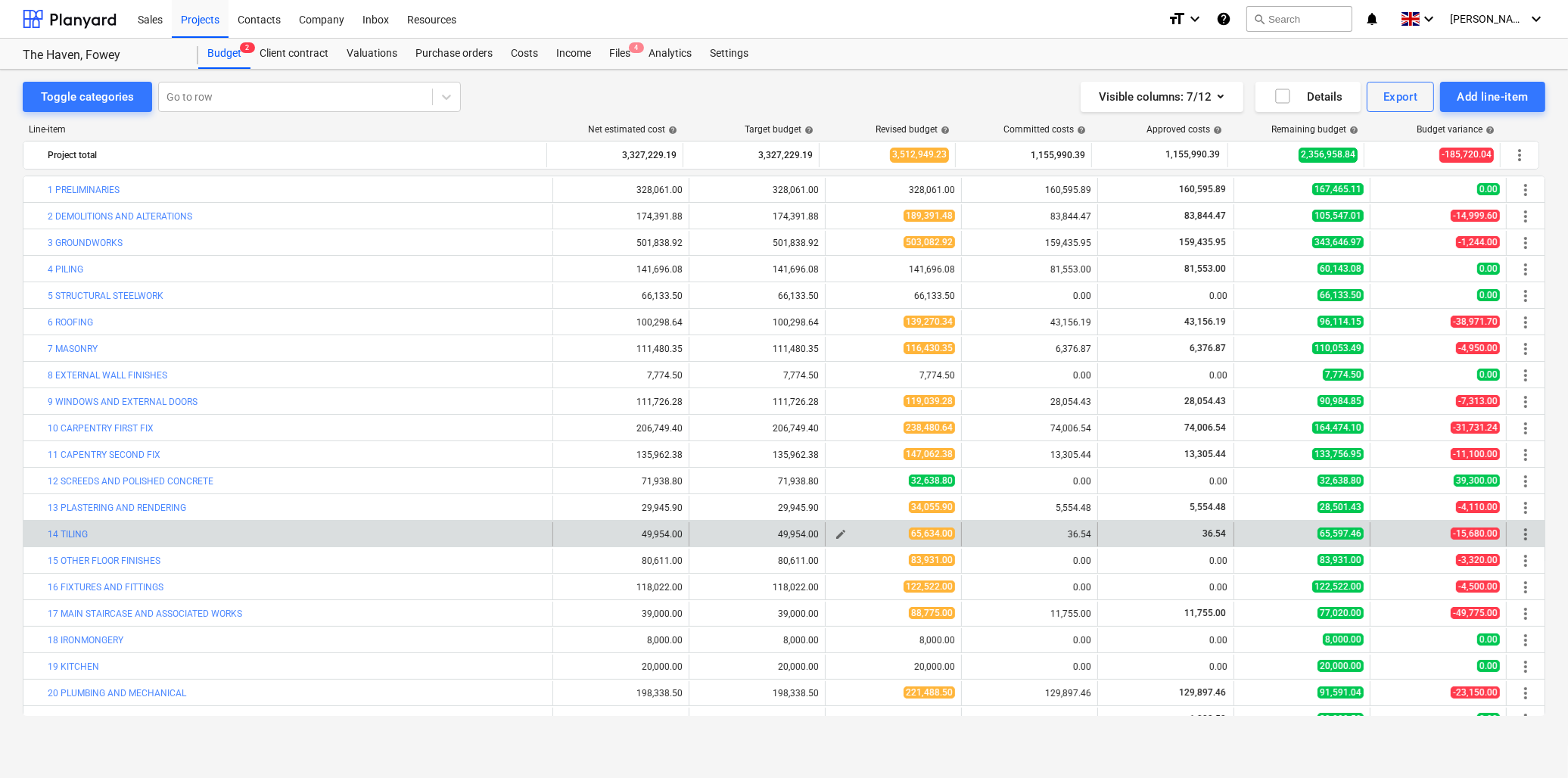
click at [836, 533] on span "edit" at bounding box center [840, 533] width 12 height 12
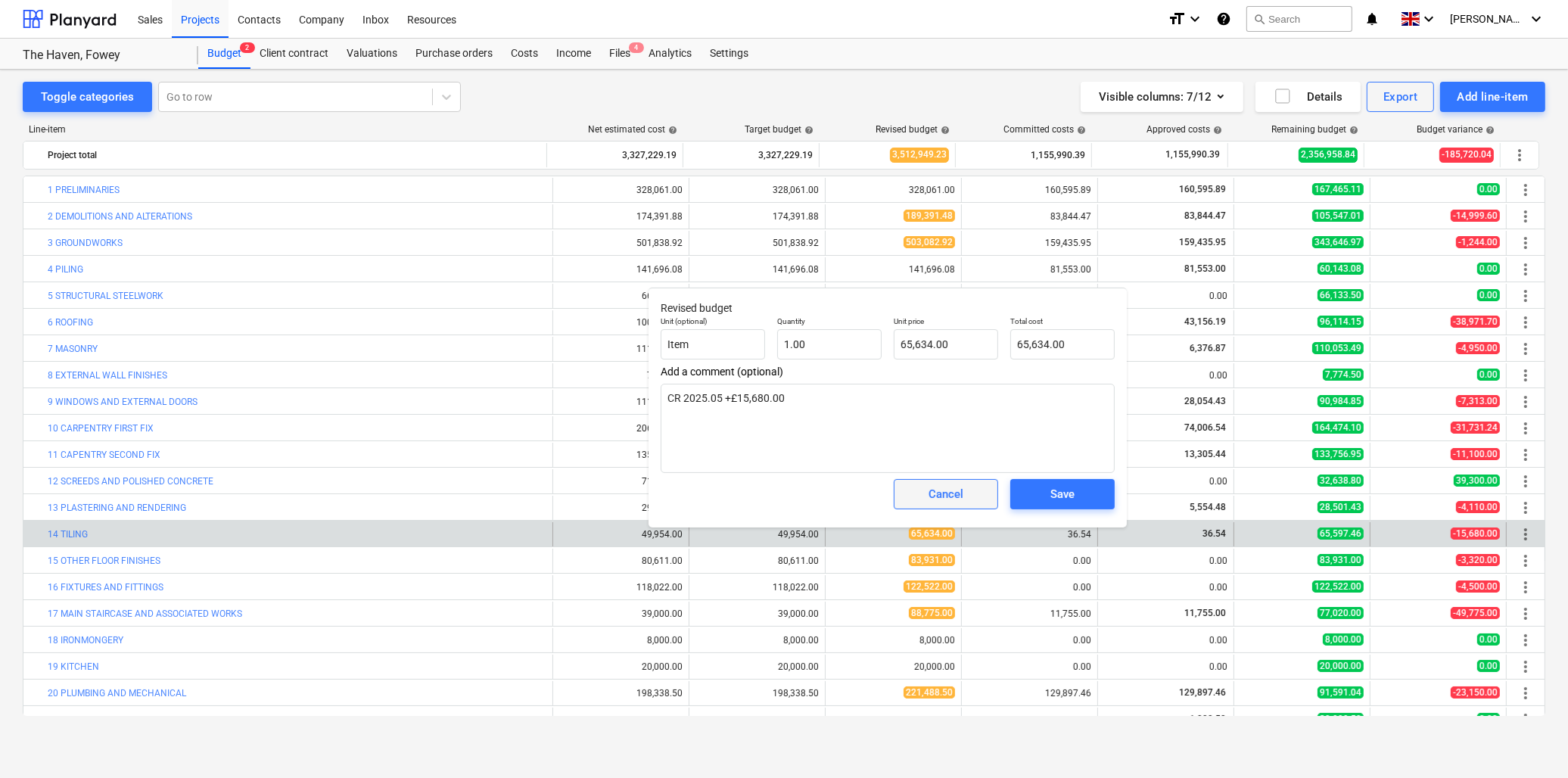
click at [951, 490] on div "Cancel" at bounding box center [945, 493] width 35 height 20
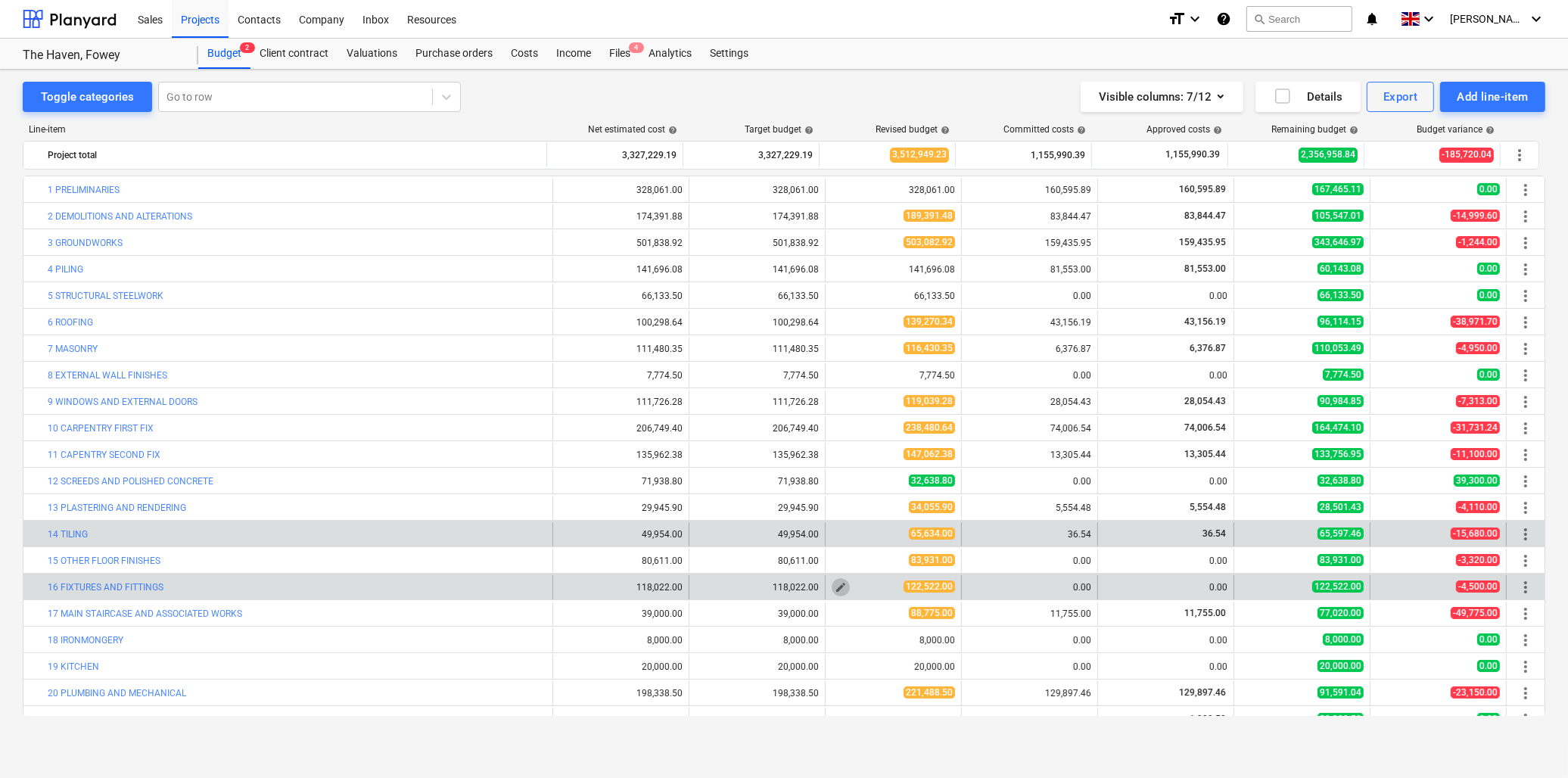
click at [834, 587] on span "edit" at bounding box center [840, 586] width 12 height 12
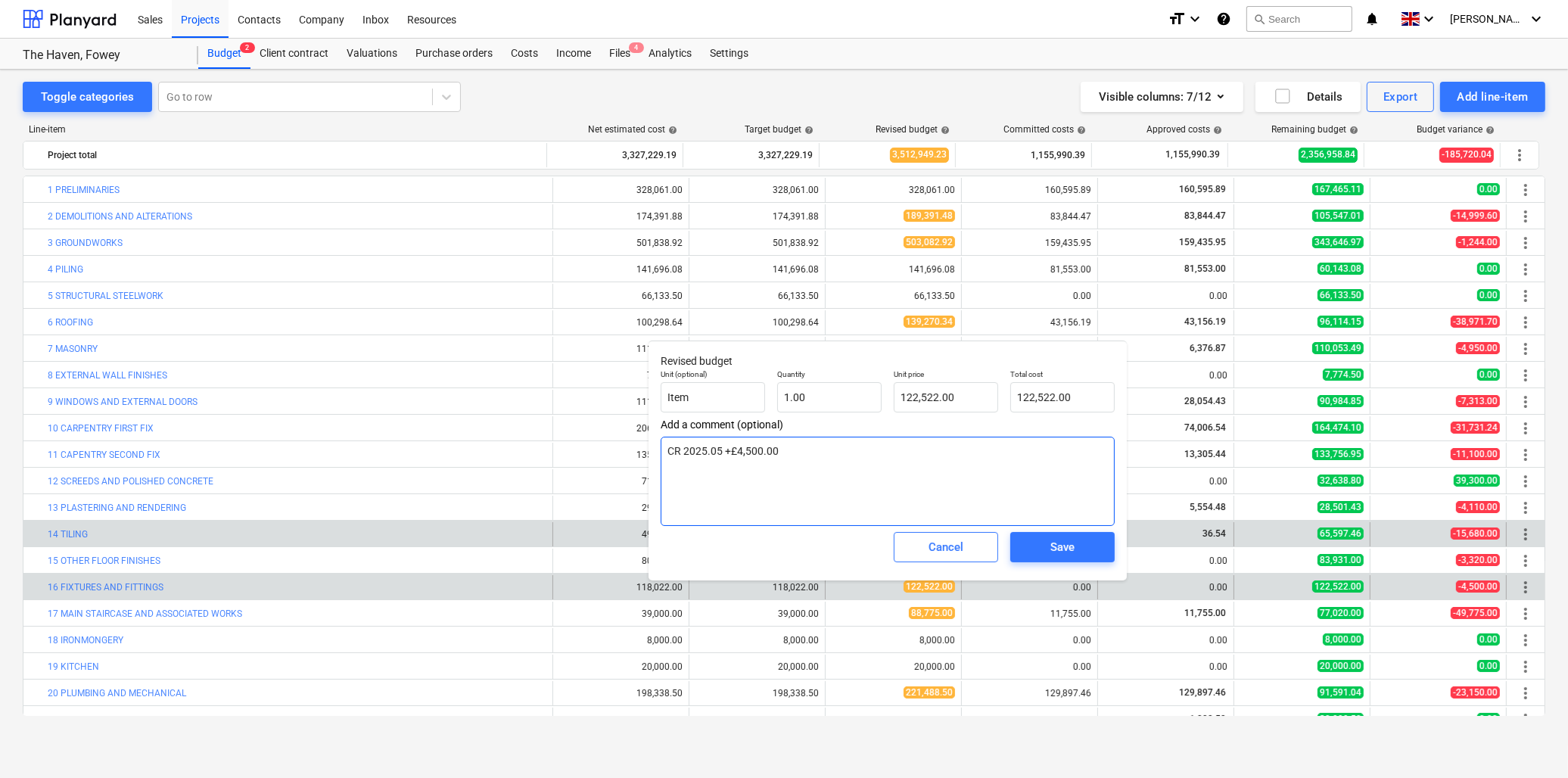
click at [843, 456] on textarea "CR 2025.05 +£4,500.00" at bounding box center [888, 481] width 454 height 89
click at [949, 396] on input "122522" at bounding box center [946, 397] width 105 height 30
click at [1042, 554] on span "Save" at bounding box center [1062, 547] width 68 height 20
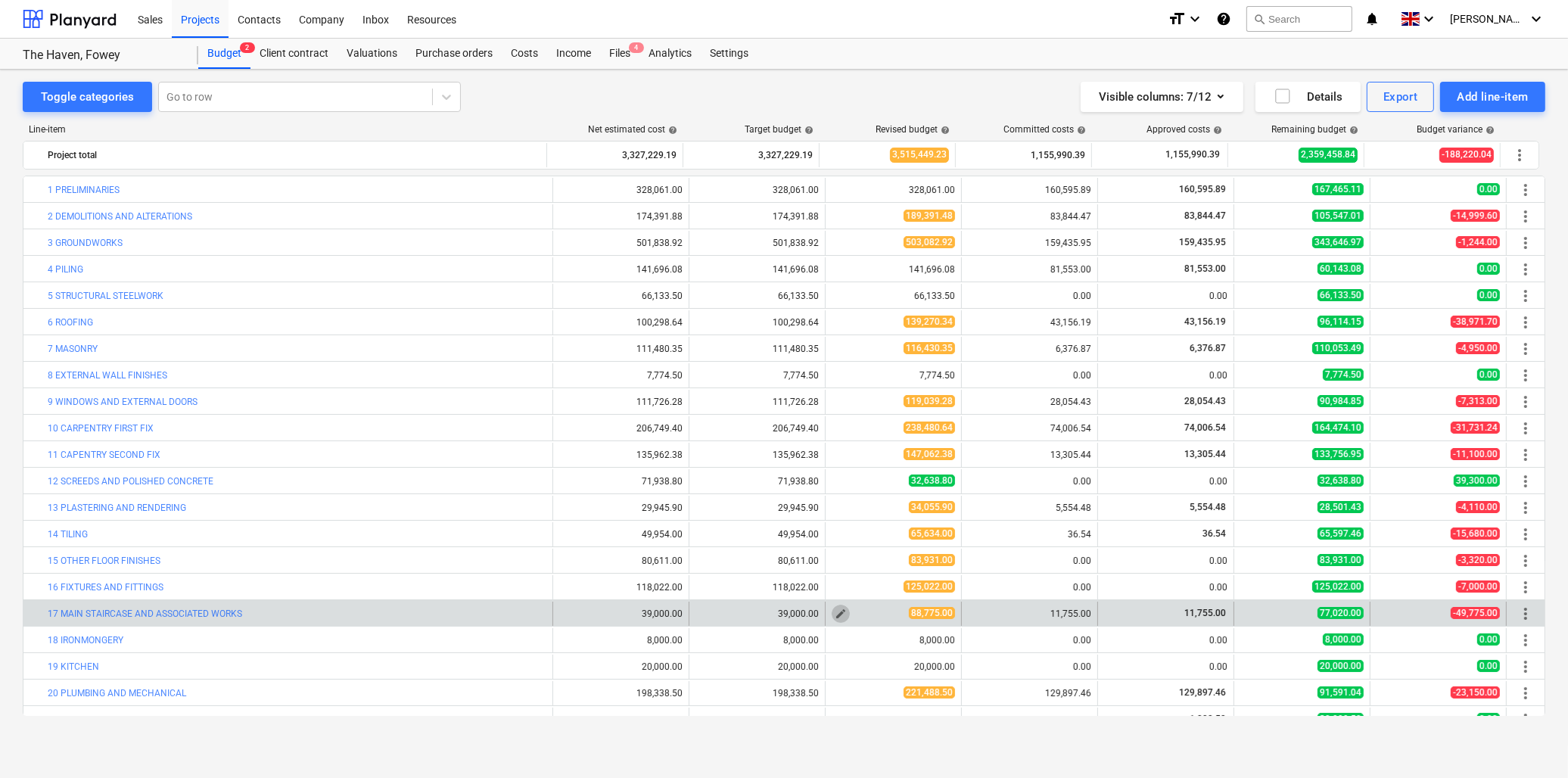
click at [836, 609] on span "edit" at bounding box center [840, 613] width 12 height 12
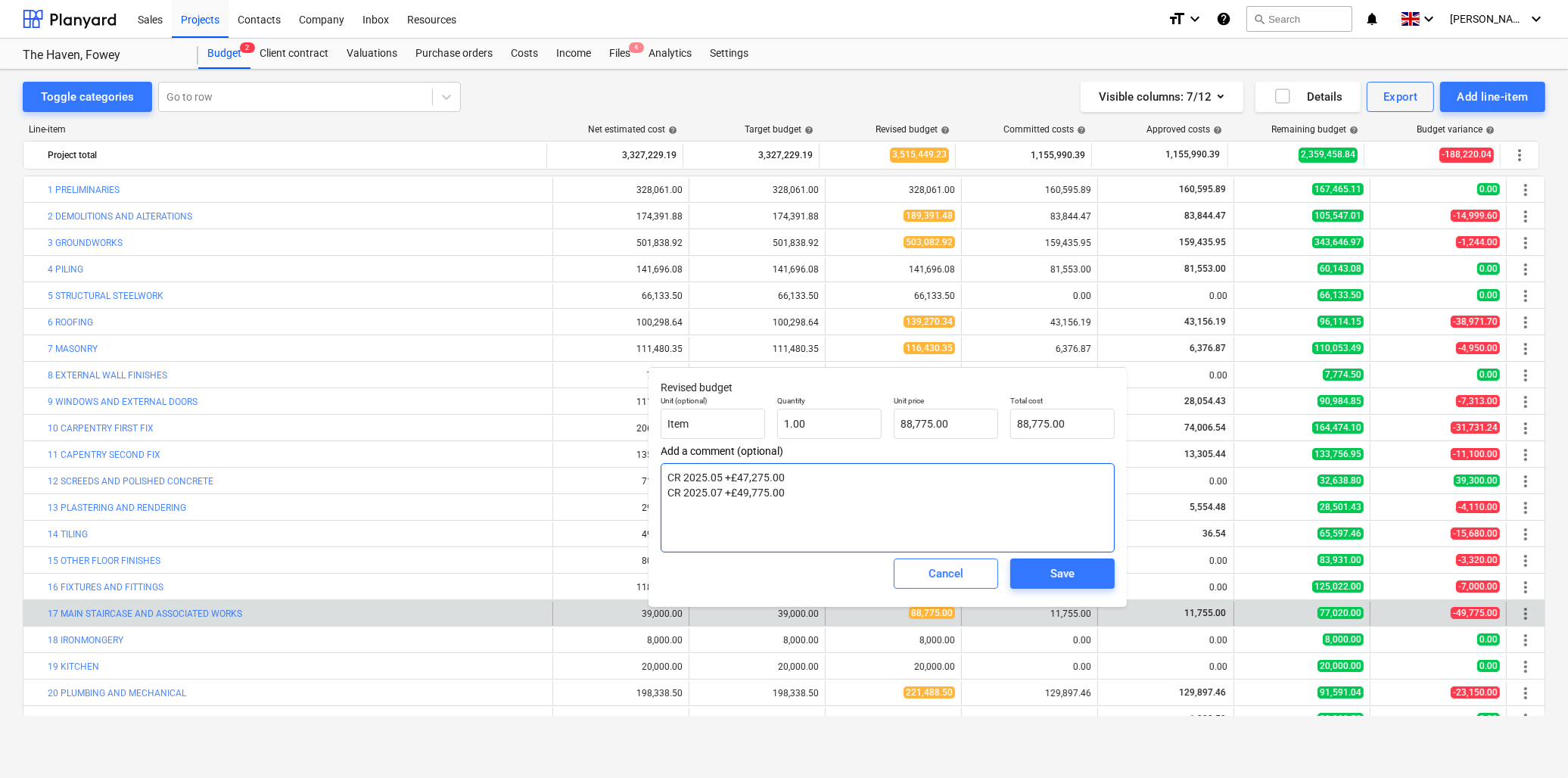
click at [793, 497] on textarea "CR 2025.05 +£47,275.00 CR 2025.07 +£49,775.00" at bounding box center [888, 507] width 454 height 89
click at [948, 429] on input "88775" at bounding box center [946, 424] width 105 height 30
click at [1085, 583] on span "Save" at bounding box center [1062, 573] width 68 height 20
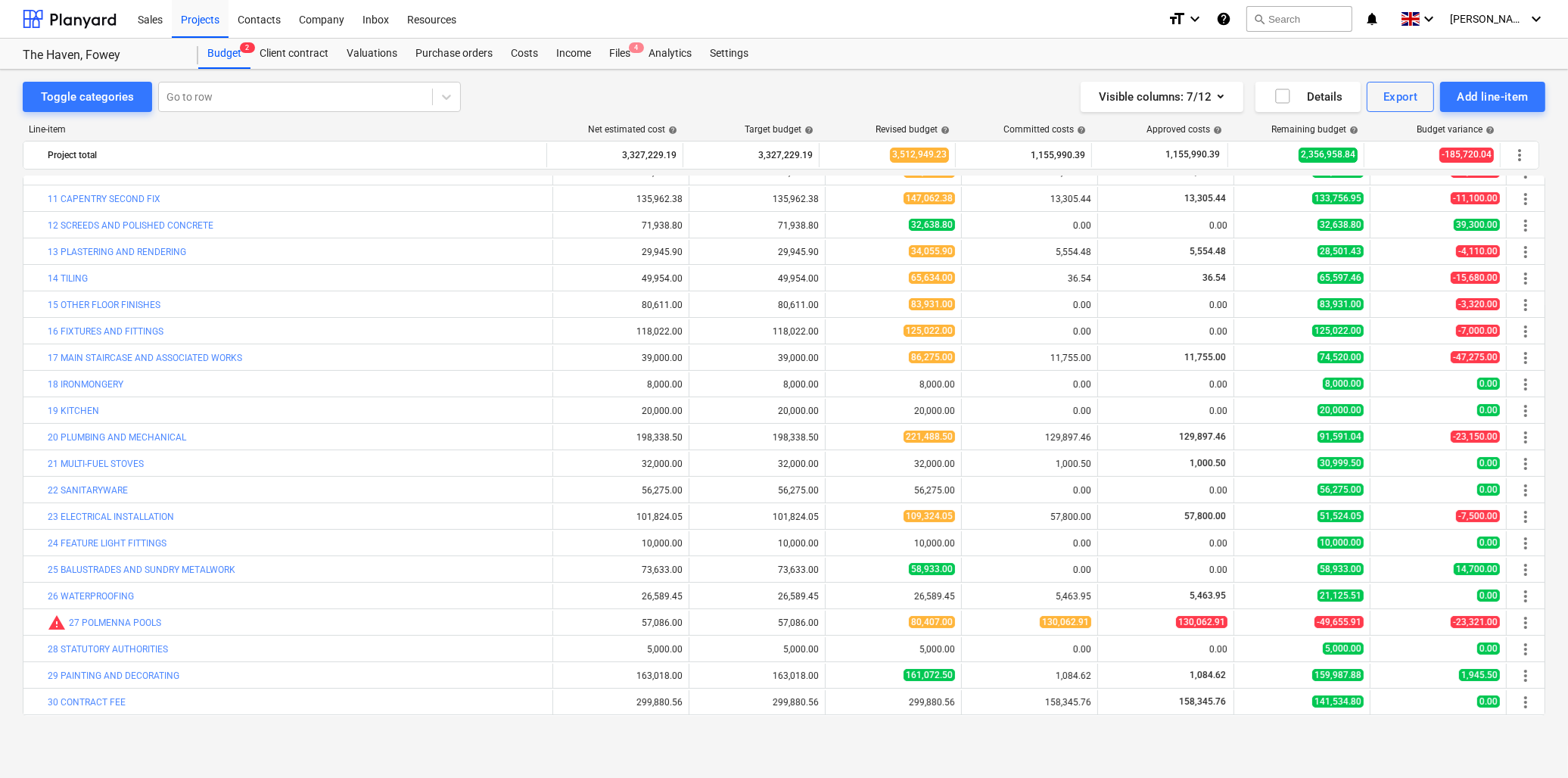
scroll to position [281, 0]
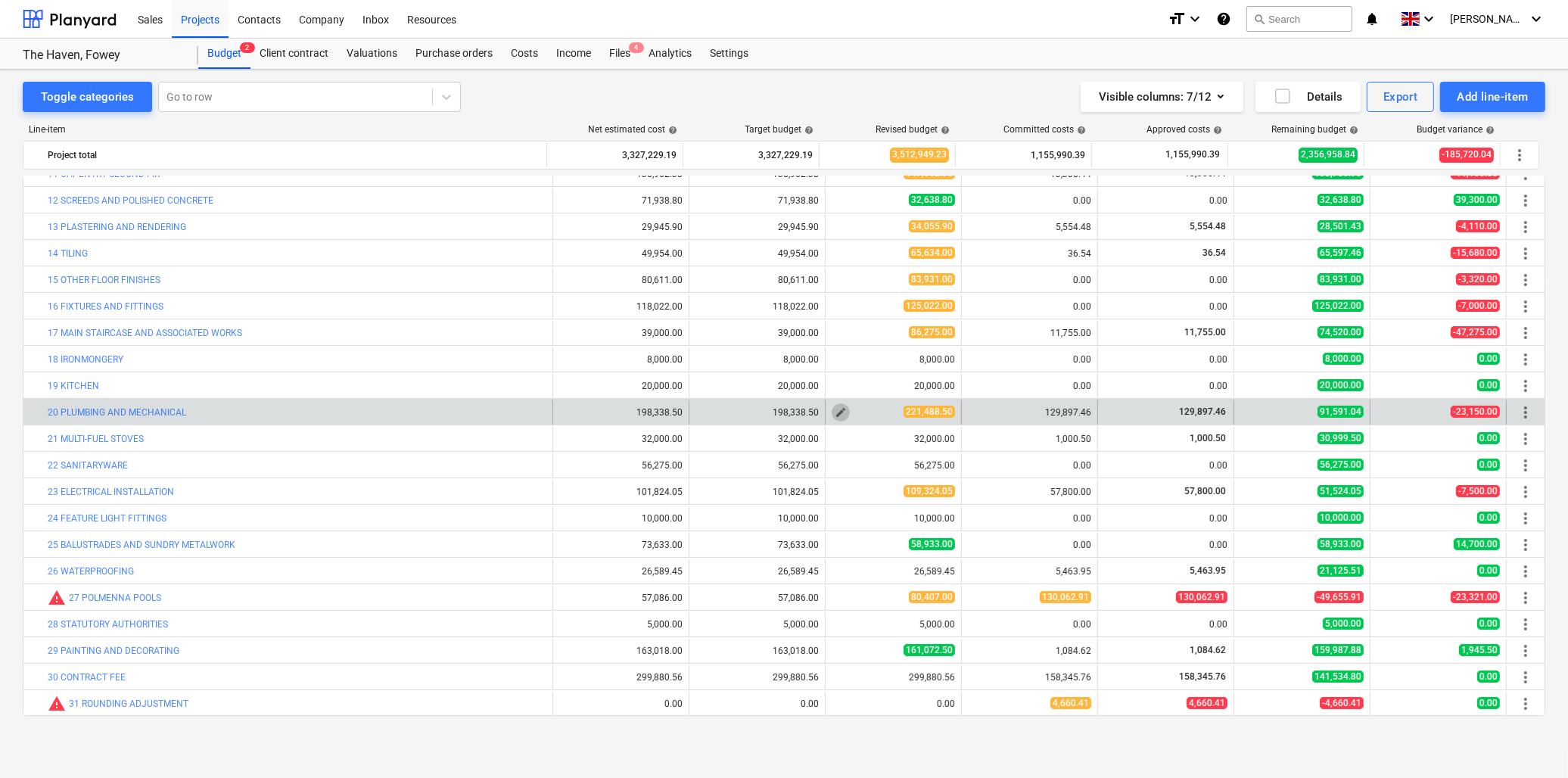
click at [836, 411] on span "edit" at bounding box center [840, 412] width 12 height 12
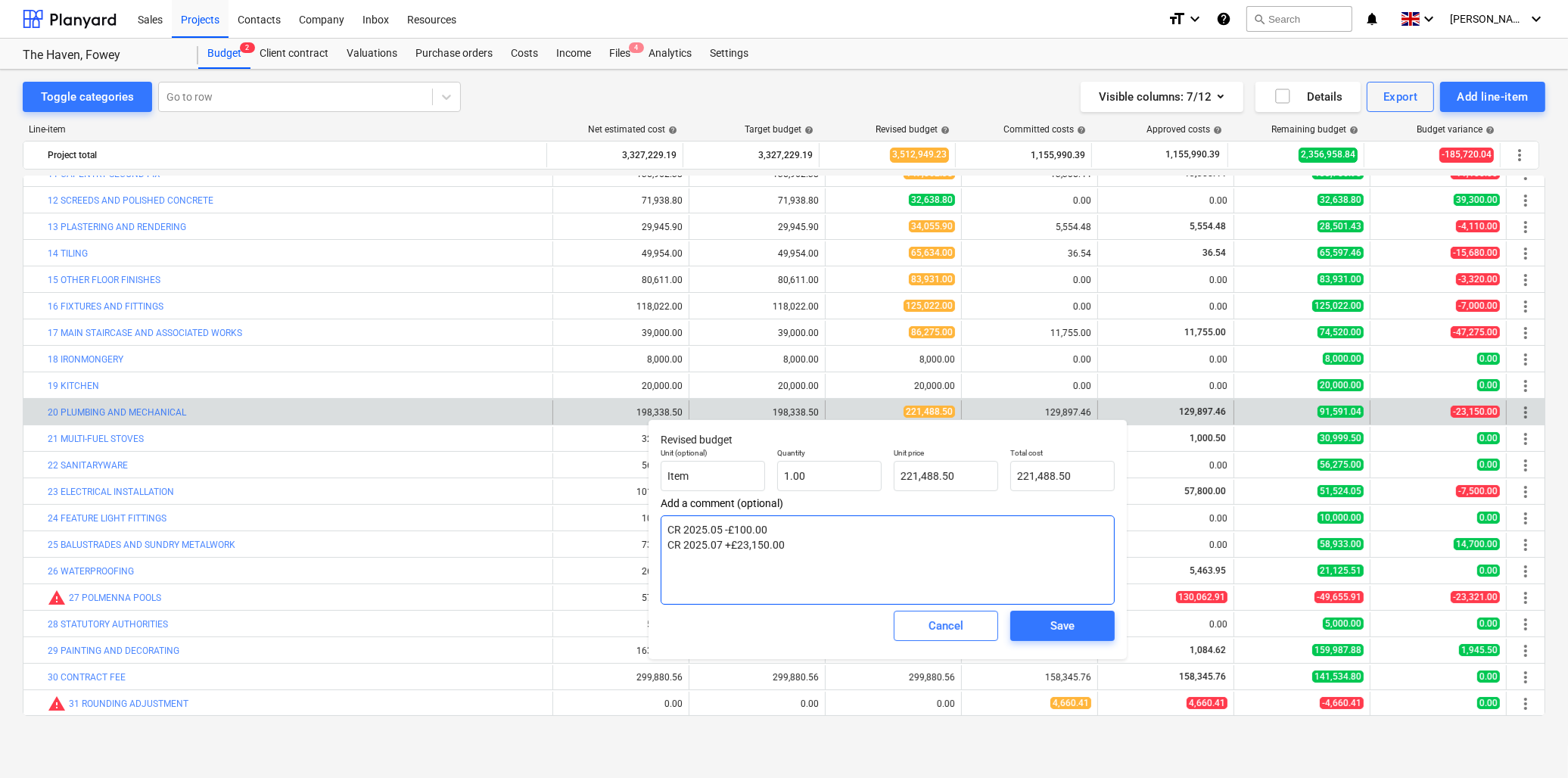
click at [827, 546] on textarea "CR 2025.05 -£100.00 CR 2025.07 +£23,150.00" at bounding box center [888, 560] width 454 height 89
click at [956, 472] on input "221488.5" at bounding box center [946, 475] width 105 height 30
click at [1010, 622] on button "Save" at bounding box center [1063, 626] width 105 height 30
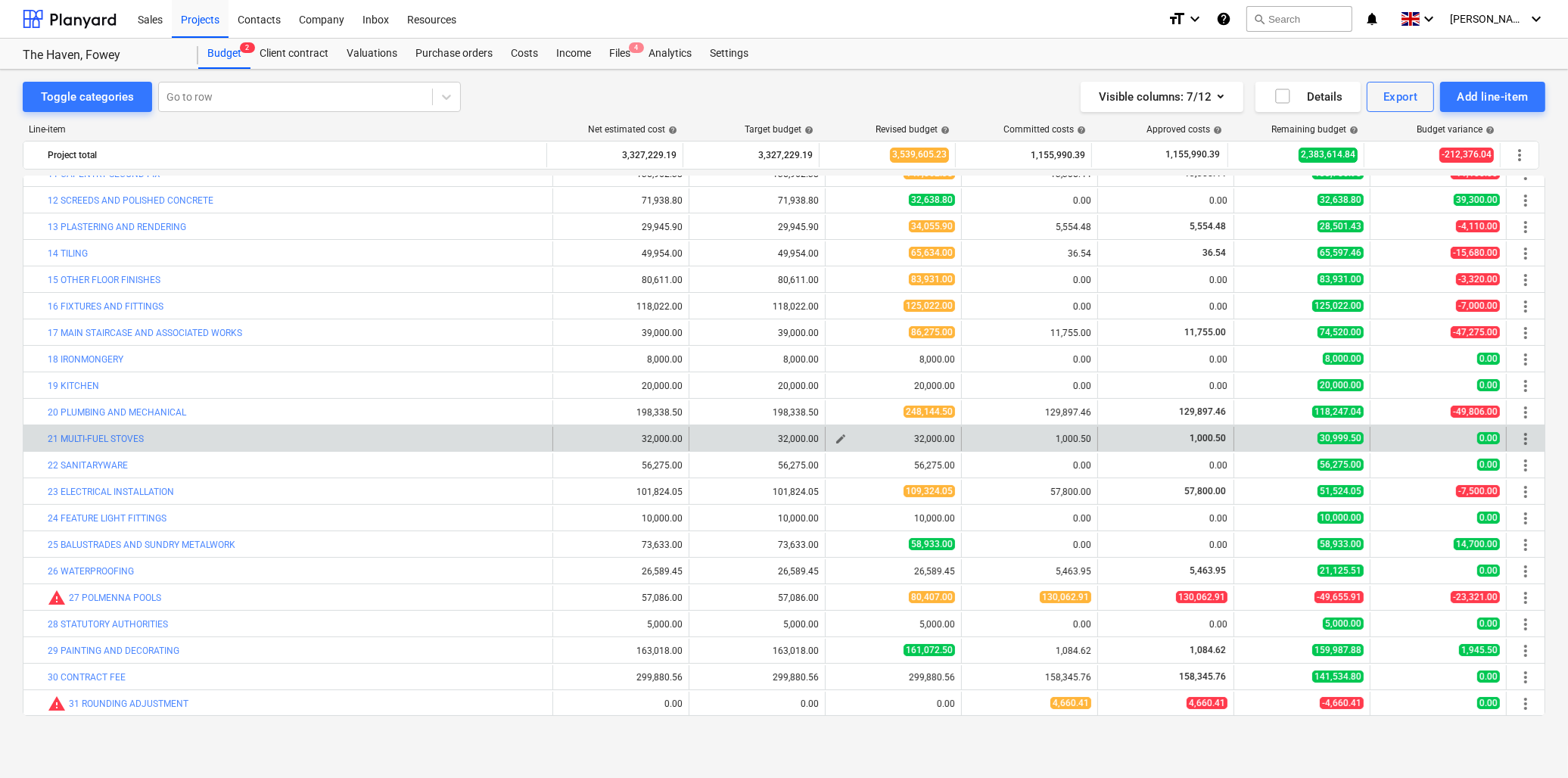
click at [834, 436] on span "edit" at bounding box center [840, 439] width 12 height 12
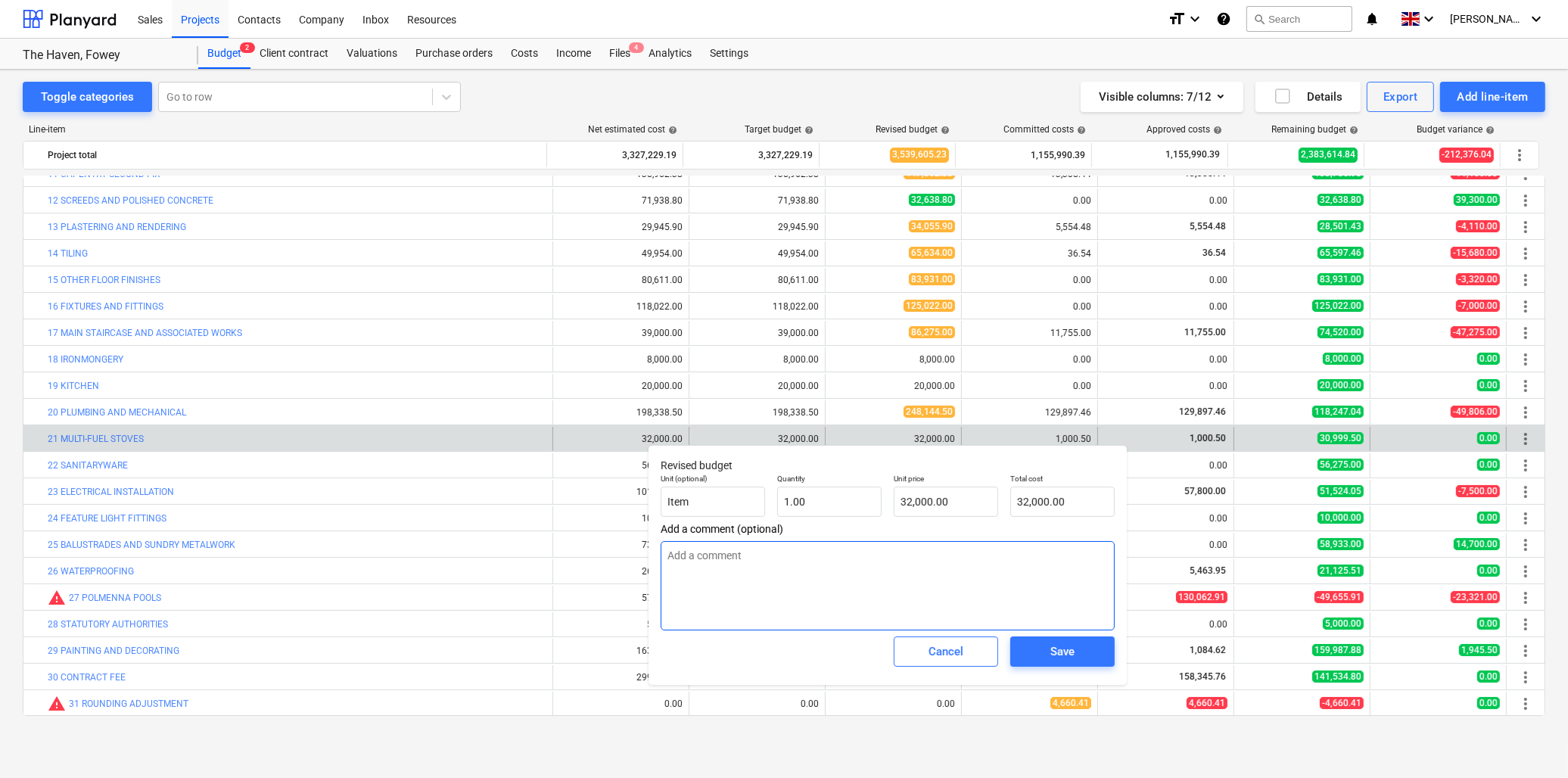
click at [769, 558] on textarea at bounding box center [888, 586] width 454 height 89
click at [936, 503] on input "32000" at bounding box center [946, 501] width 105 height 30
click at [1042, 652] on span "Save" at bounding box center [1062, 651] width 68 height 20
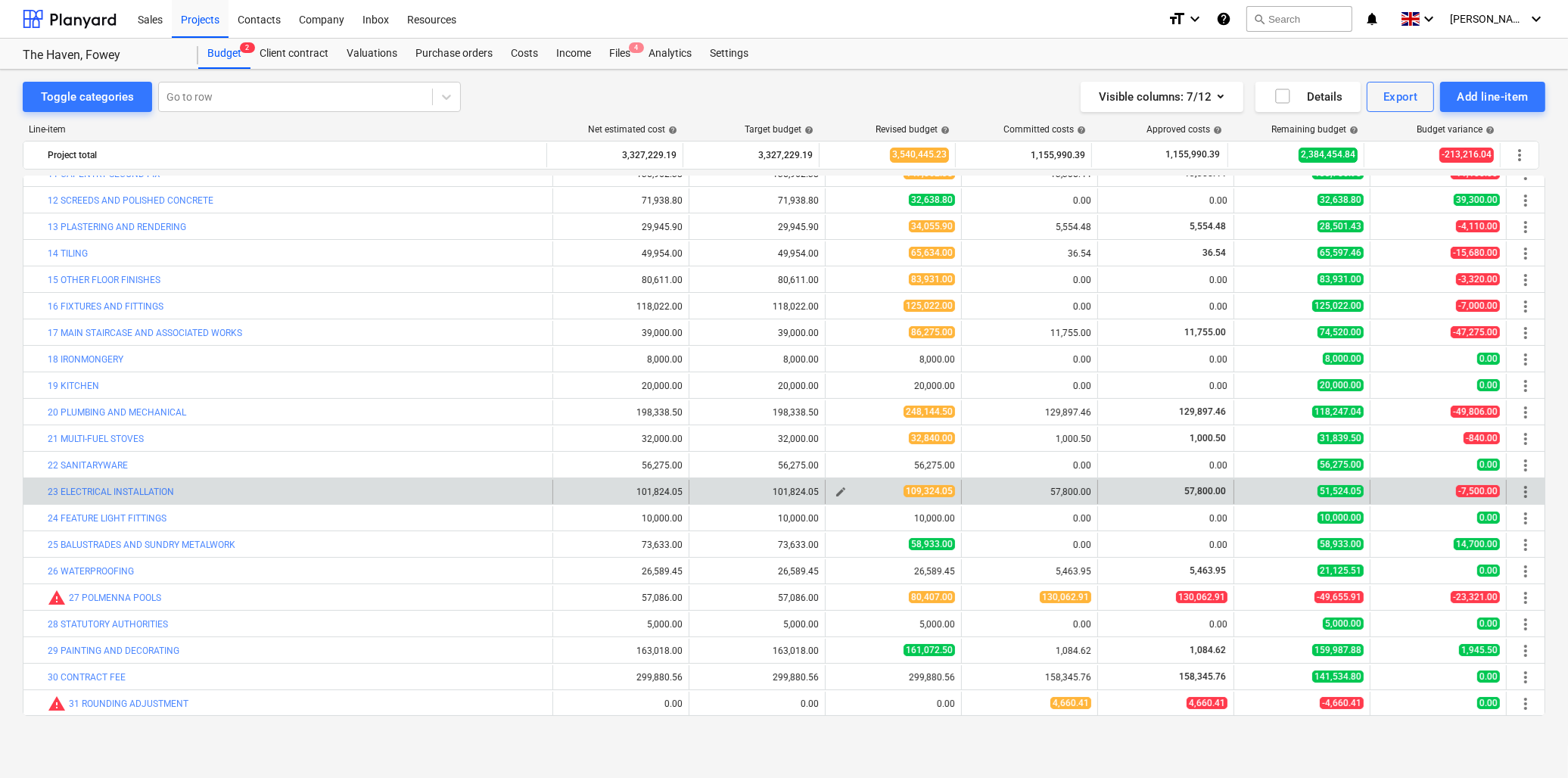
click at [834, 490] on span "edit" at bounding box center [840, 491] width 12 height 12
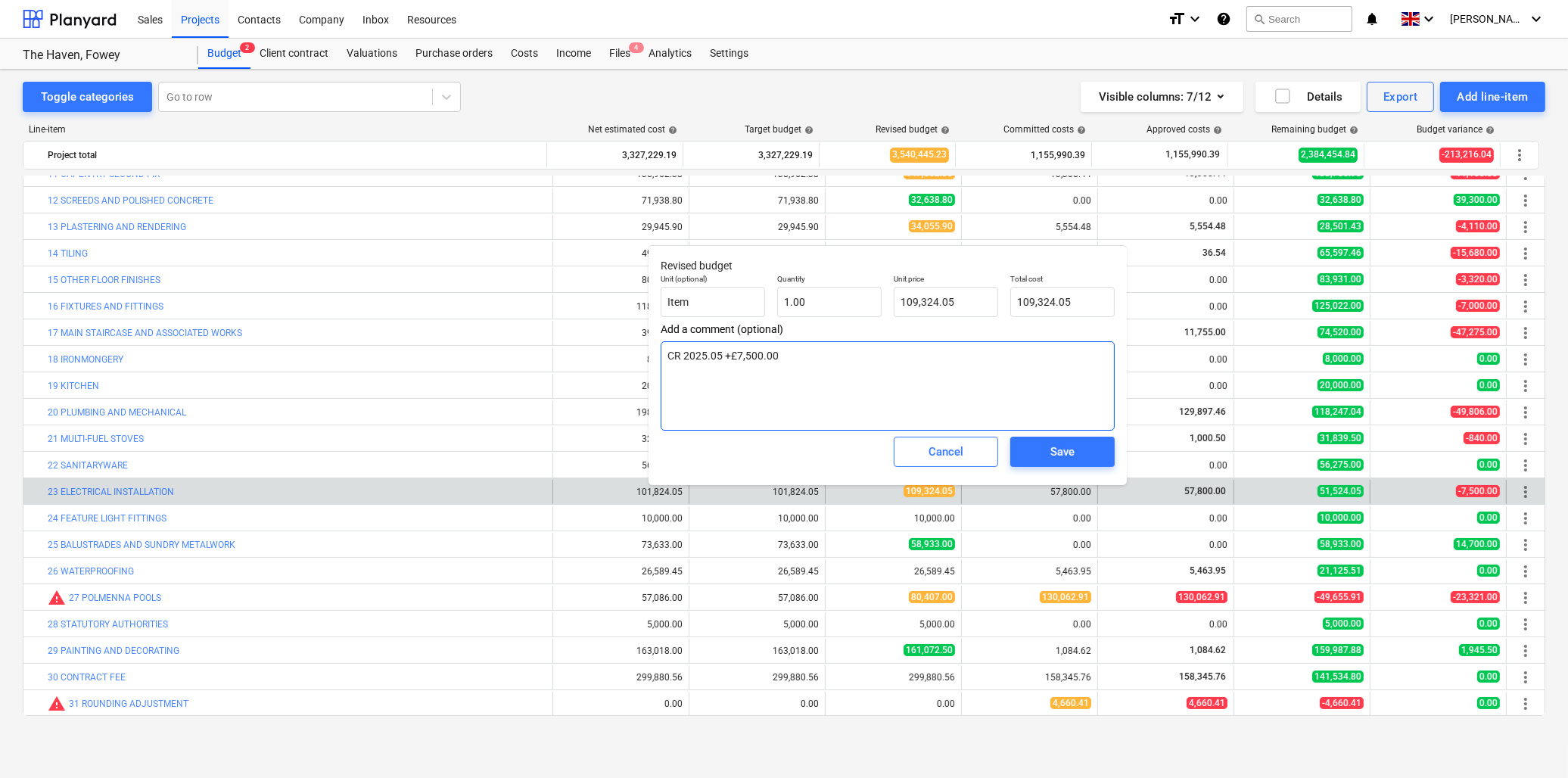
click at [788, 358] on textarea "CR 2025.05 +£7,500.00" at bounding box center [888, 385] width 454 height 89
click at [949, 301] on input "109324.05" at bounding box center [946, 302] width 105 height 30
click at [822, 366] on textarea "CR 2025.05 +£7,500.00 CR 2025.08 +£236,152.56" at bounding box center [888, 385] width 454 height 89
click at [1084, 449] on span "Save" at bounding box center [1062, 451] width 68 height 20
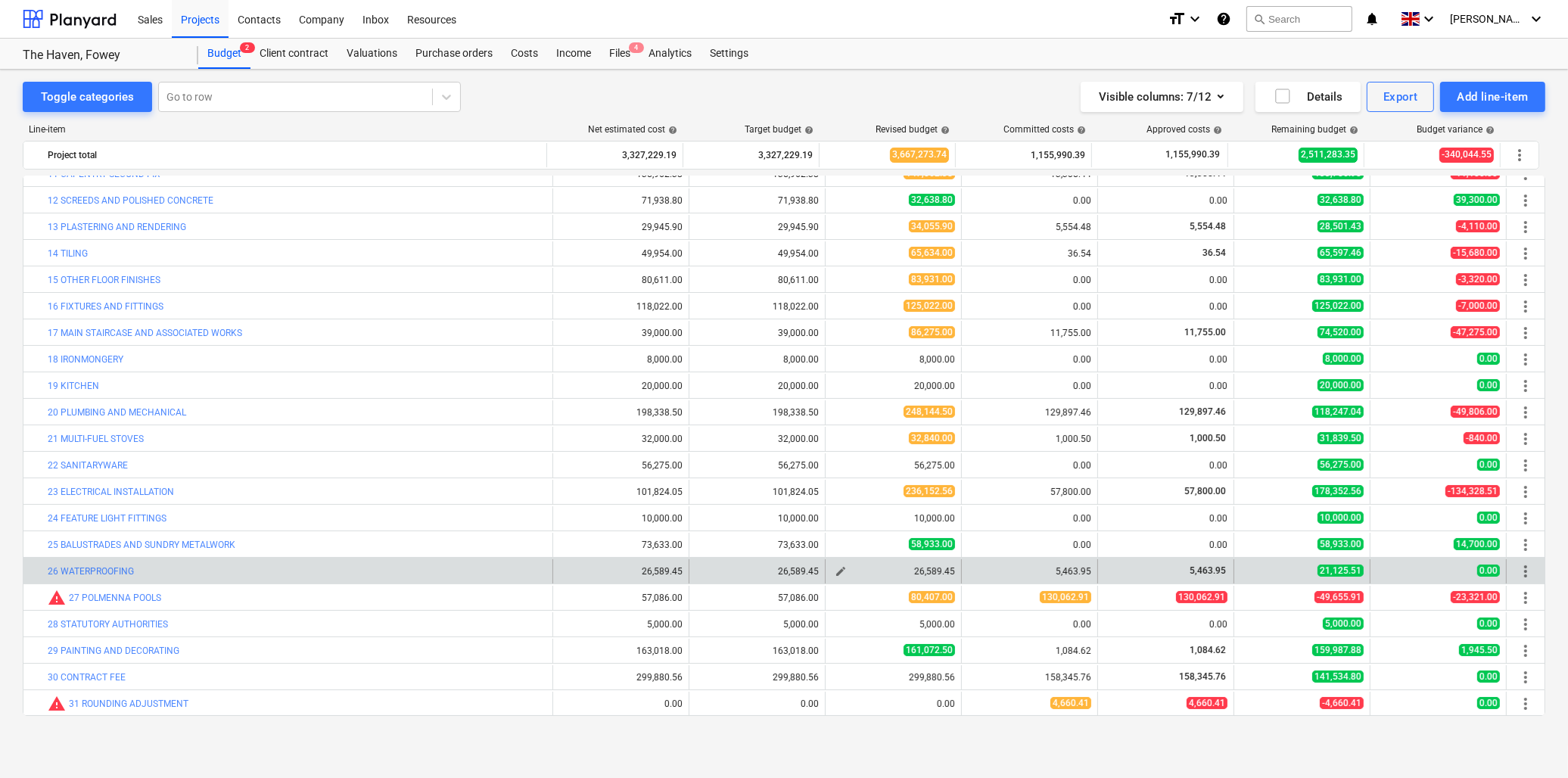
click at [835, 568] on span "edit" at bounding box center [840, 571] width 12 height 12
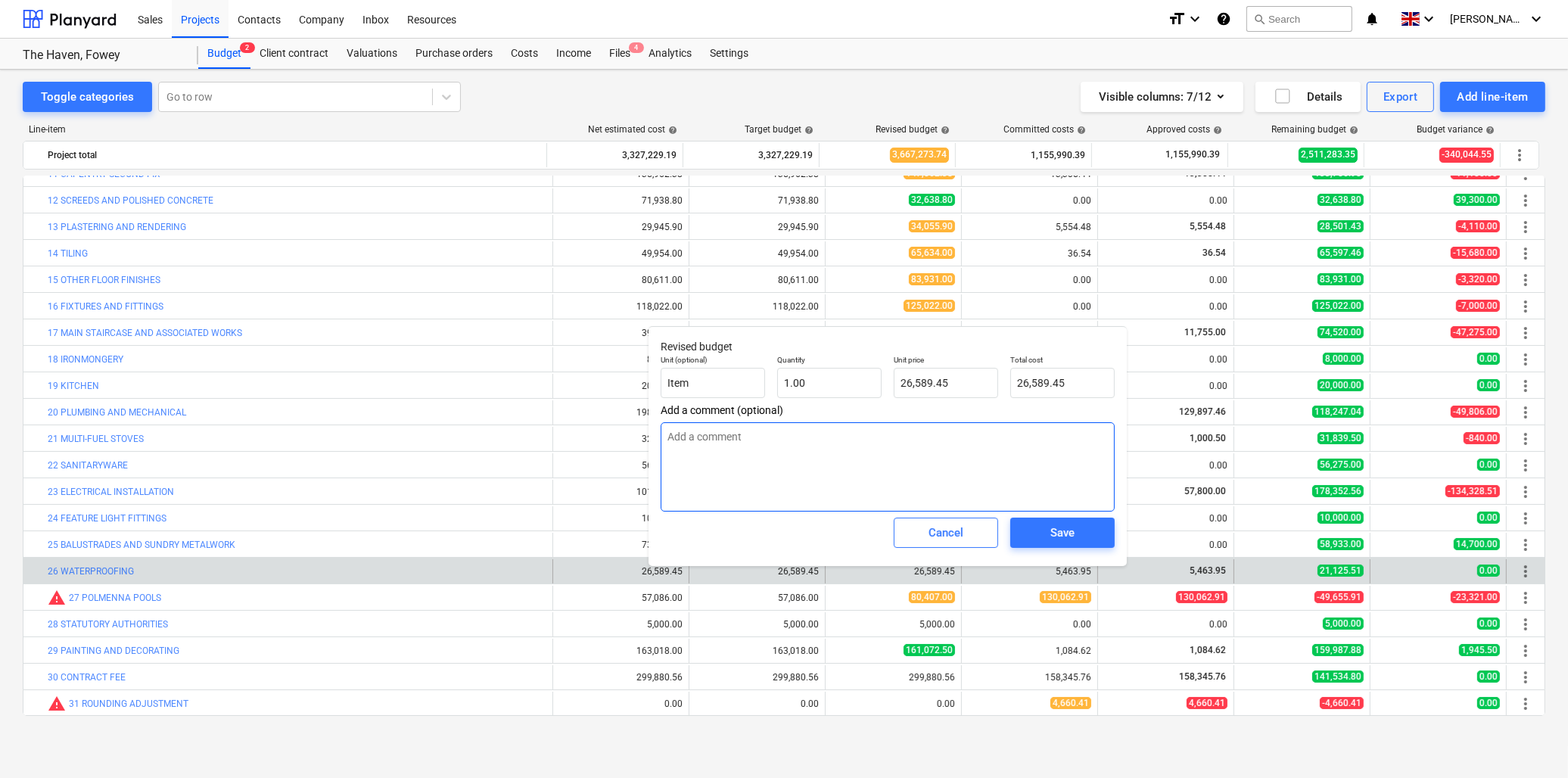
click at [745, 434] on textarea at bounding box center [888, 467] width 454 height 89
click at [967, 379] on input "26589.45" at bounding box center [946, 382] width 105 height 30
click at [1061, 532] on div "Save" at bounding box center [1062, 532] width 24 height 20
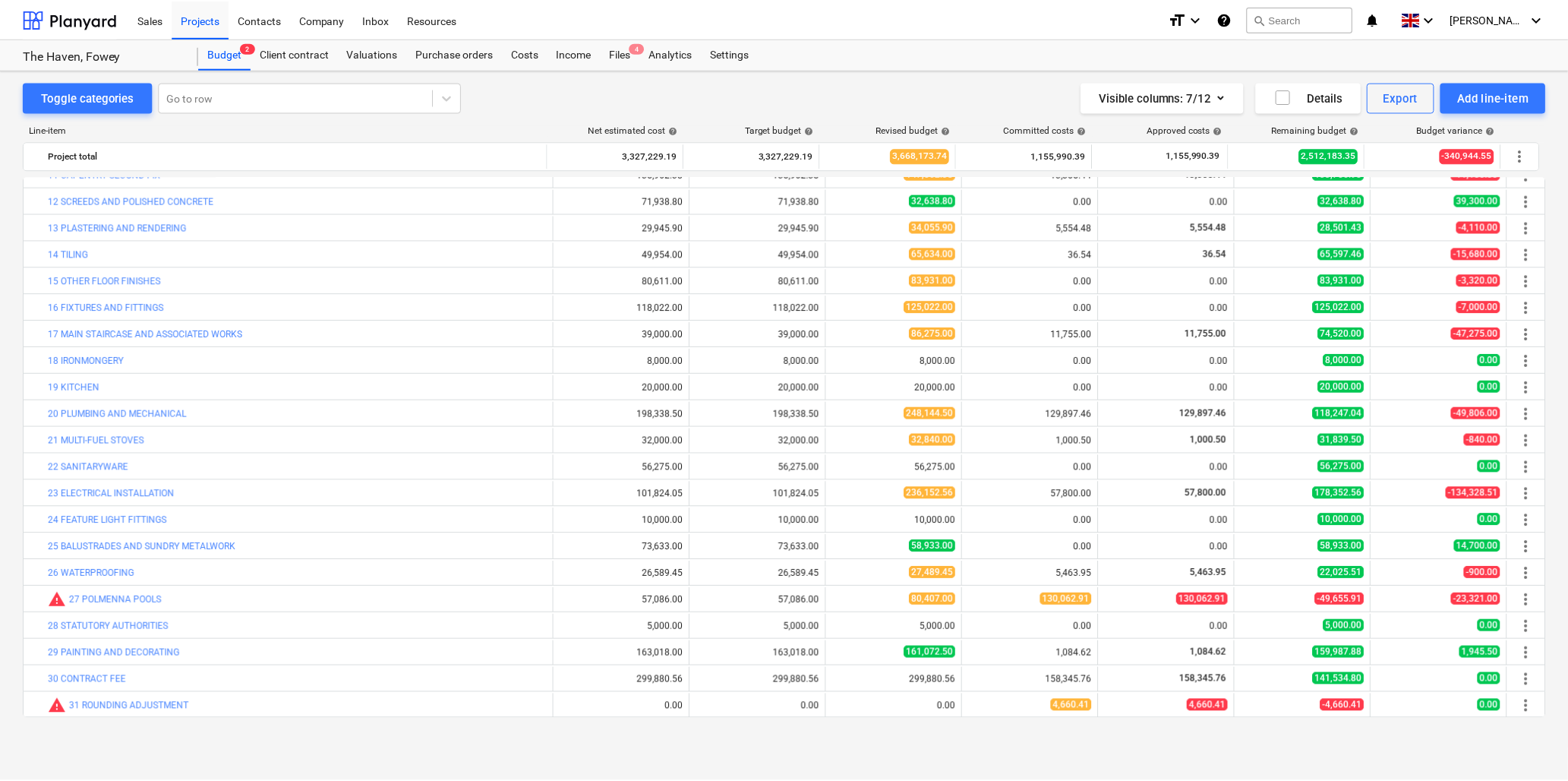
scroll to position [0, 0]
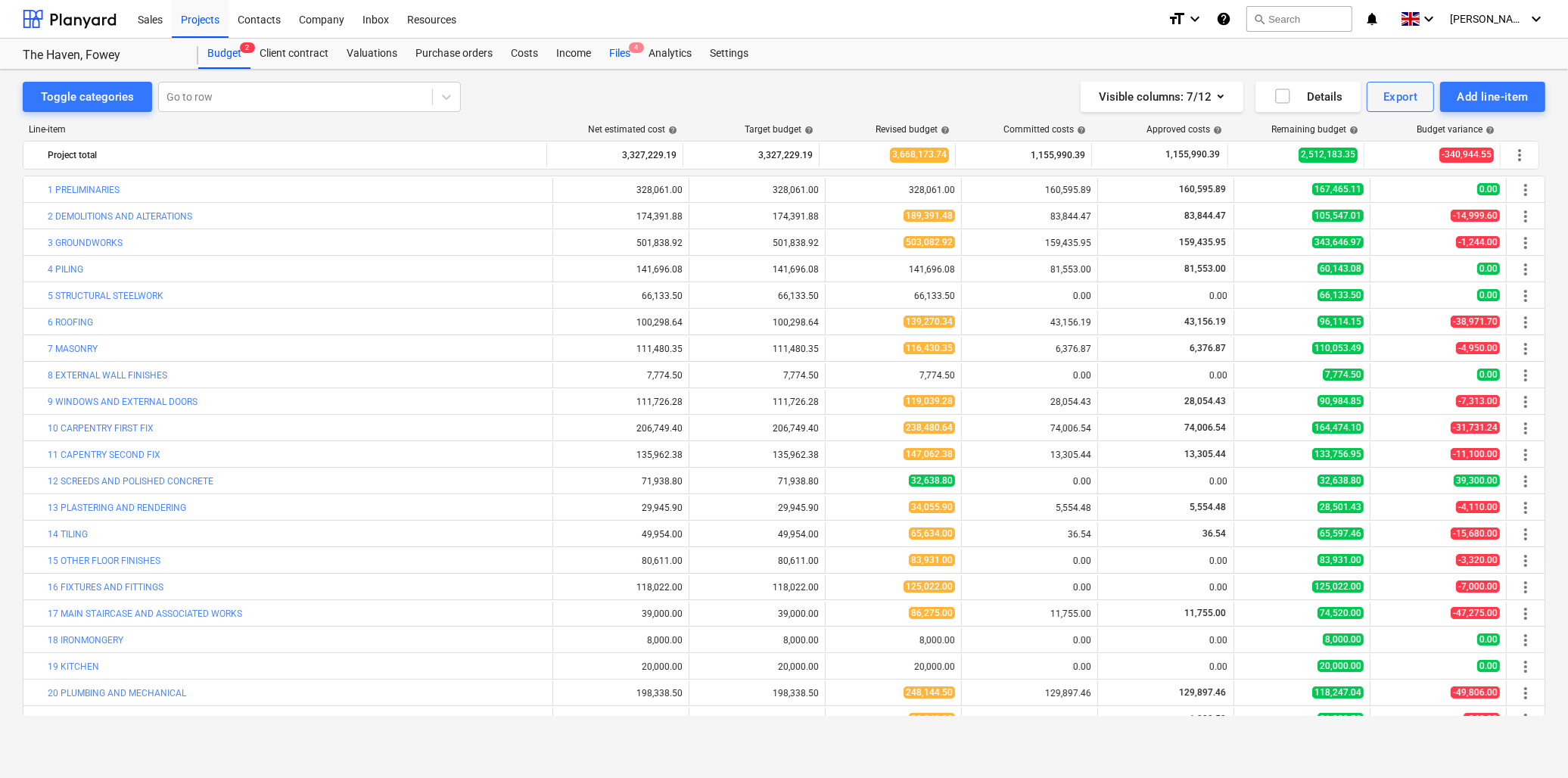
drag, startPoint x: 621, startPoint y: 48, endPoint x: 617, endPoint y: 58, distance: 10.8
click at [621, 48] on div "Files 4" at bounding box center [619, 53] width 39 height 30
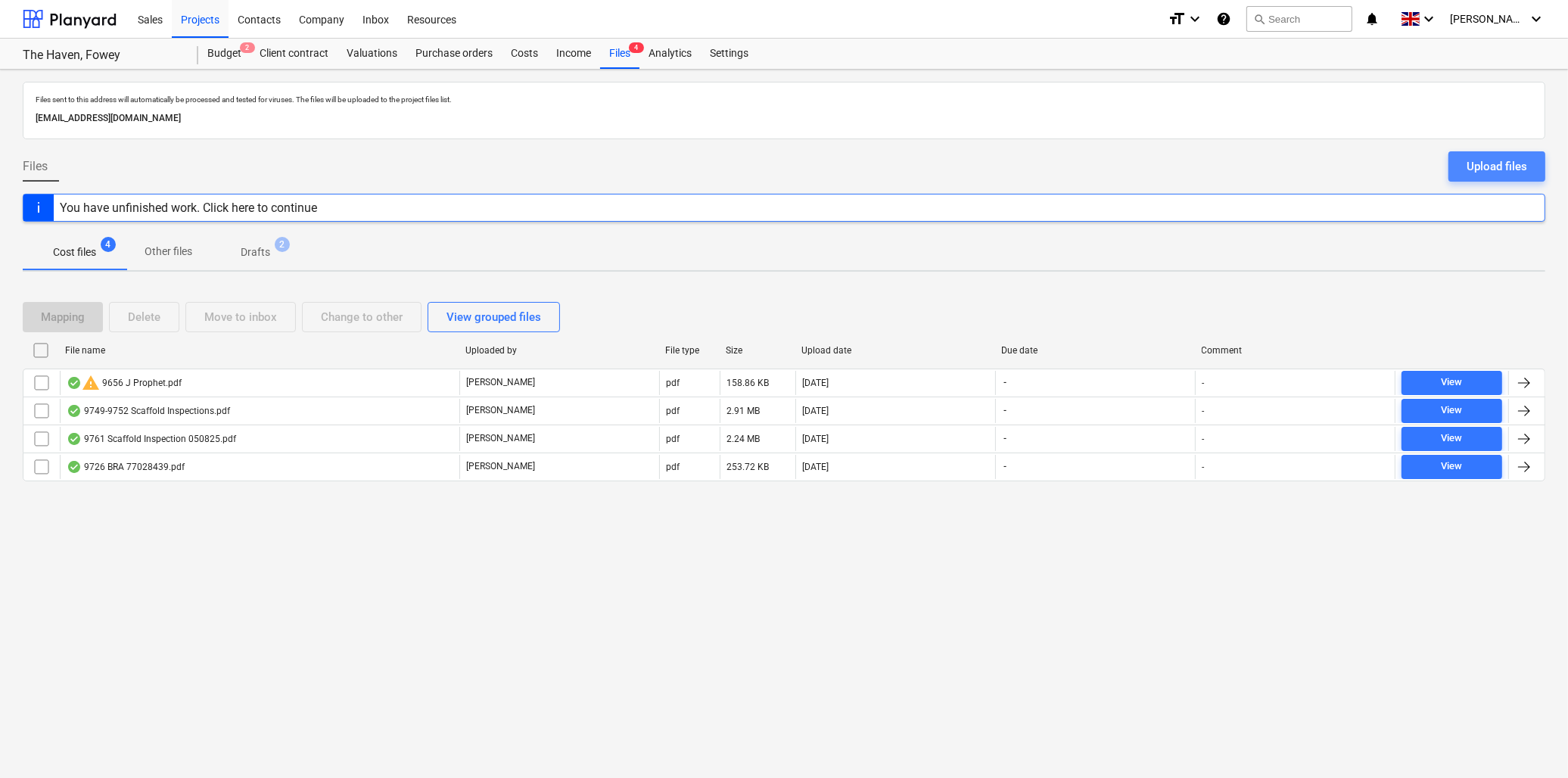
click at [1508, 160] on div "Upload files" at bounding box center [1496, 166] width 60 height 20
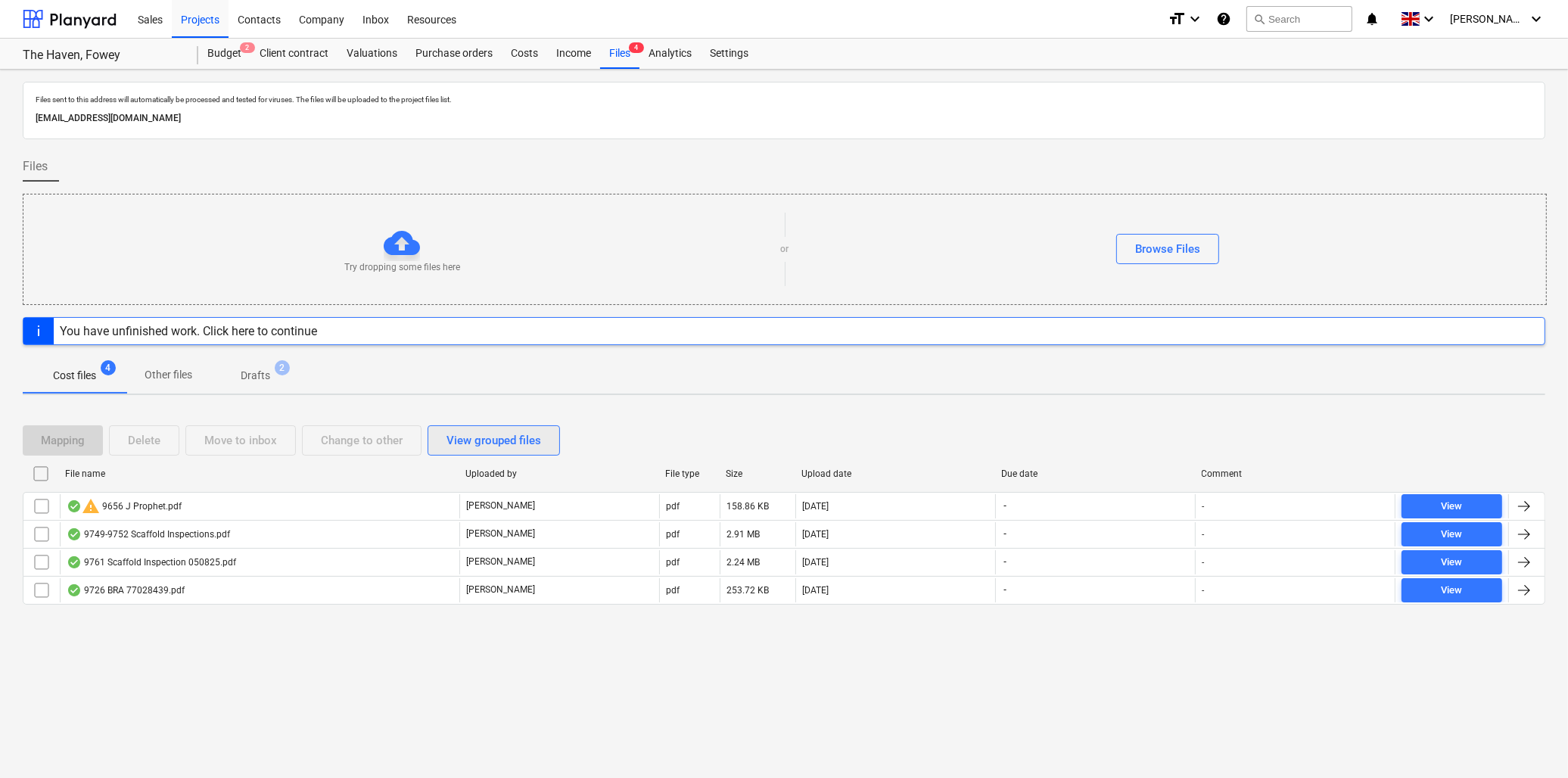
click at [467, 441] on div "View grouped files" at bounding box center [493, 440] width 95 height 20
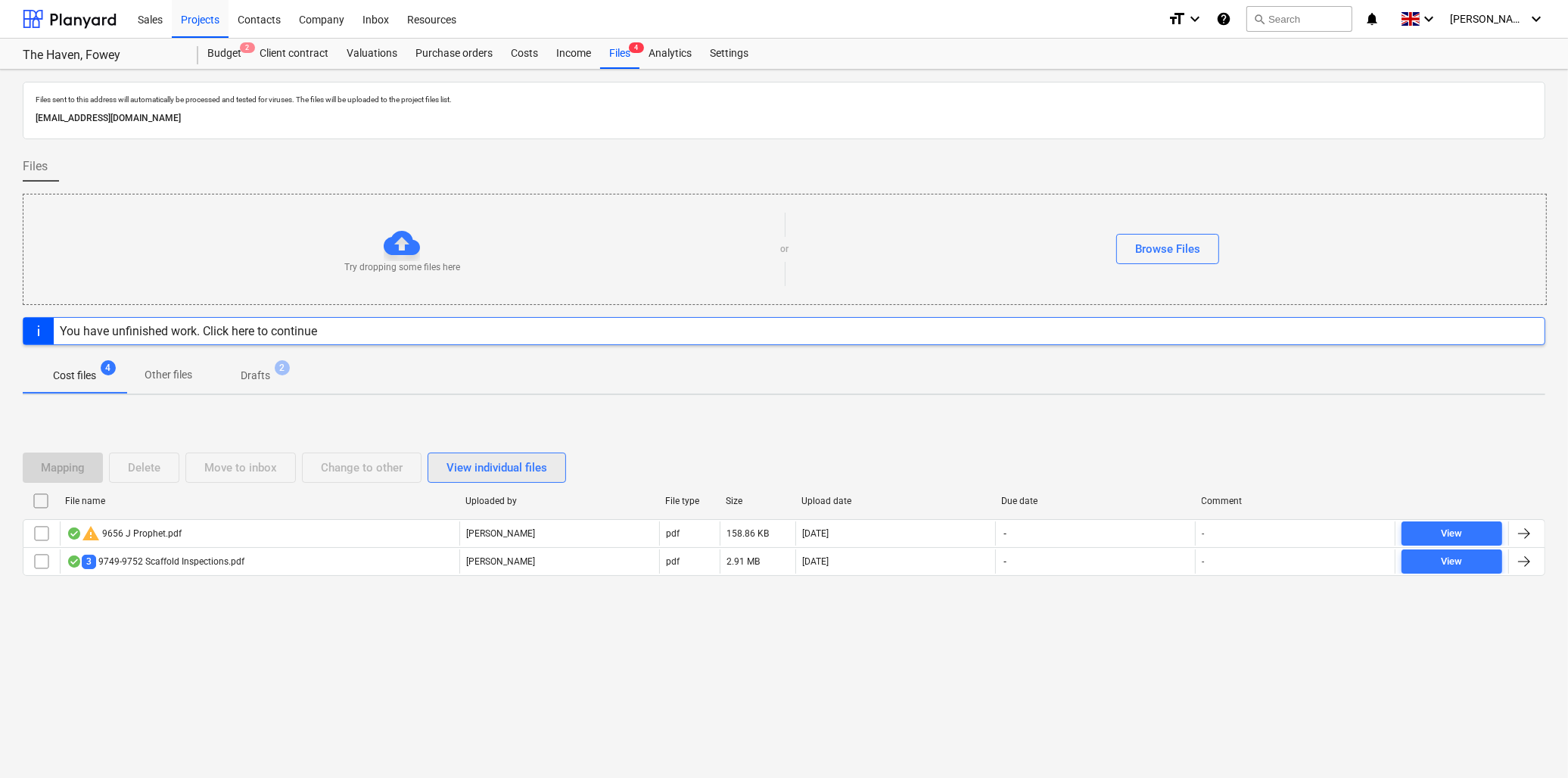
click at [479, 466] on div "View individual files" at bounding box center [497, 467] width 101 height 20
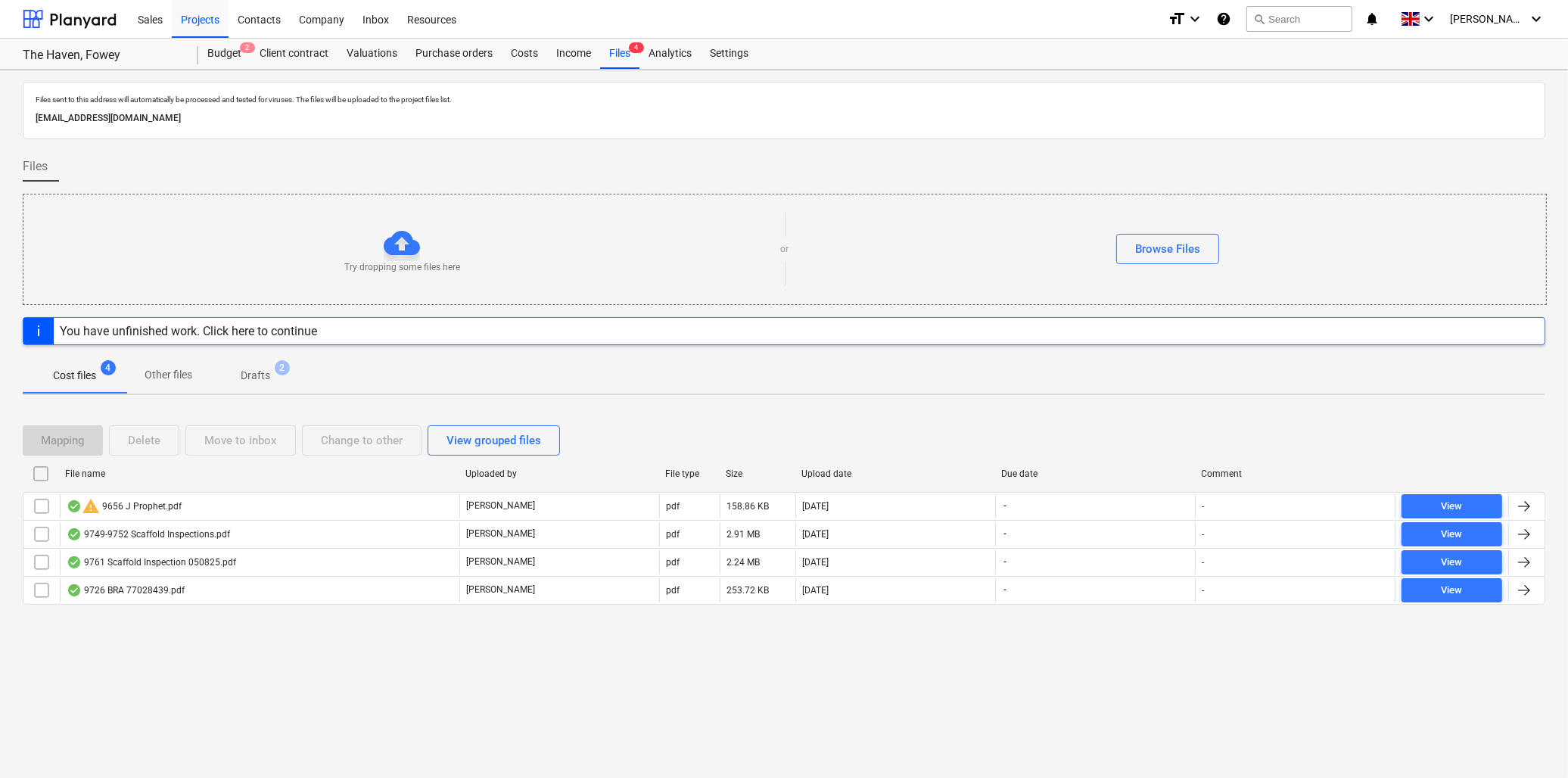
click at [77, 373] on p "Cost files" at bounding box center [74, 375] width 43 height 16
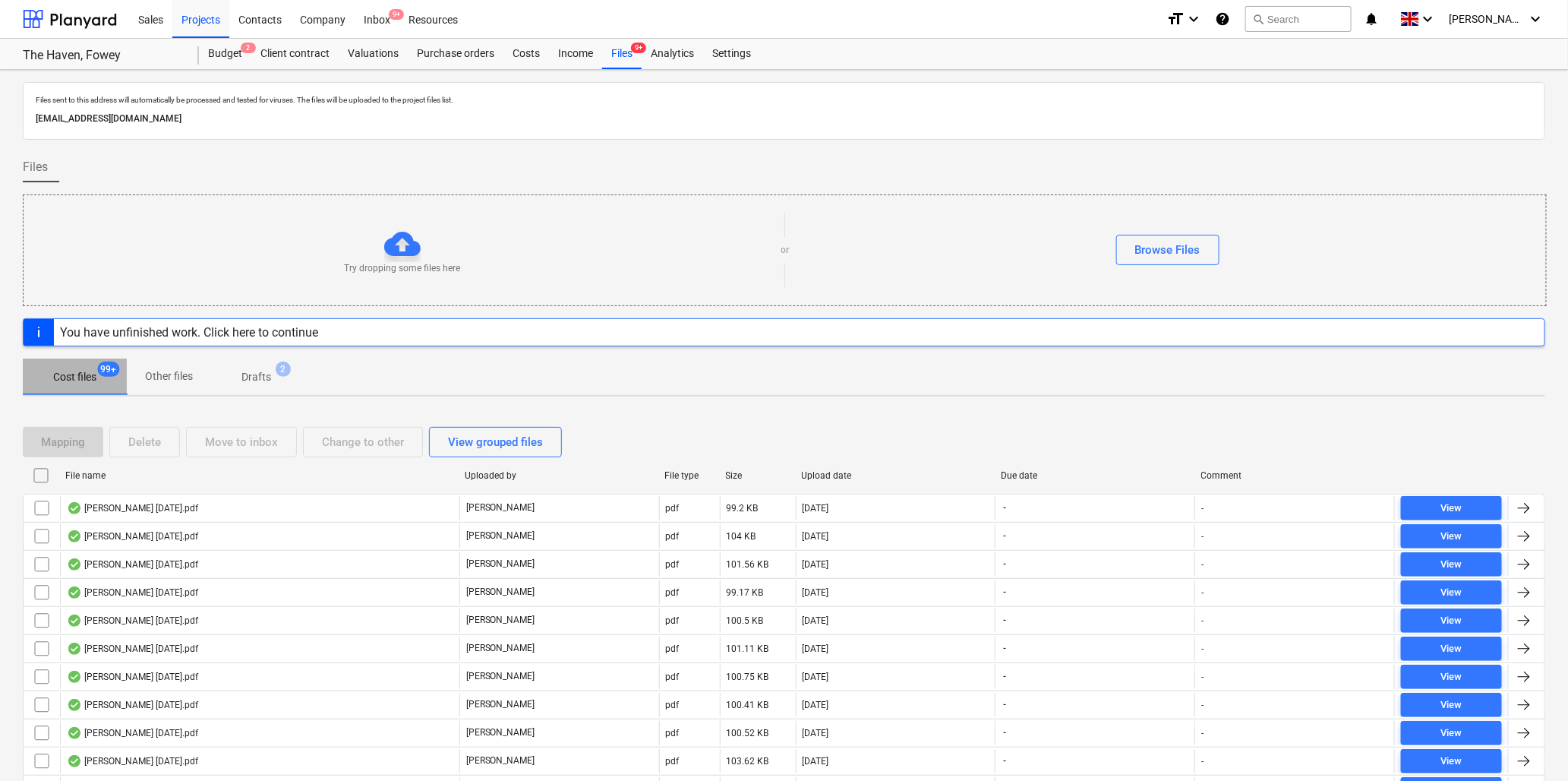
click at [107, 367] on span "99+" at bounding box center [109, 369] width 22 height 15
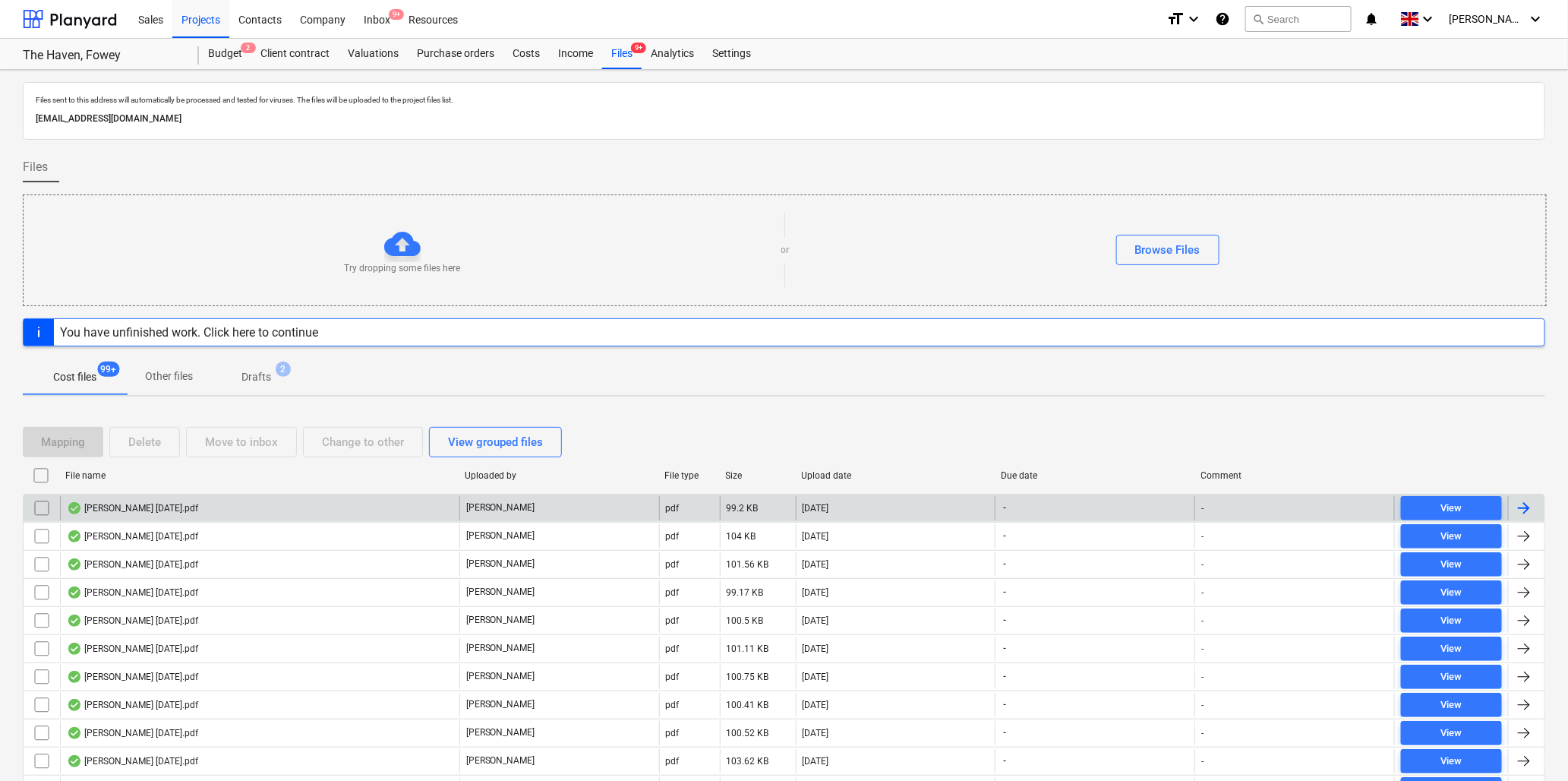
click at [107, 505] on div "Stuart Nicholas WE 050925.pdf" at bounding box center [132, 508] width 131 height 12
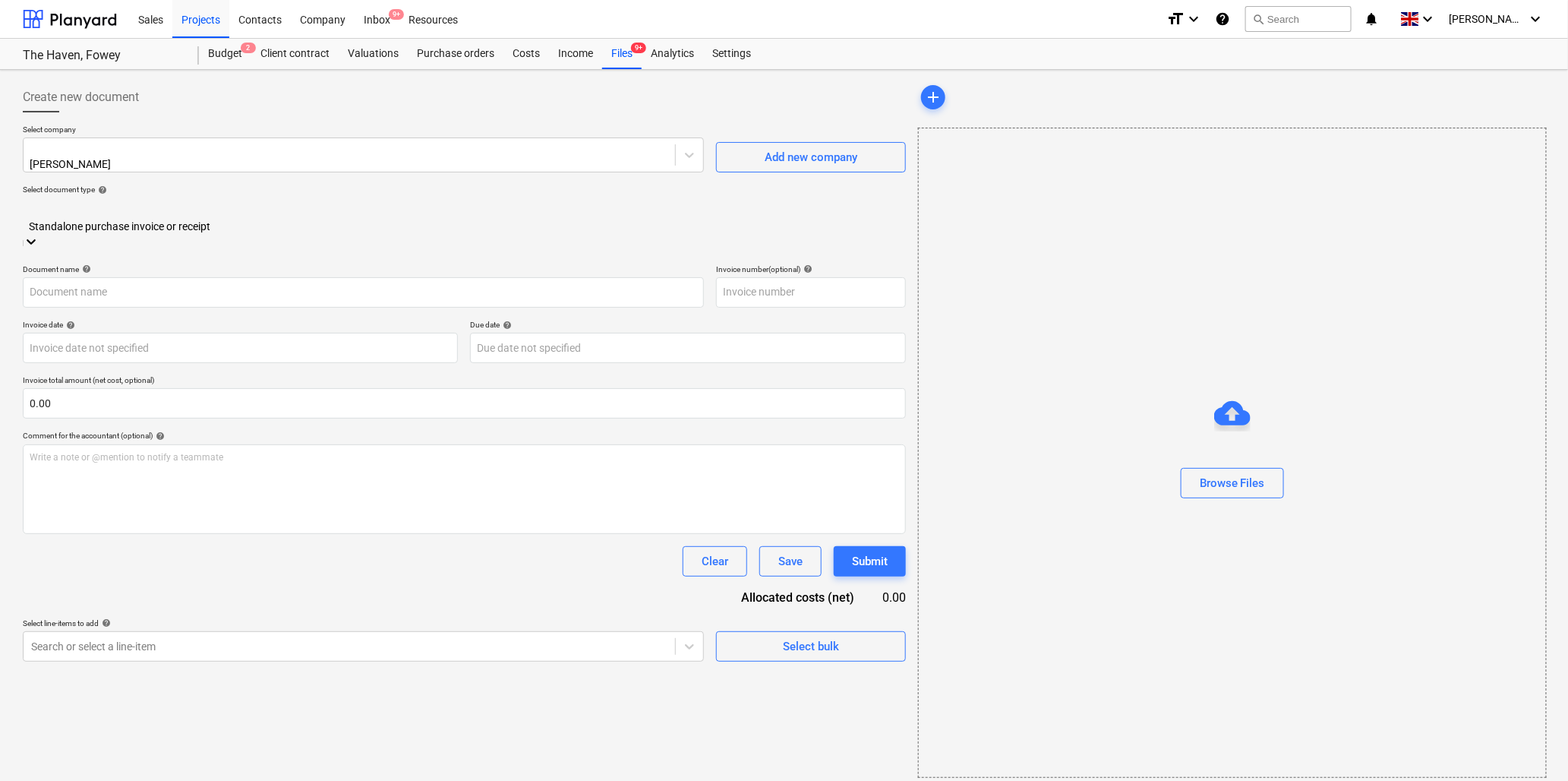
type input "Stuart Nicholas WE 050925.pdf"
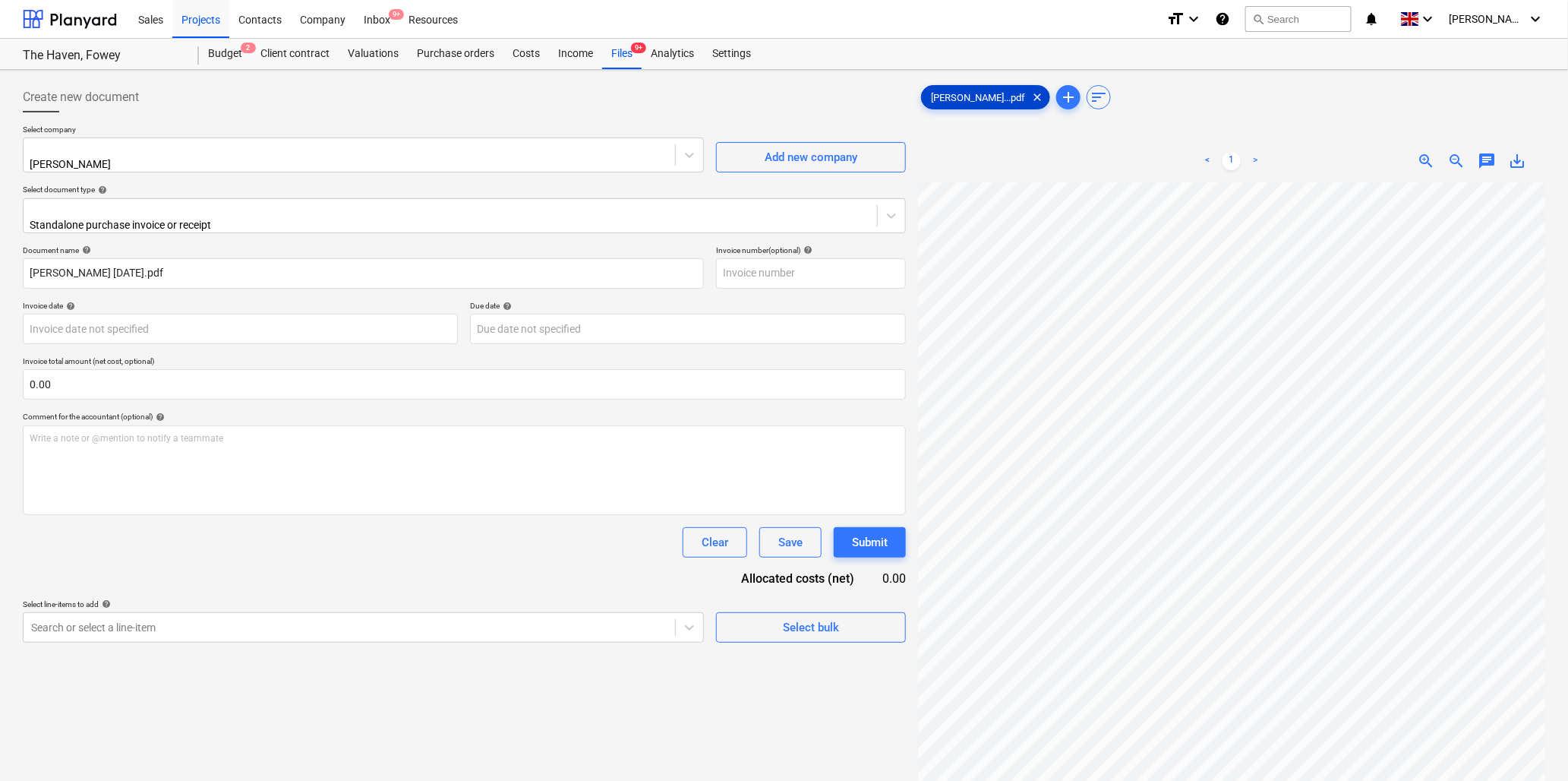
click at [989, 96] on span "Stuart Nichola...pdf" at bounding box center [978, 97] width 112 height 12
click at [987, 95] on span "Stuart Nichola...pdf" at bounding box center [978, 97] width 112 height 12
click at [627, 48] on div "Files 9+" at bounding box center [622, 53] width 39 height 31
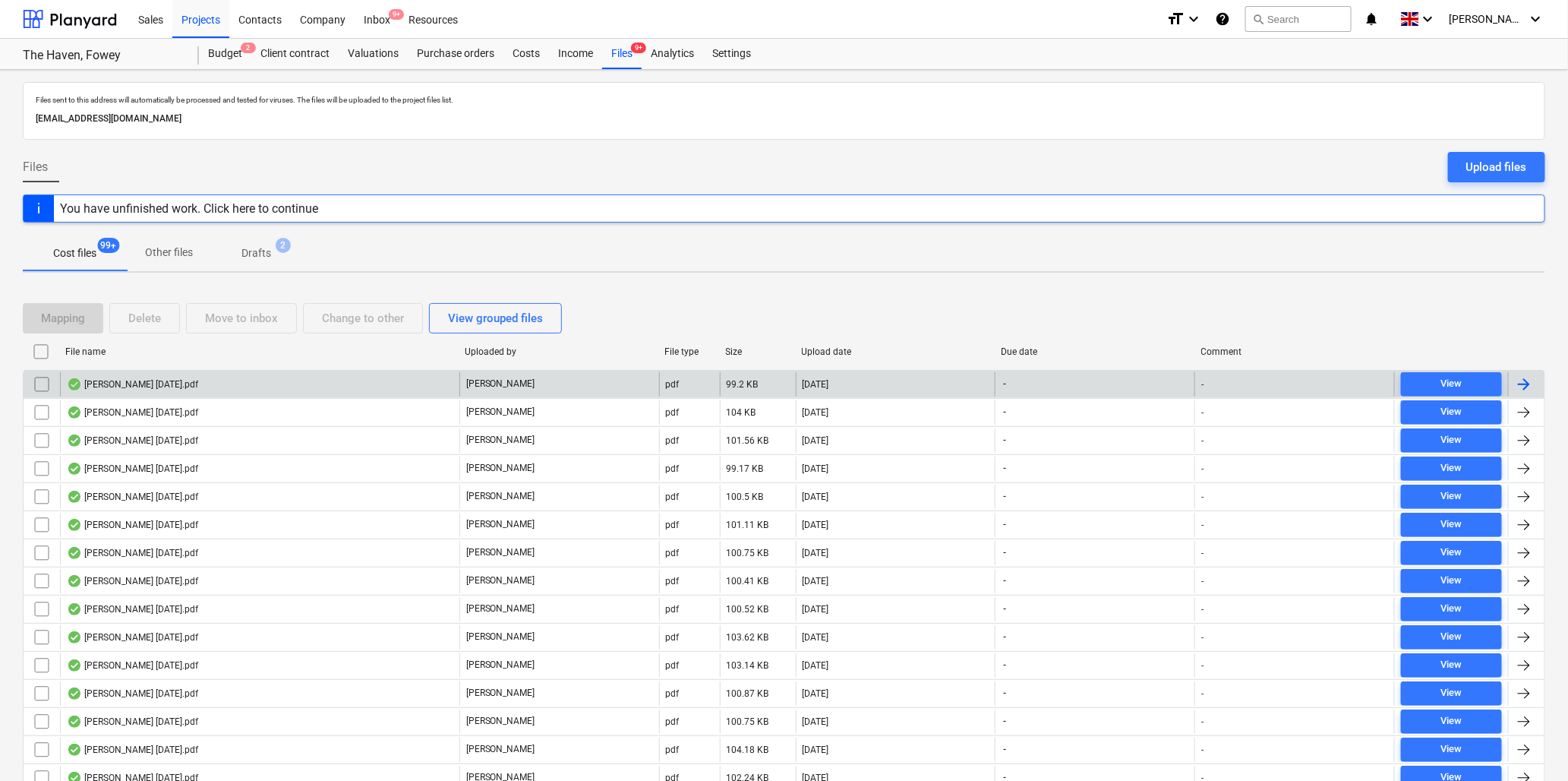
click at [132, 382] on div "Stuart Nicholas WE 050925.pdf" at bounding box center [132, 384] width 131 height 12
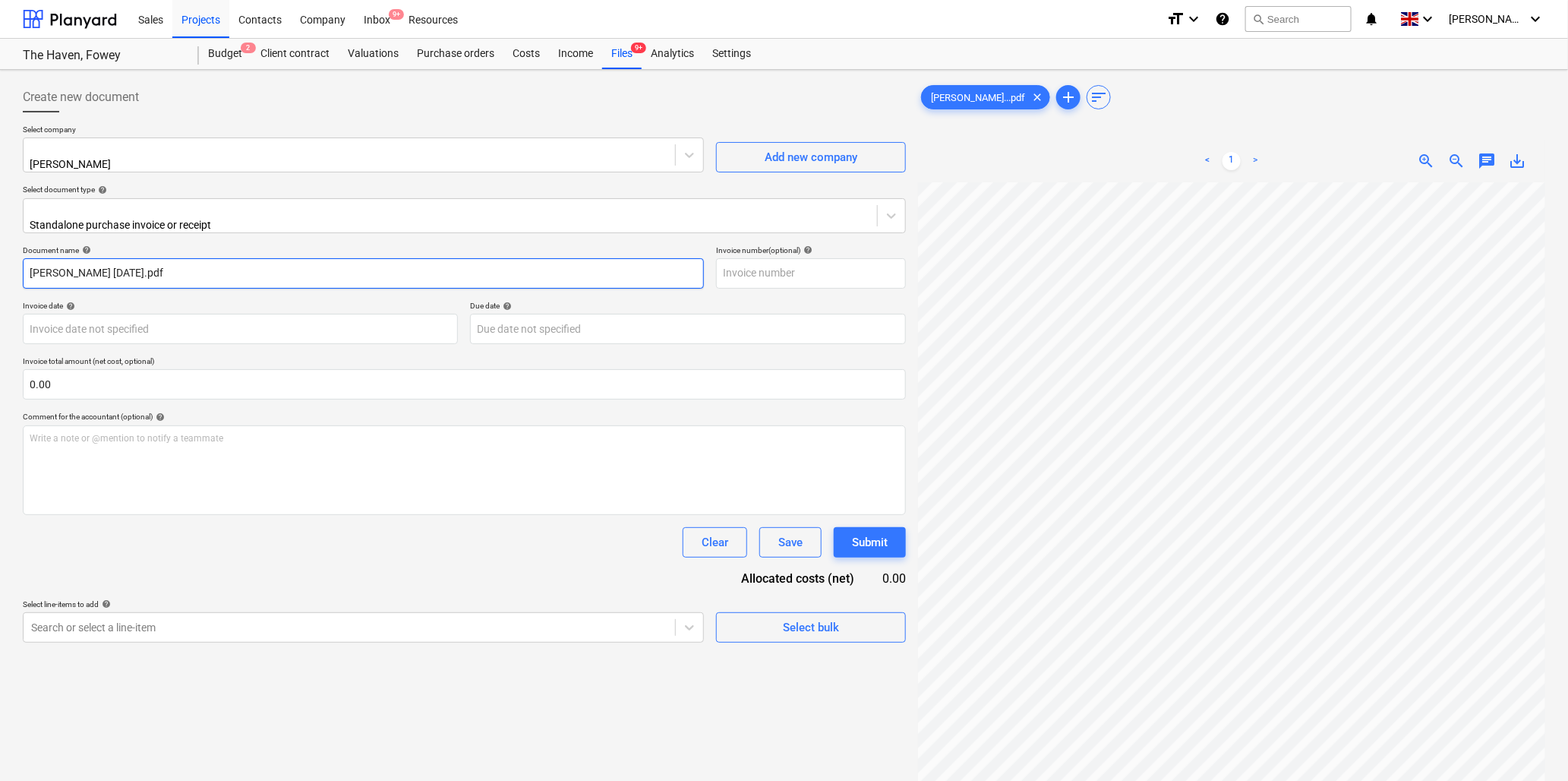
click at [29, 265] on input "Stuart Nicholas WE 050925.pdf" at bounding box center [363, 273] width 681 height 31
type input "10012 Stuart Nicholas WE 050925.pdf"
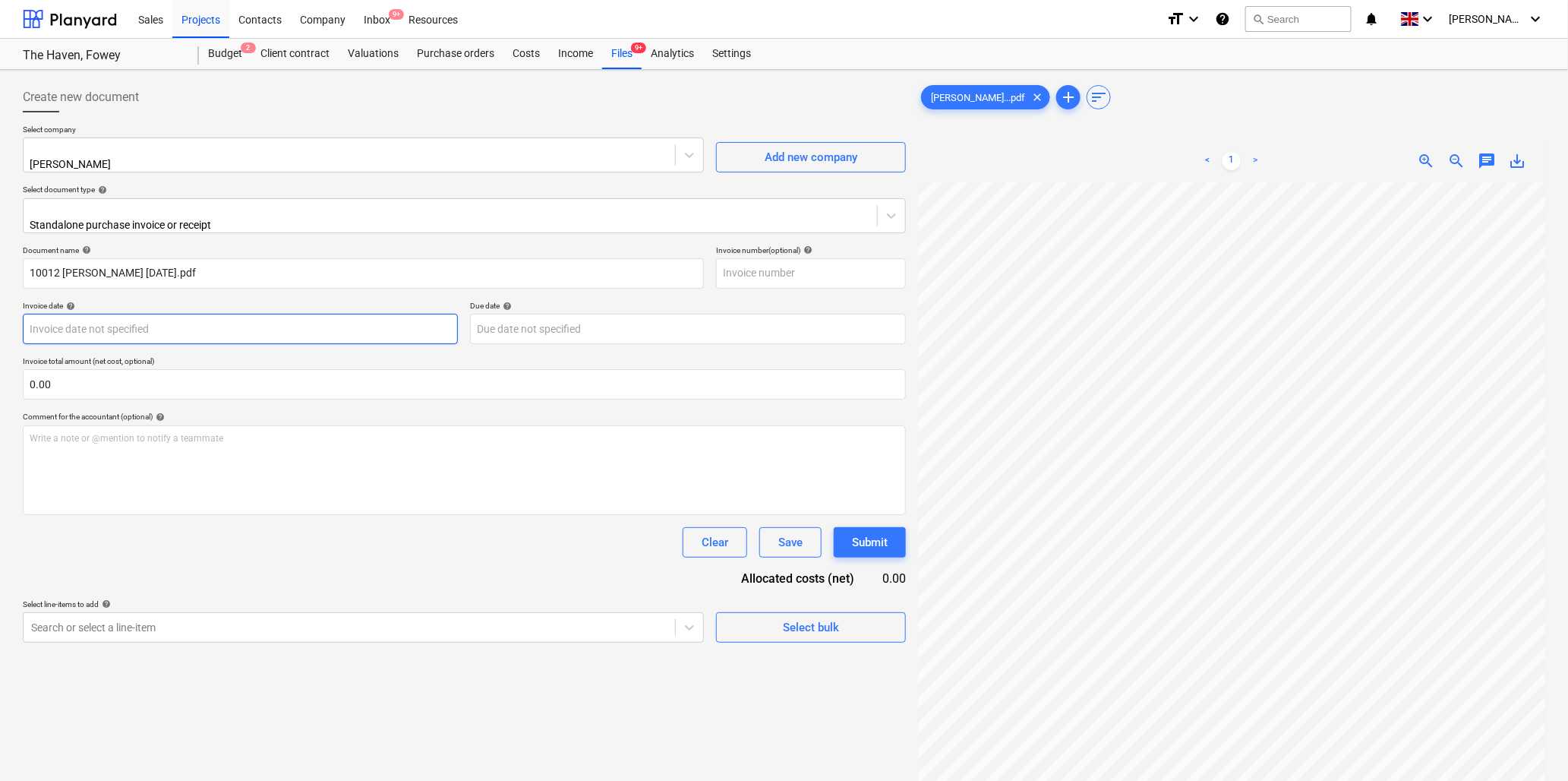
click at [257, 319] on body "Sales Projects Contacts Company Inbox 9+ Resources format_size keyboard_arrow_d…" at bounding box center [784, 390] width 1568 height 781
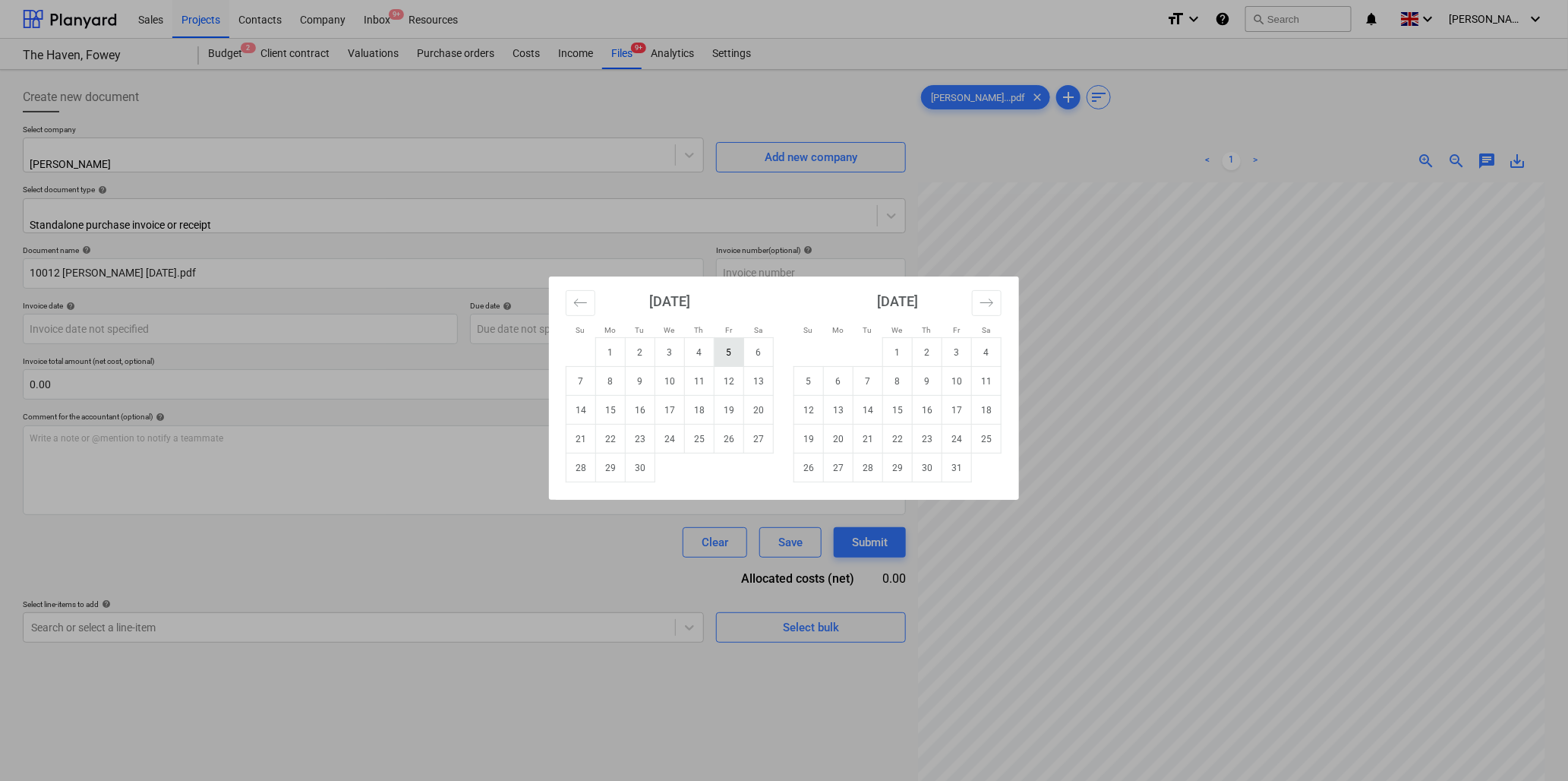
click at [731, 352] on td "5" at bounding box center [730, 352] width 30 height 29
type input "05 Sep 2025"
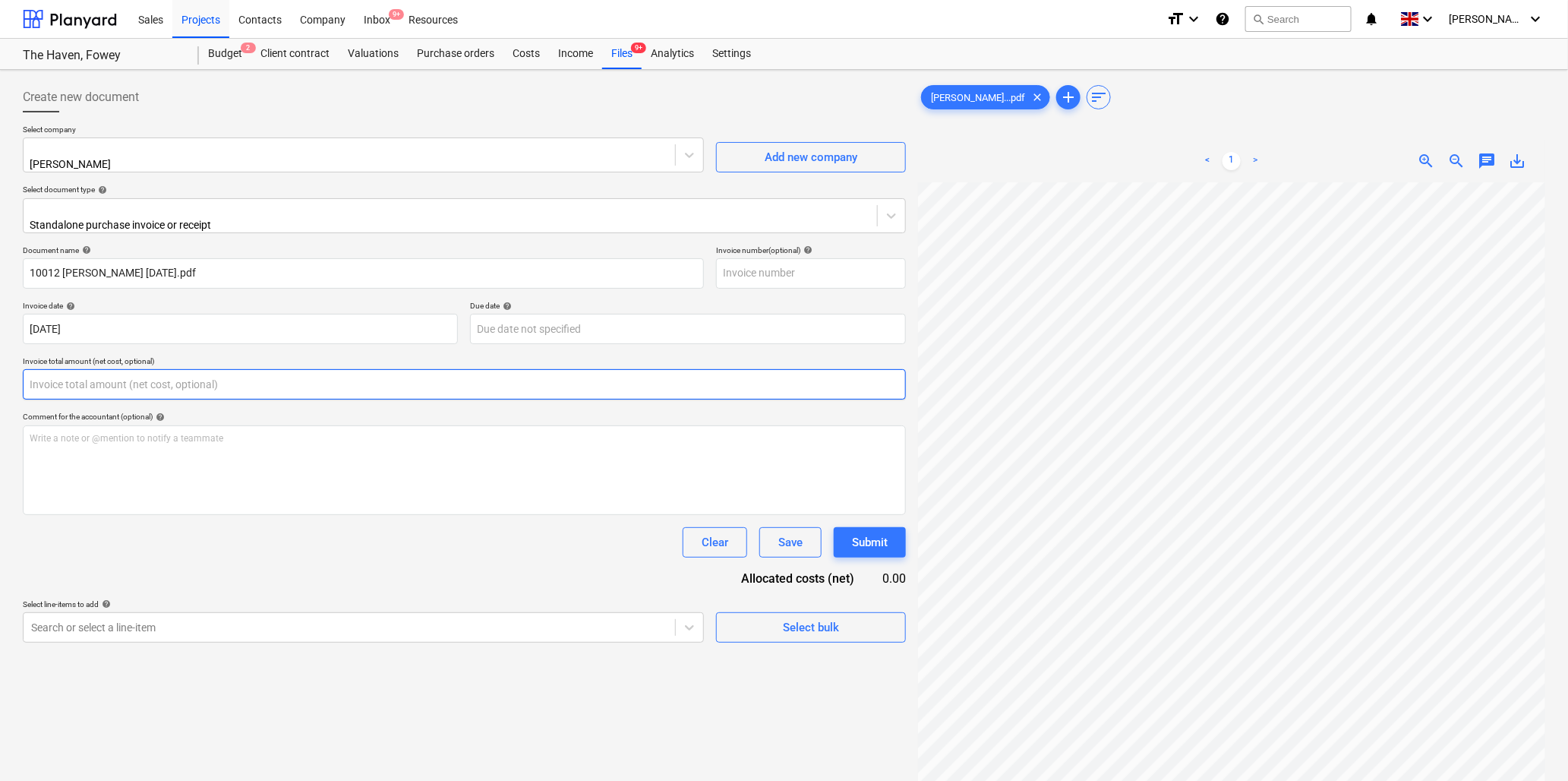
click at [118, 384] on input "text" at bounding box center [464, 384] width 883 height 31
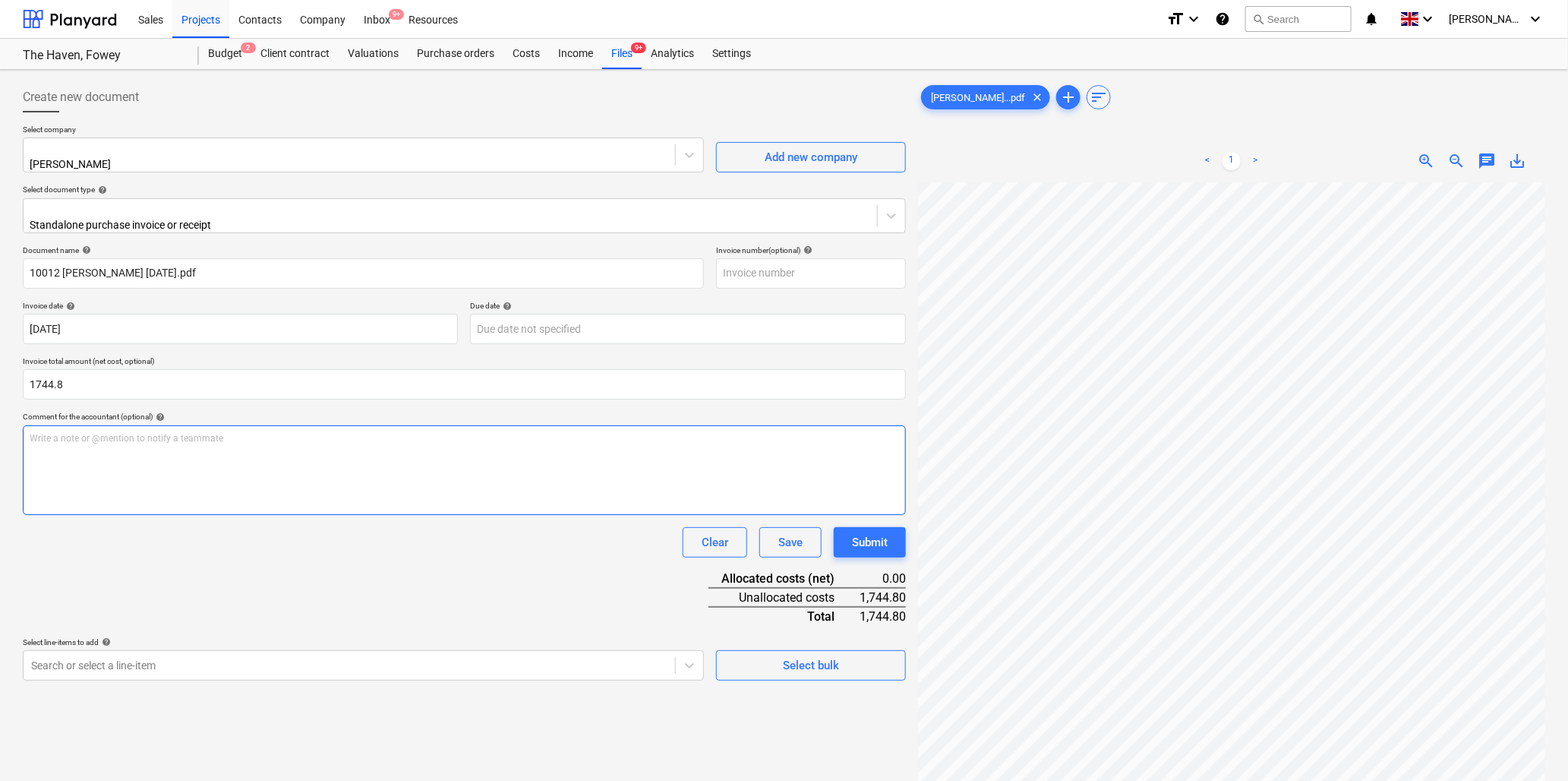
type input "1,744.80"
click at [114, 432] on p "Write a note or @mention to notify a teammate ﻿" at bounding box center [465, 439] width 870 height 13
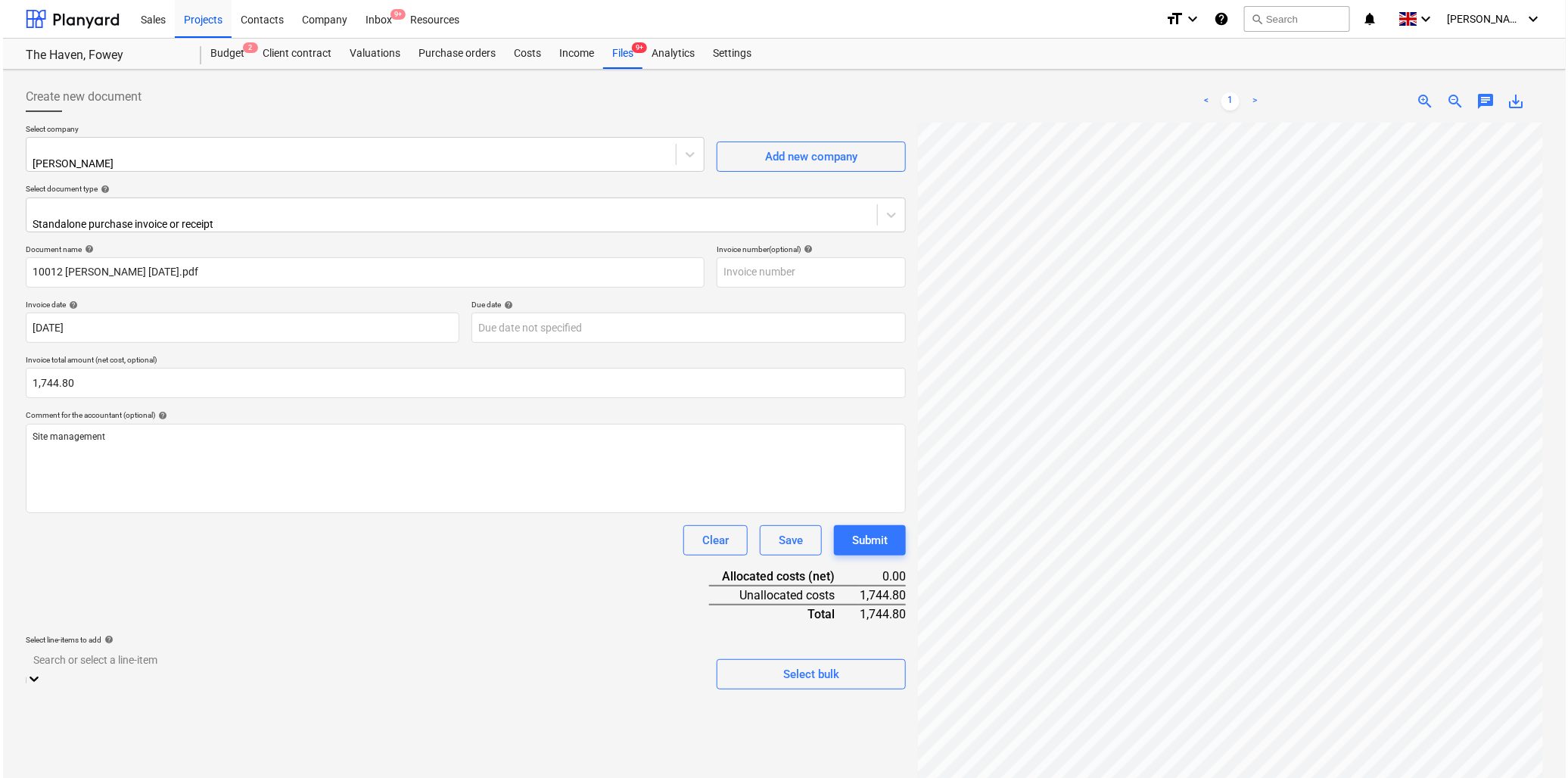
scroll to position [134, 0]
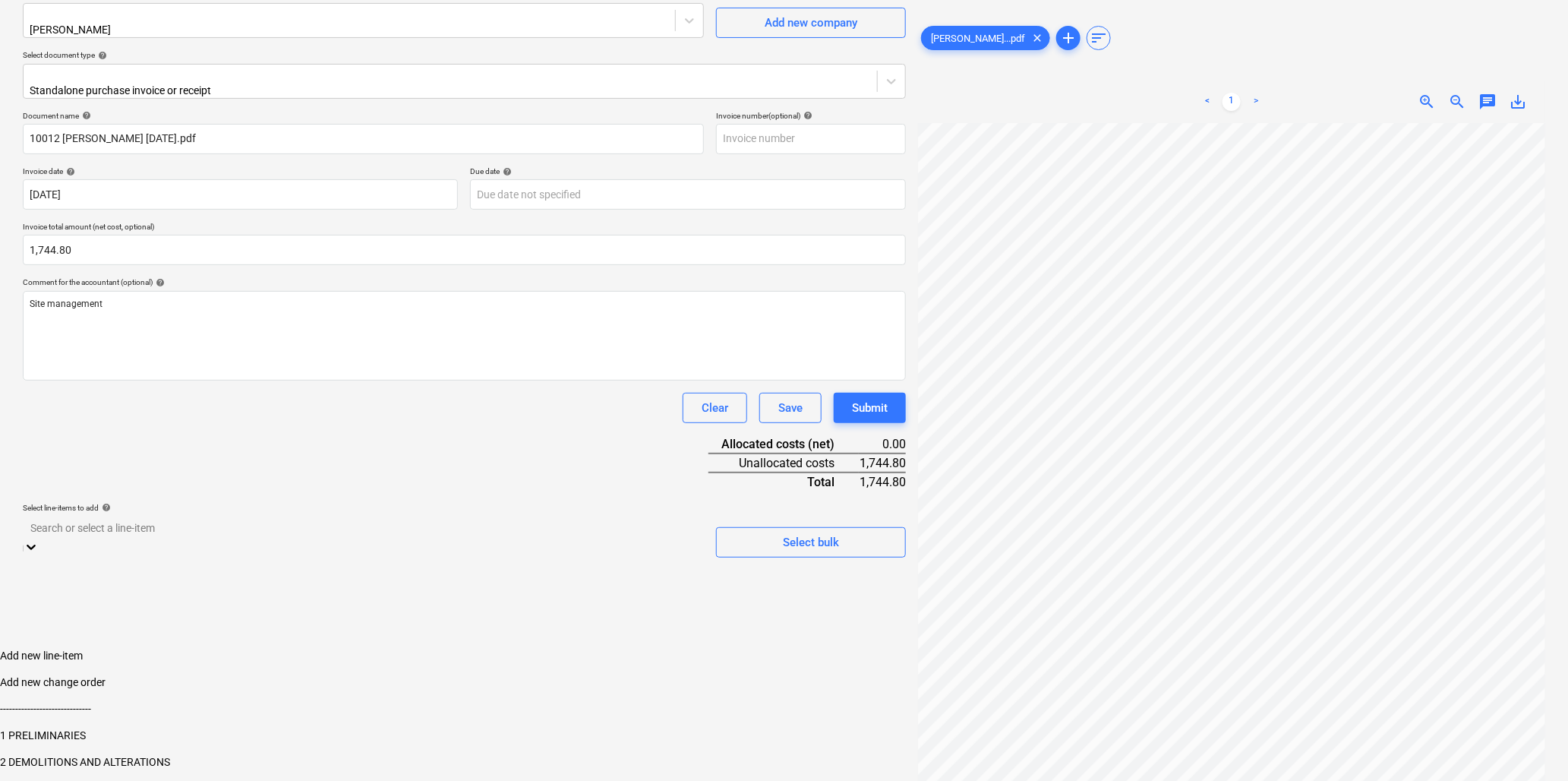
click at [139, 661] on body "Sales Projects Contacts Company Inbox 9+ Resources format_size keyboard_arrow_d…" at bounding box center [784, 371] width 1568 height 1012
click at [117, 729] on div "1 PRELIMINARIES" at bounding box center [784, 735] width 1568 height 12
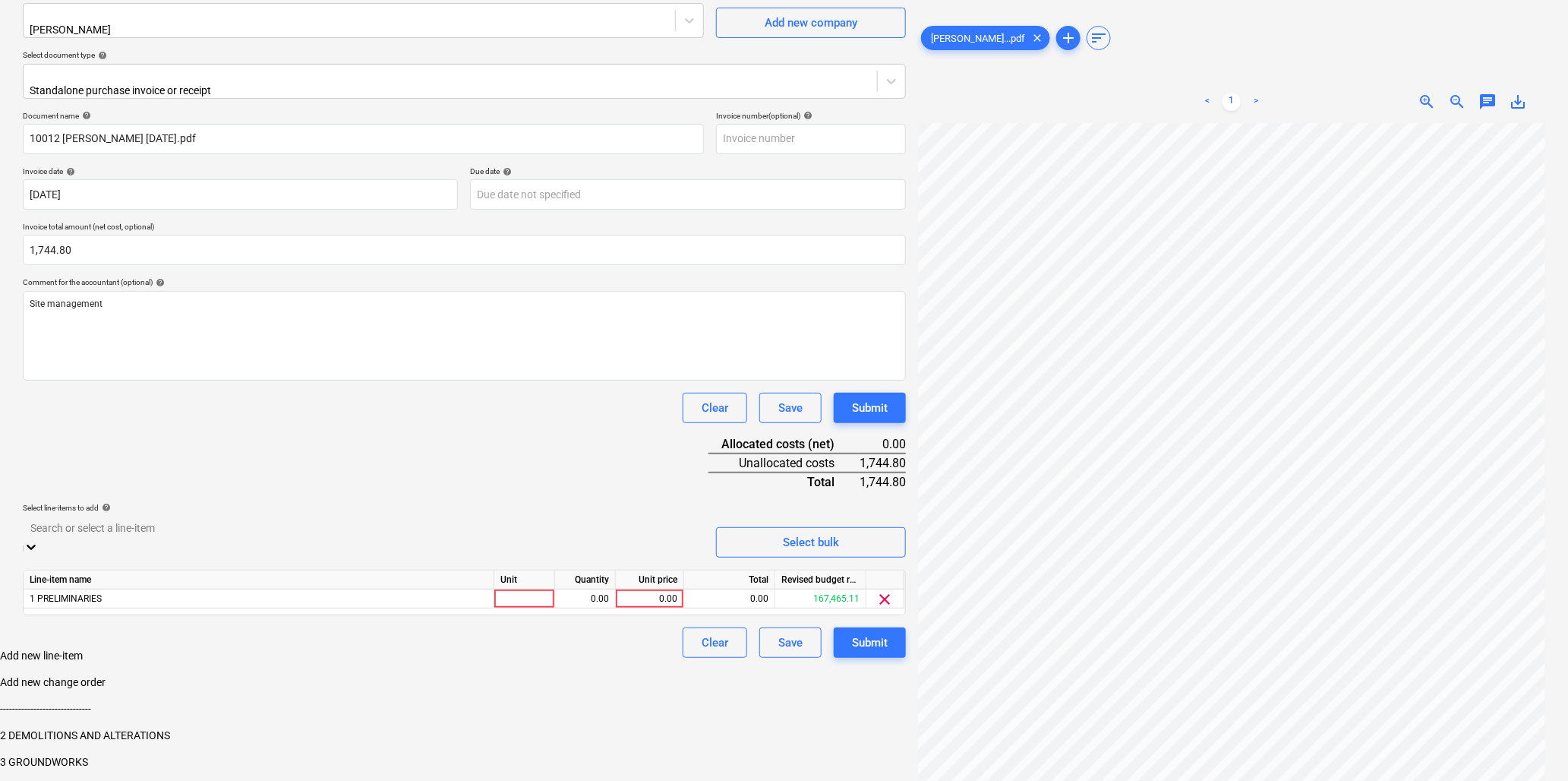
click at [172, 445] on div "Document name help 10012 Stuart Nicholas WE 050925.pdf Invoice number (optional…" at bounding box center [464, 384] width 883 height 547
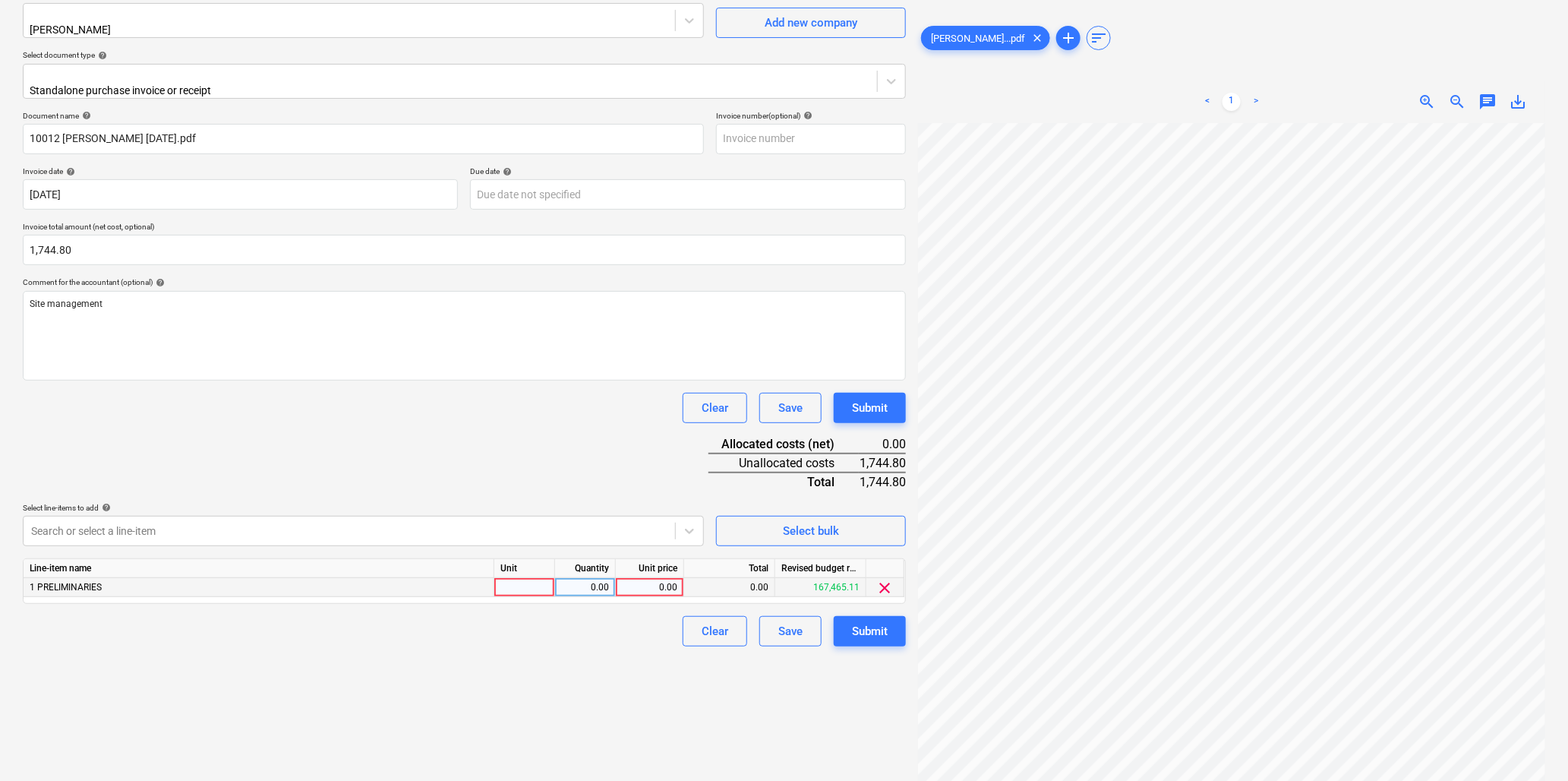
click at [509, 578] on div at bounding box center [524, 587] width 60 height 19
type input "hr"
type input "43.62"
type input "40"
click at [866, 622] on div "Submit" at bounding box center [870, 631] width 35 height 20
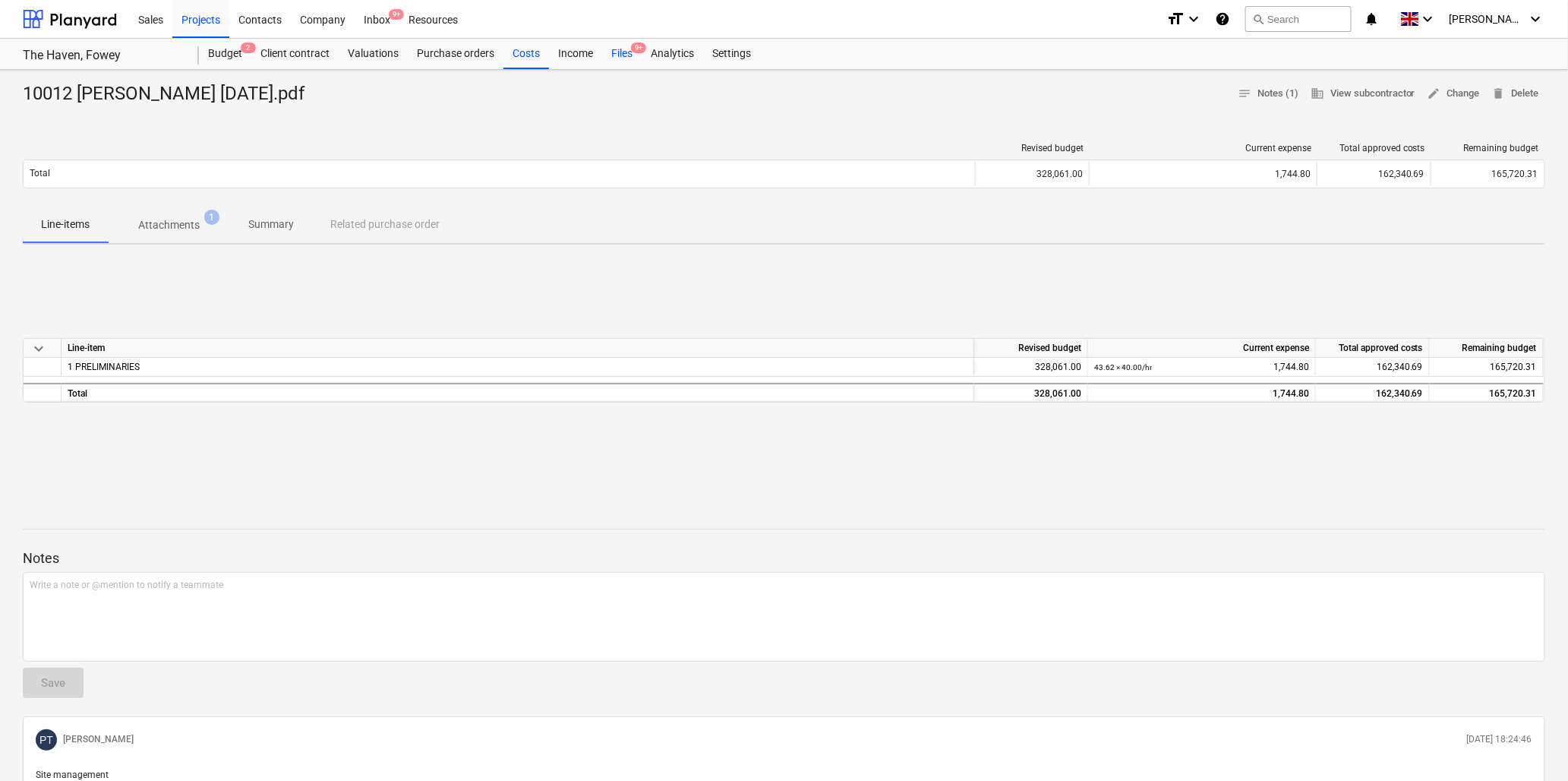
click at [623, 52] on div "Files 9+" at bounding box center [622, 53] width 39 height 31
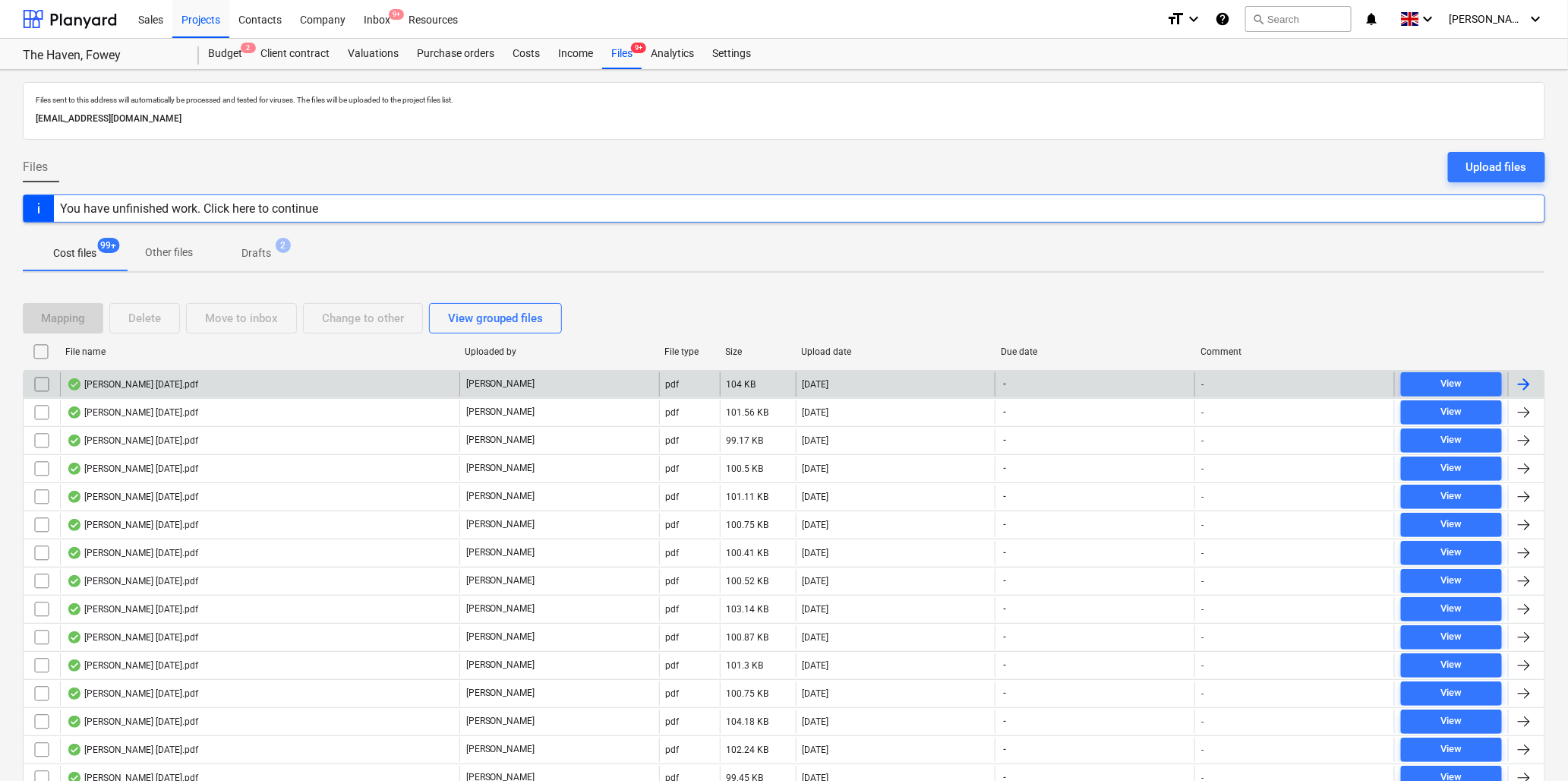
click at [129, 382] on div "Max Quested WE 150825.pdf" at bounding box center [132, 384] width 131 height 12
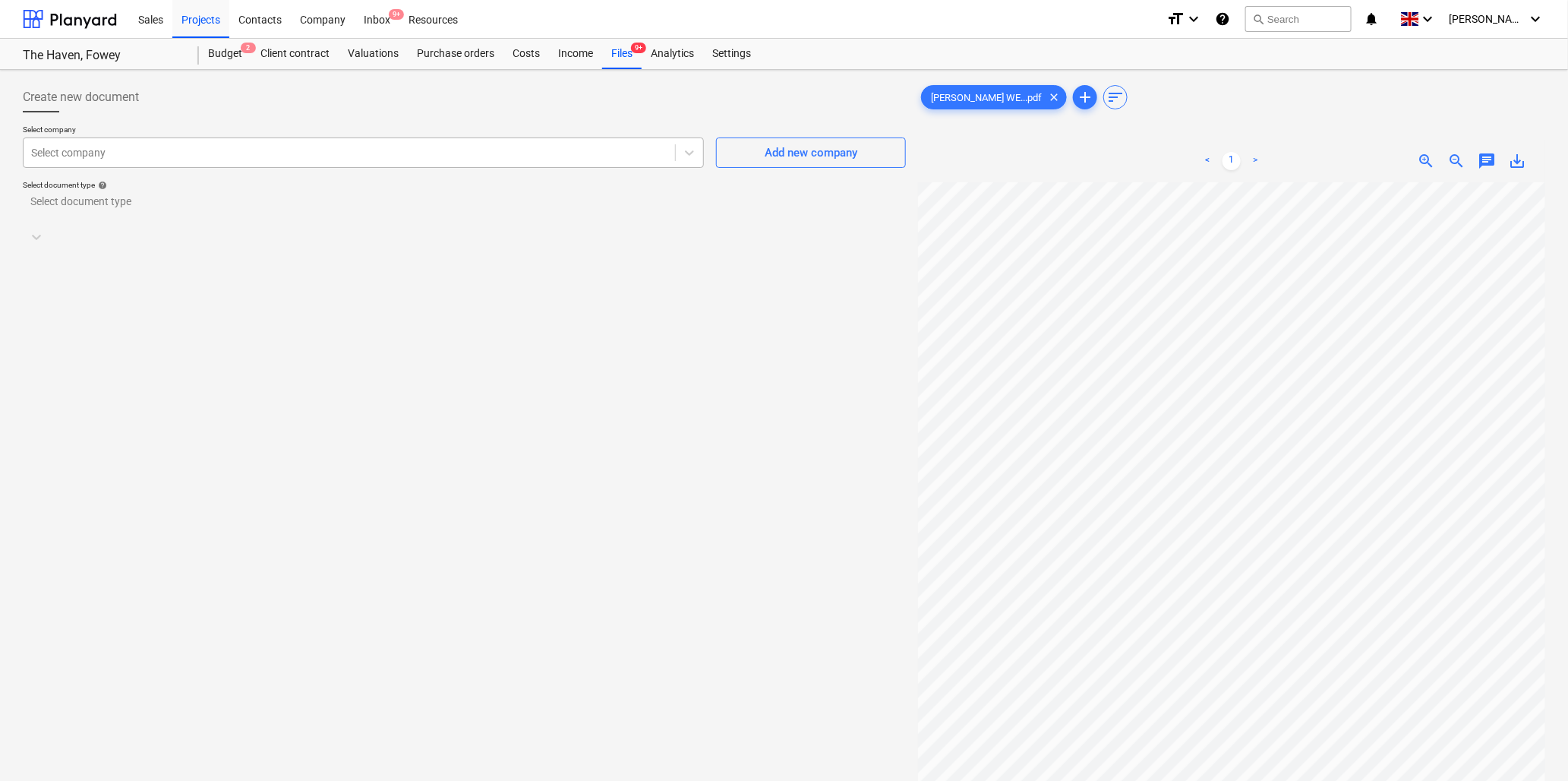
click at [195, 158] on div at bounding box center [349, 152] width 636 height 15
type input "max"
click at [173, 780] on div "Max Quested" at bounding box center [784, 786] width 1568 height 12
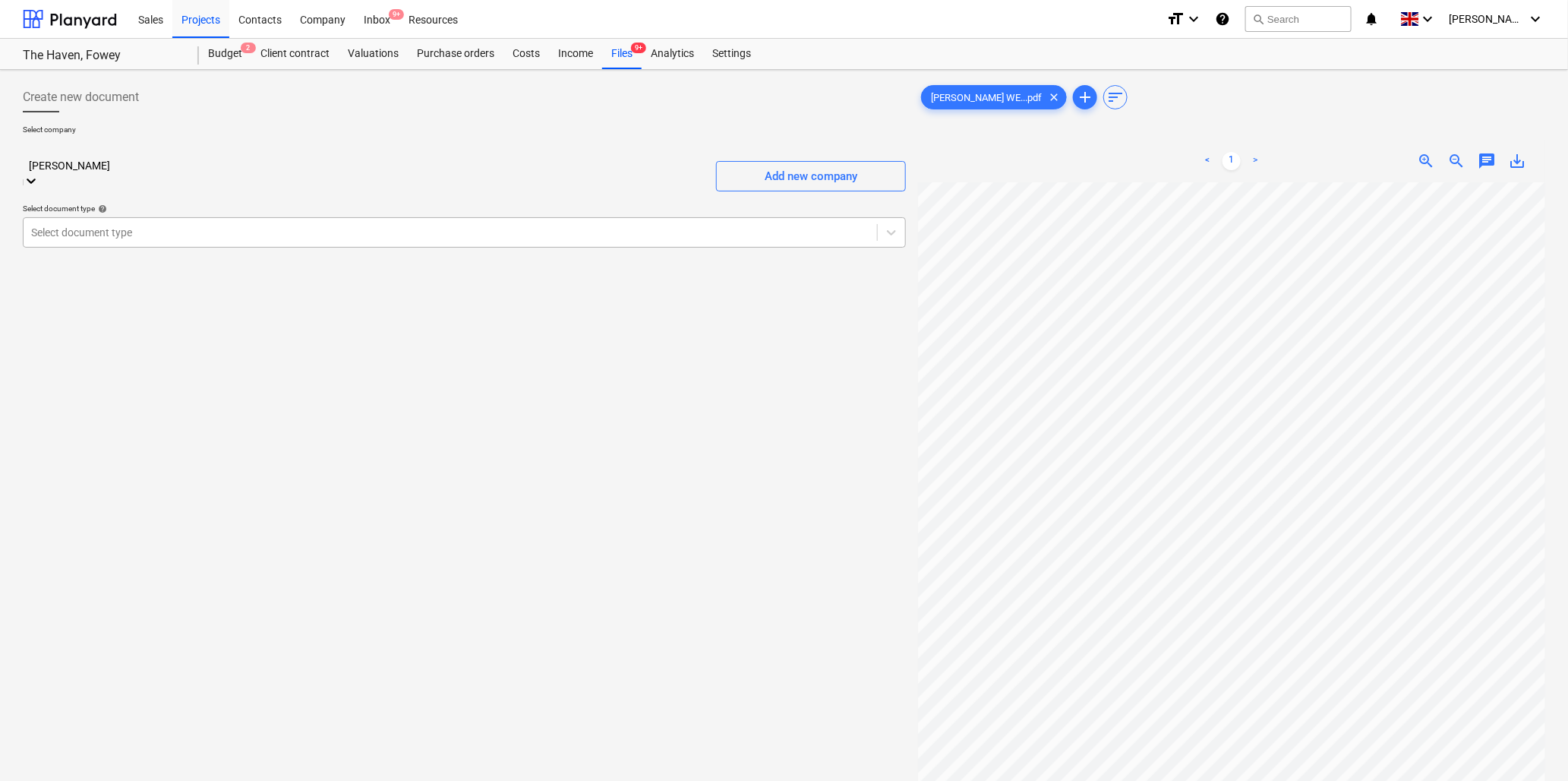
click at [177, 224] on div at bounding box center [450, 232] width 838 height 15
click at [178, 780] on div "Standalone purchase invoice or receipt" at bounding box center [784, 786] width 1568 height 12
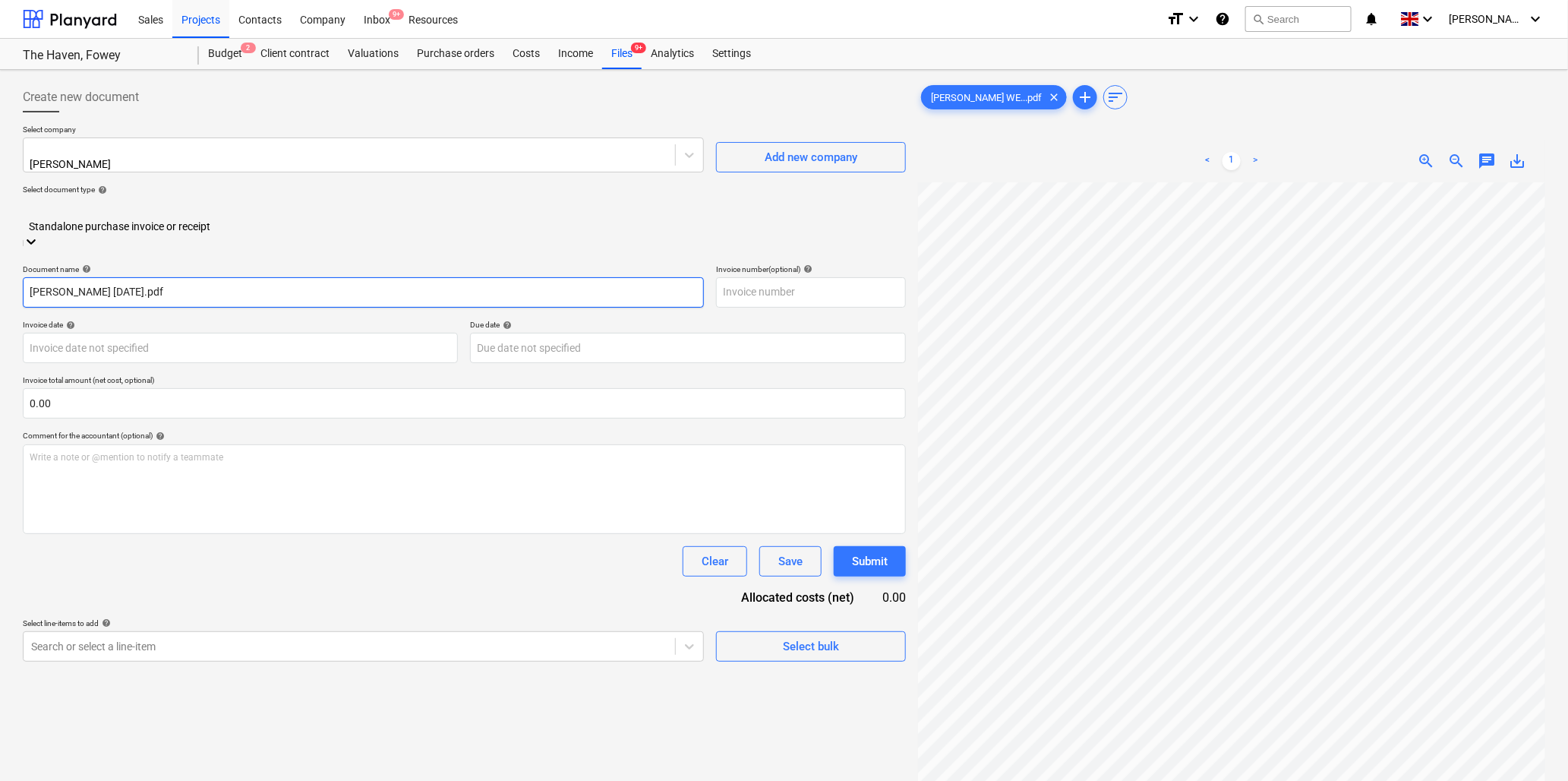
click at [28, 277] on input "Max Quested WE 150825.pdf" at bounding box center [363, 292] width 681 height 31
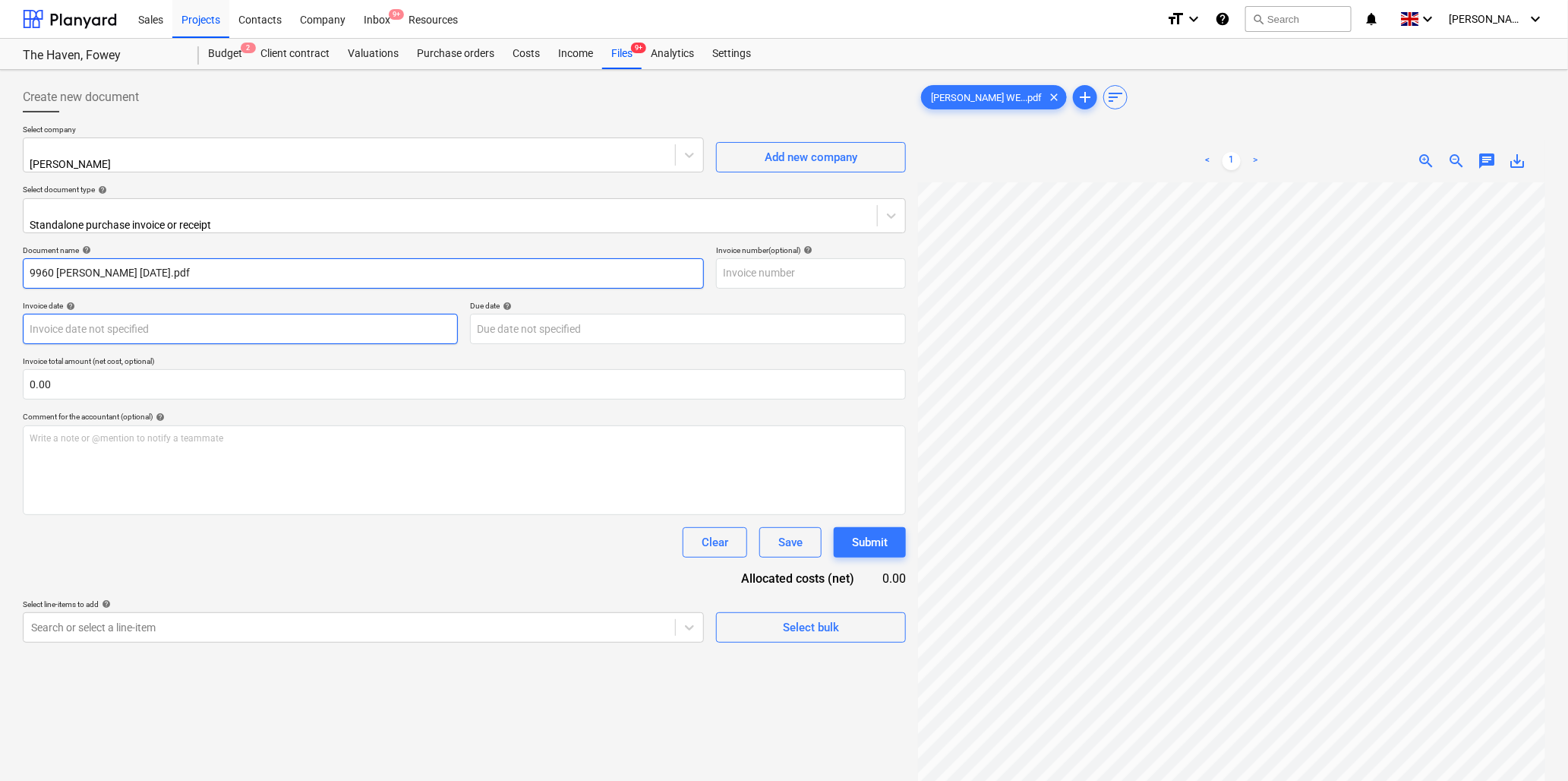
type input "9960 Max Quested WE 150825.pdf"
click at [177, 322] on body "Sales Projects Contacts Company Inbox 9+ Resources format_size keyboard_arrow_d…" at bounding box center [784, 390] width 1568 height 781
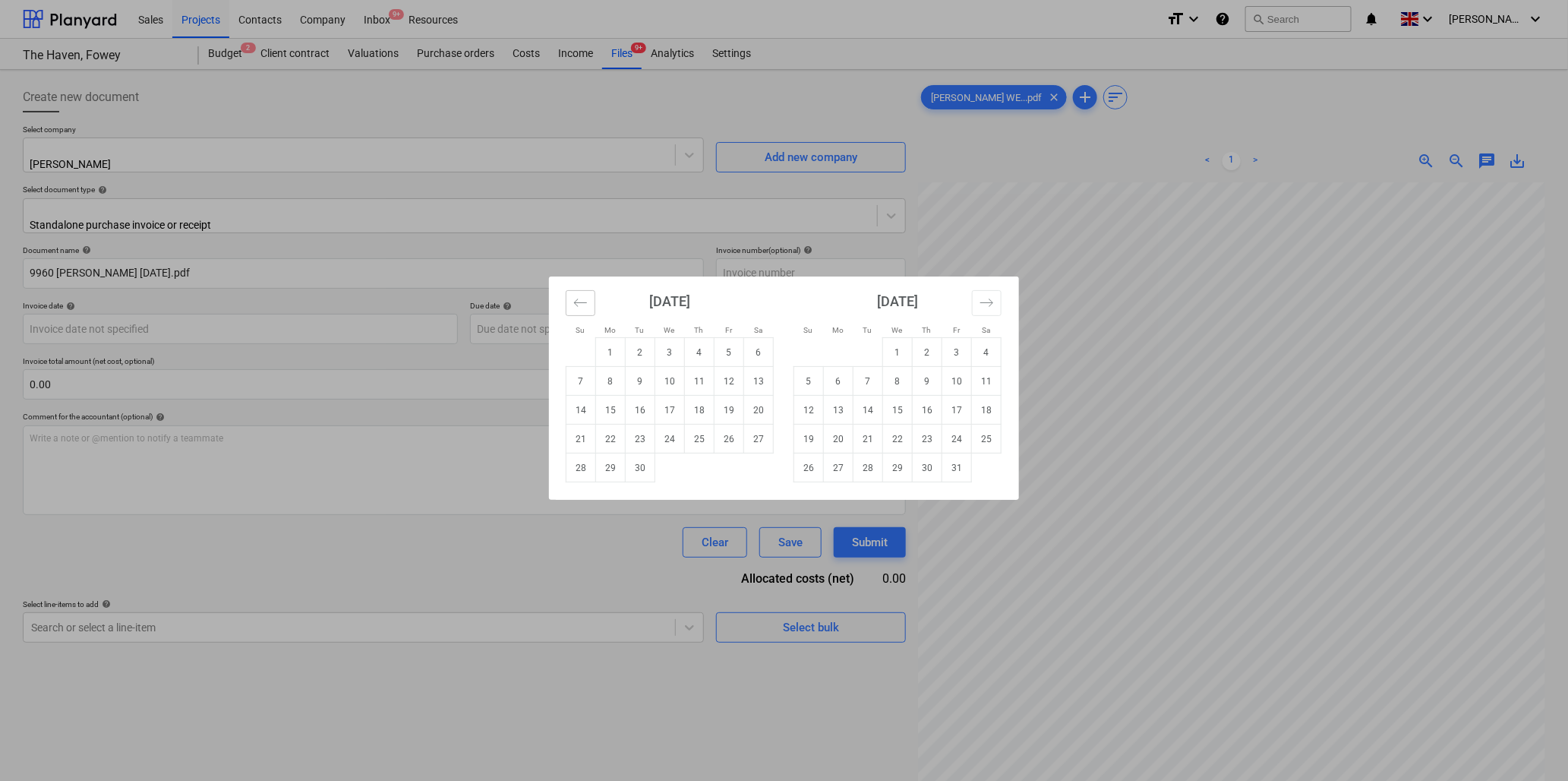
click at [578, 306] on icon "Move backward to switch to the previous month." at bounding box center [581, 302] width 13 height 8
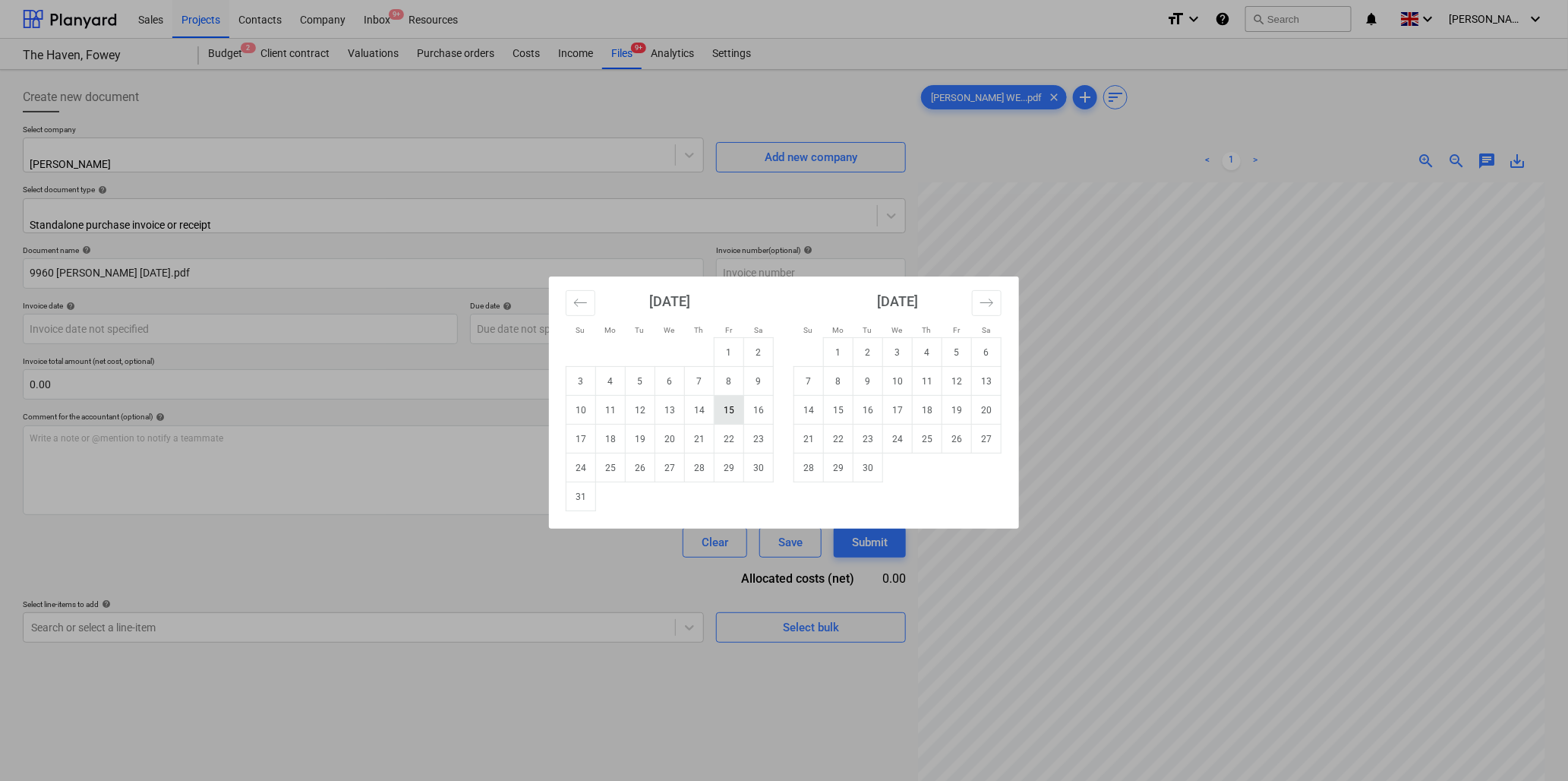
click at [732, 407] on td "15" at bounding box center [730, 410] width 30 height 29
type input "15 Aug 2025"
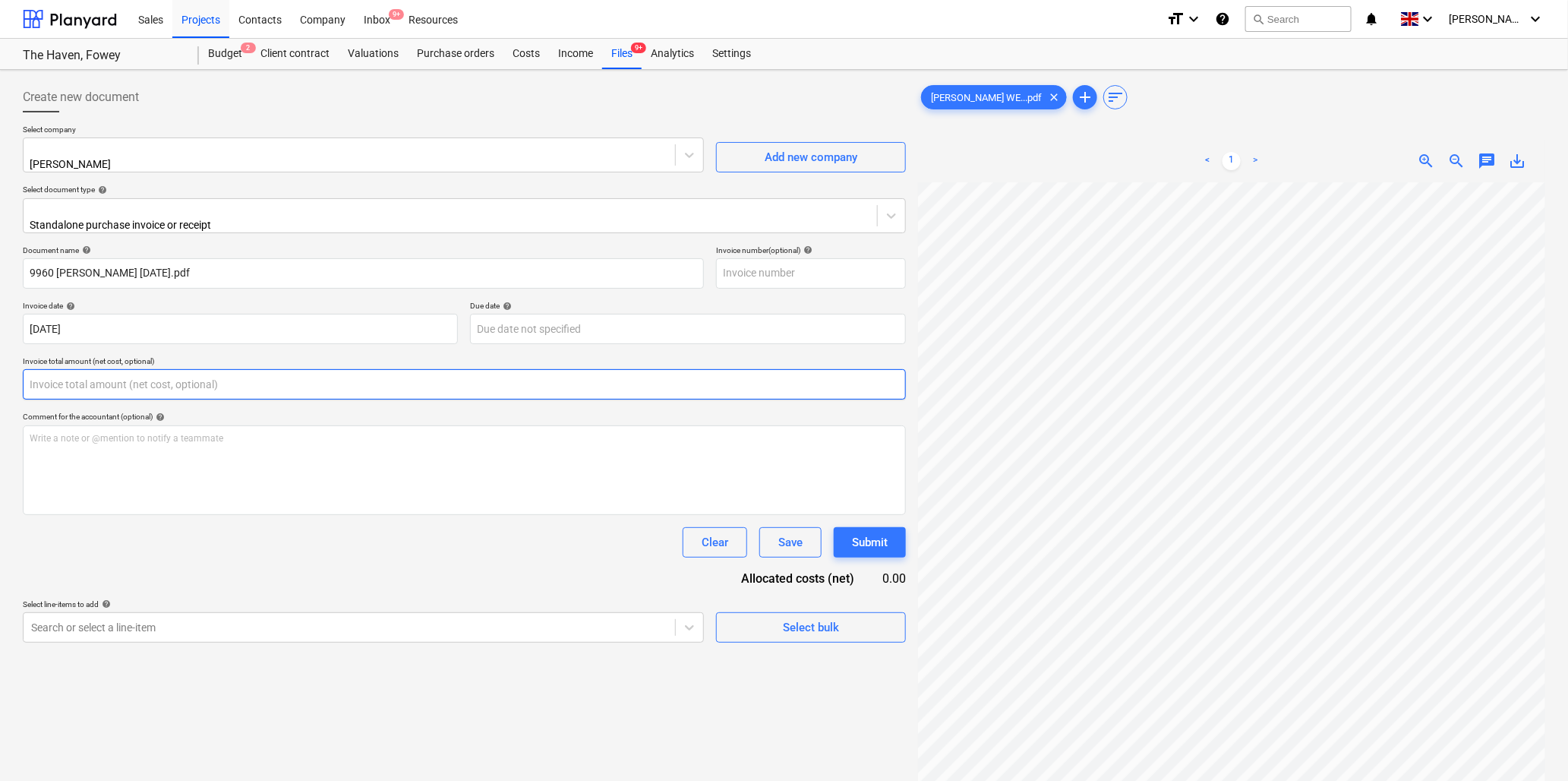
click at [150, 372] on input "text" at bounding box center [464, 384] width 883 height 31
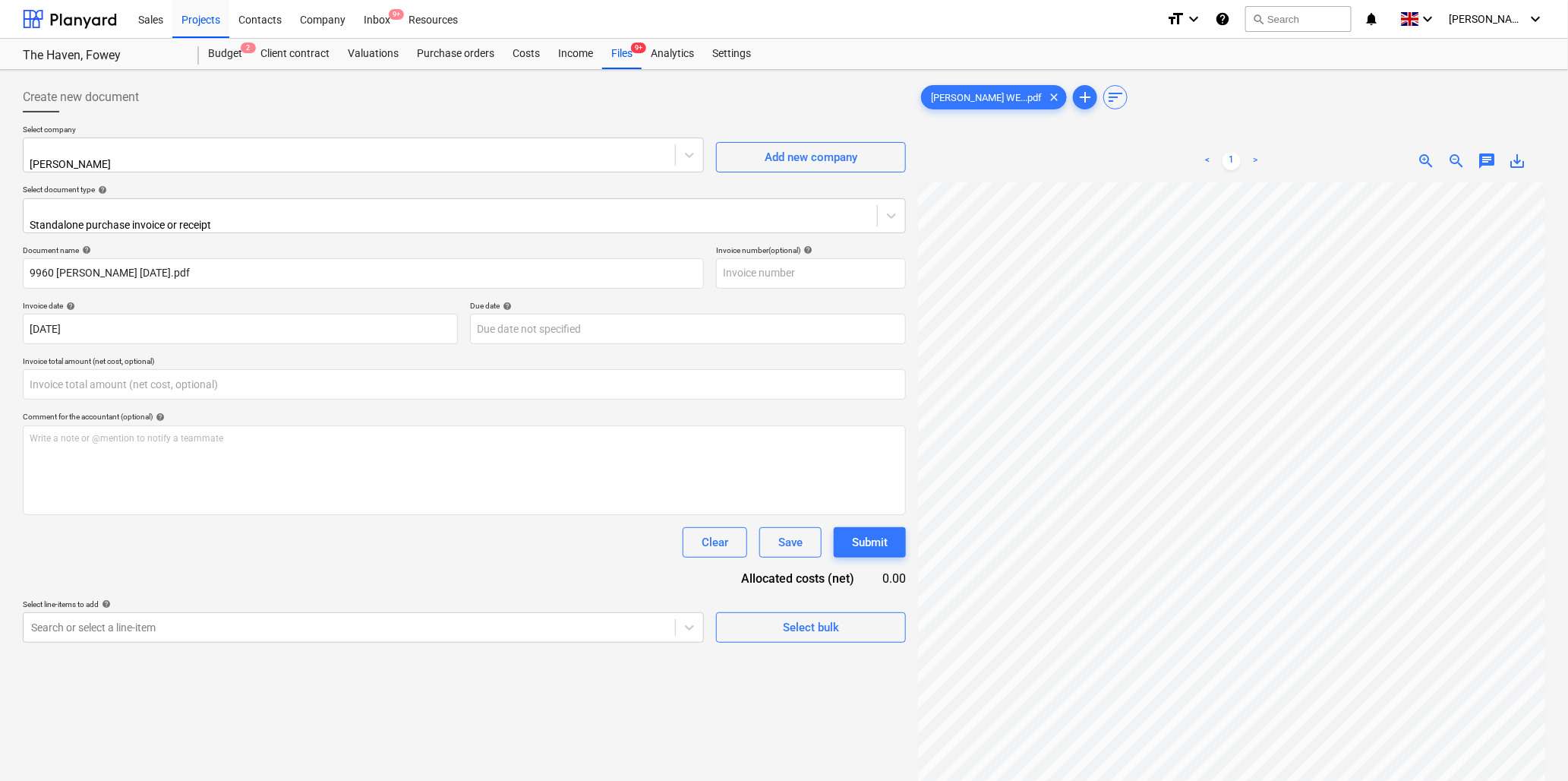
type input "0.00"
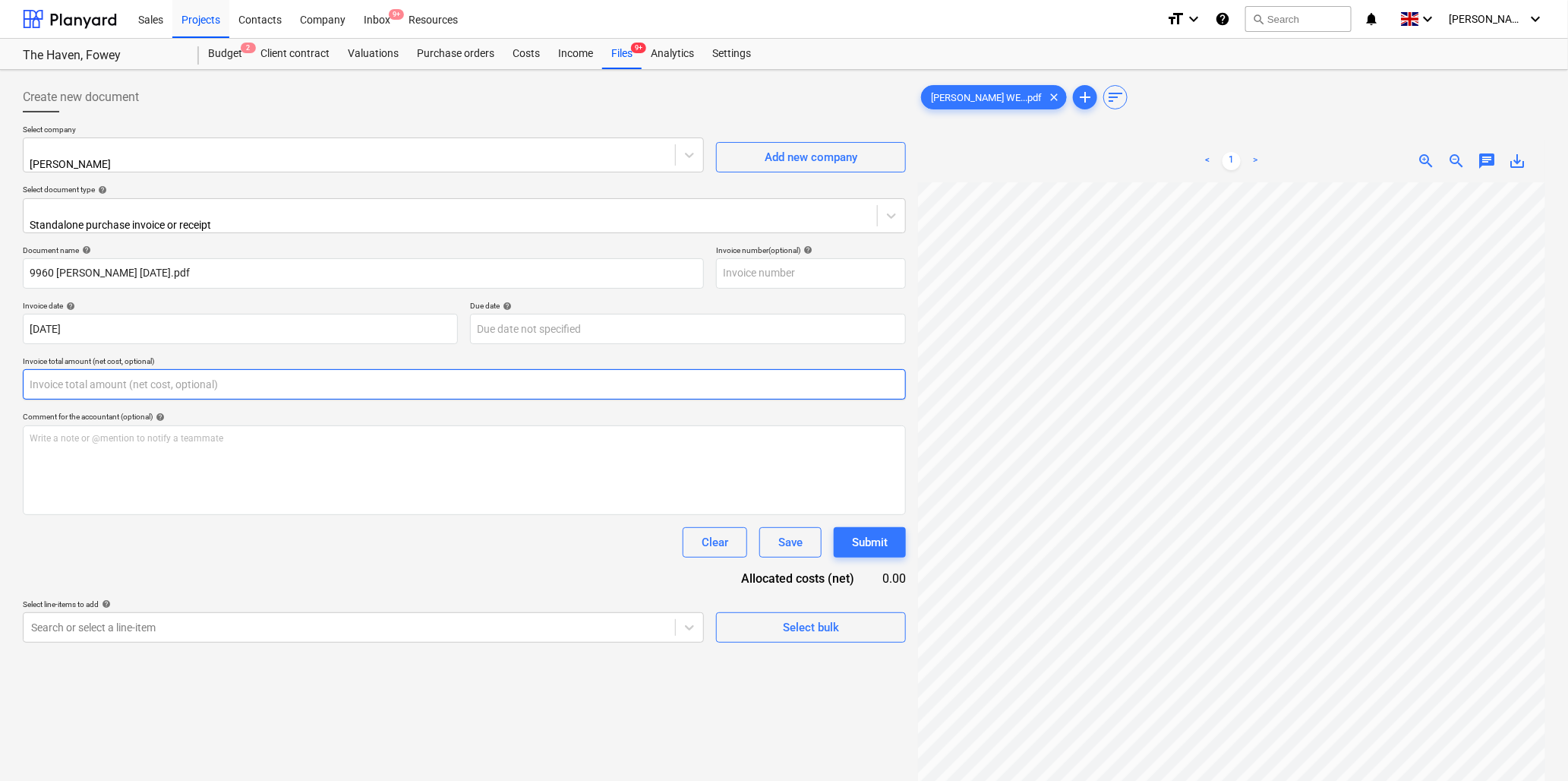
click at [275, 369] on input "text" at bounding box center [464, 384] width 883 height 31
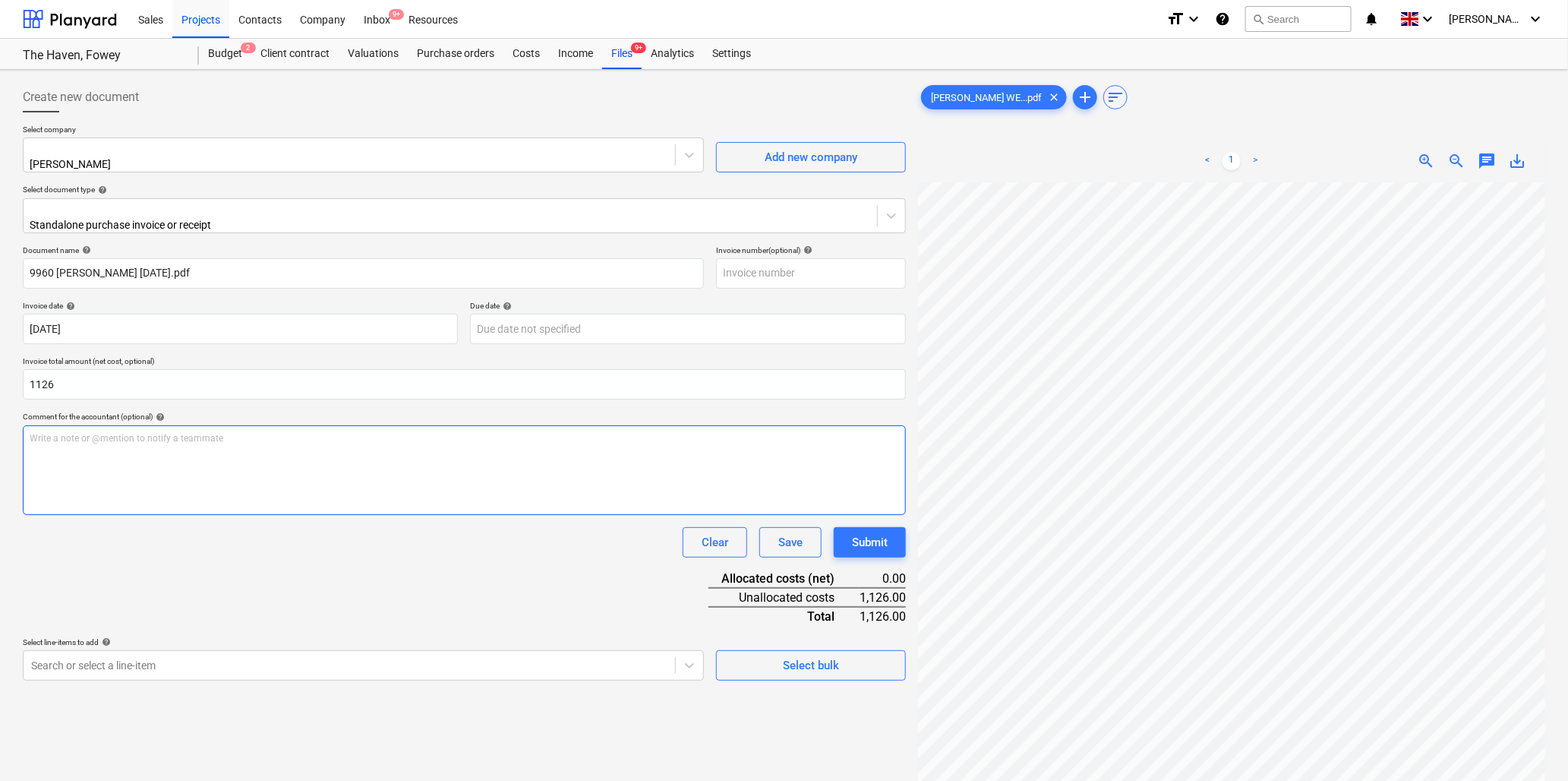
type input "1,126.00"
click at [270, 449] on div "Write a note or @mention to notify a teammate ﻿" at bounding box center [464, 470] width 883 height 89
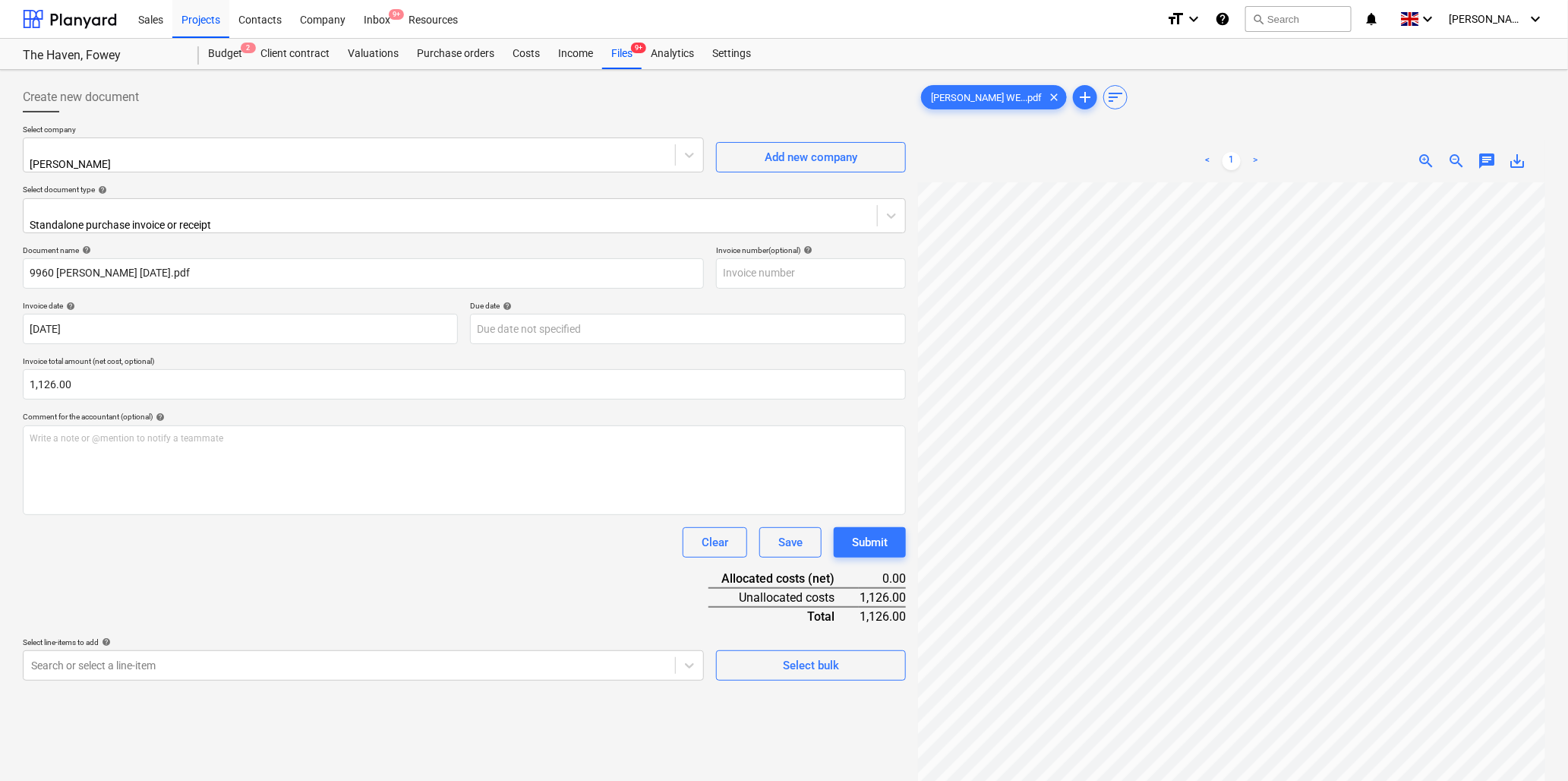
click at [1425, 157] on span "zoom_in" at bounding box center [1427, 161] width 18 height 18
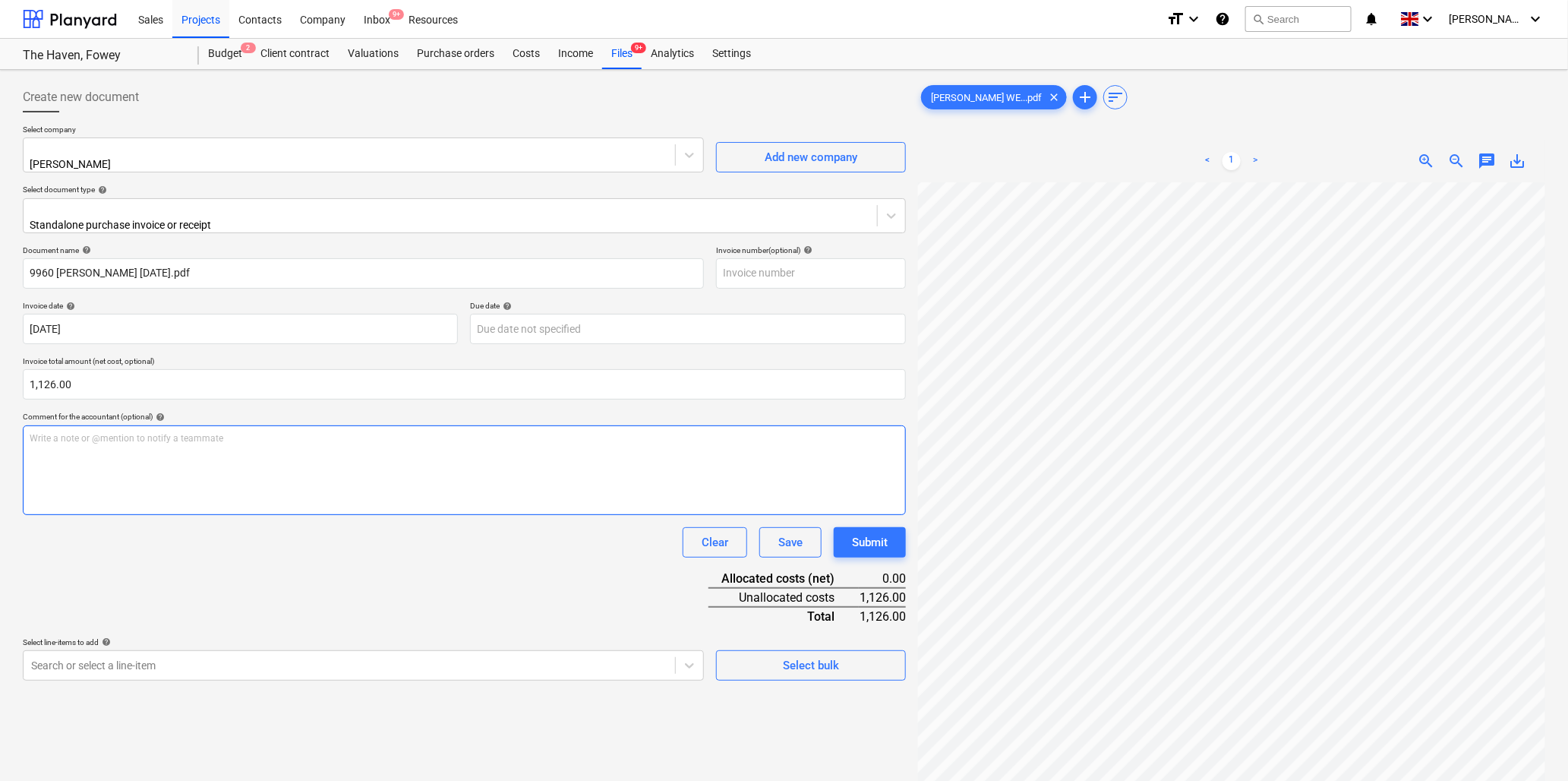
click at [69, 432] on p "Write a note or @mention to notify a teammate ﻿" at bounding box center [465, 439] width 870 height 13
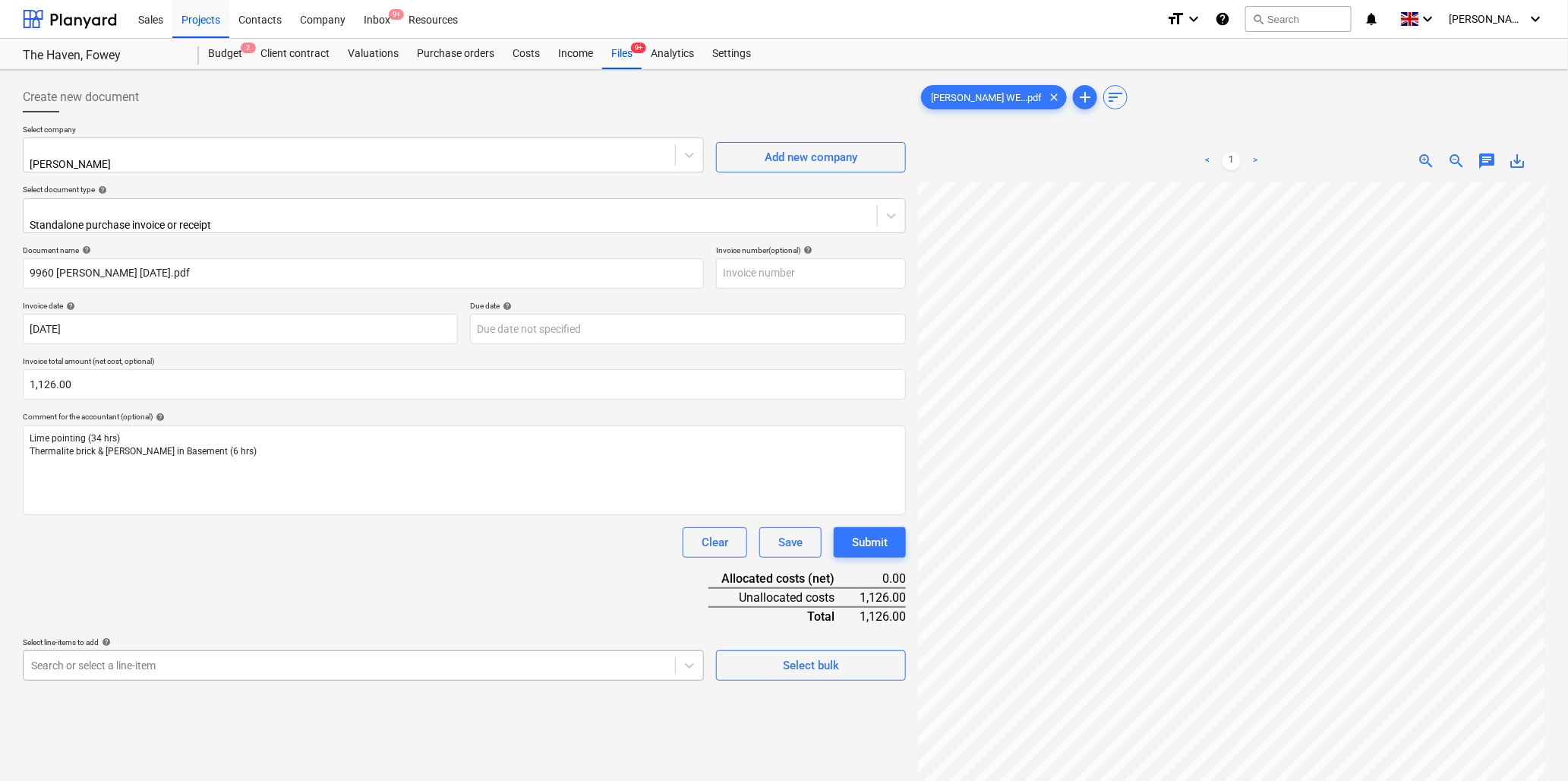
click at [111, 658] on body "Sales Projects Contacts Company Inbox 9+ Resources format_size keyboard_arrow_d…" at bounding box center [784, 390] width 1568 height 781
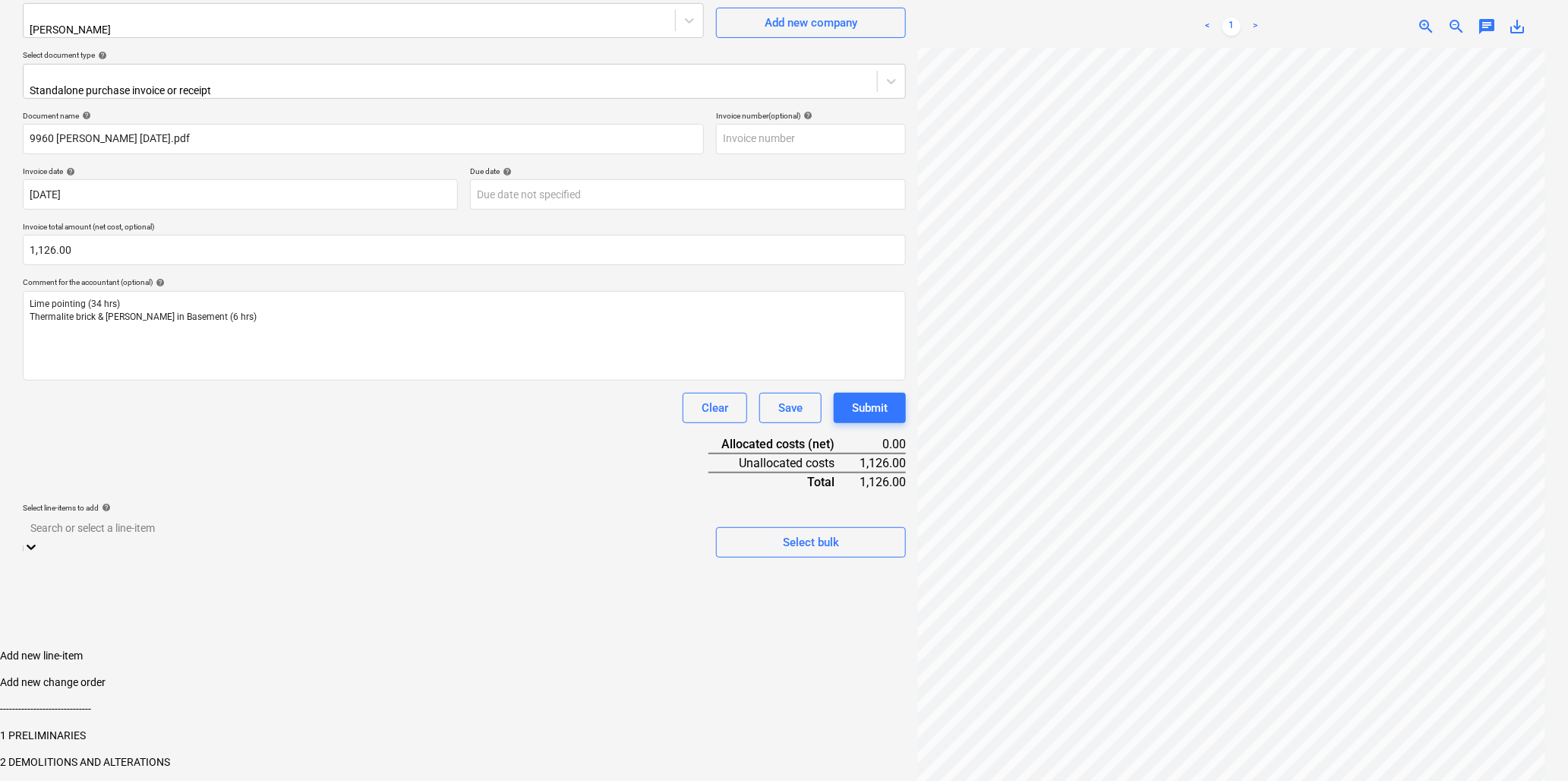
click at [95, 780] on div "3 GROUNDWORKS" at bounding box center [784, 788] width 1568 height 12
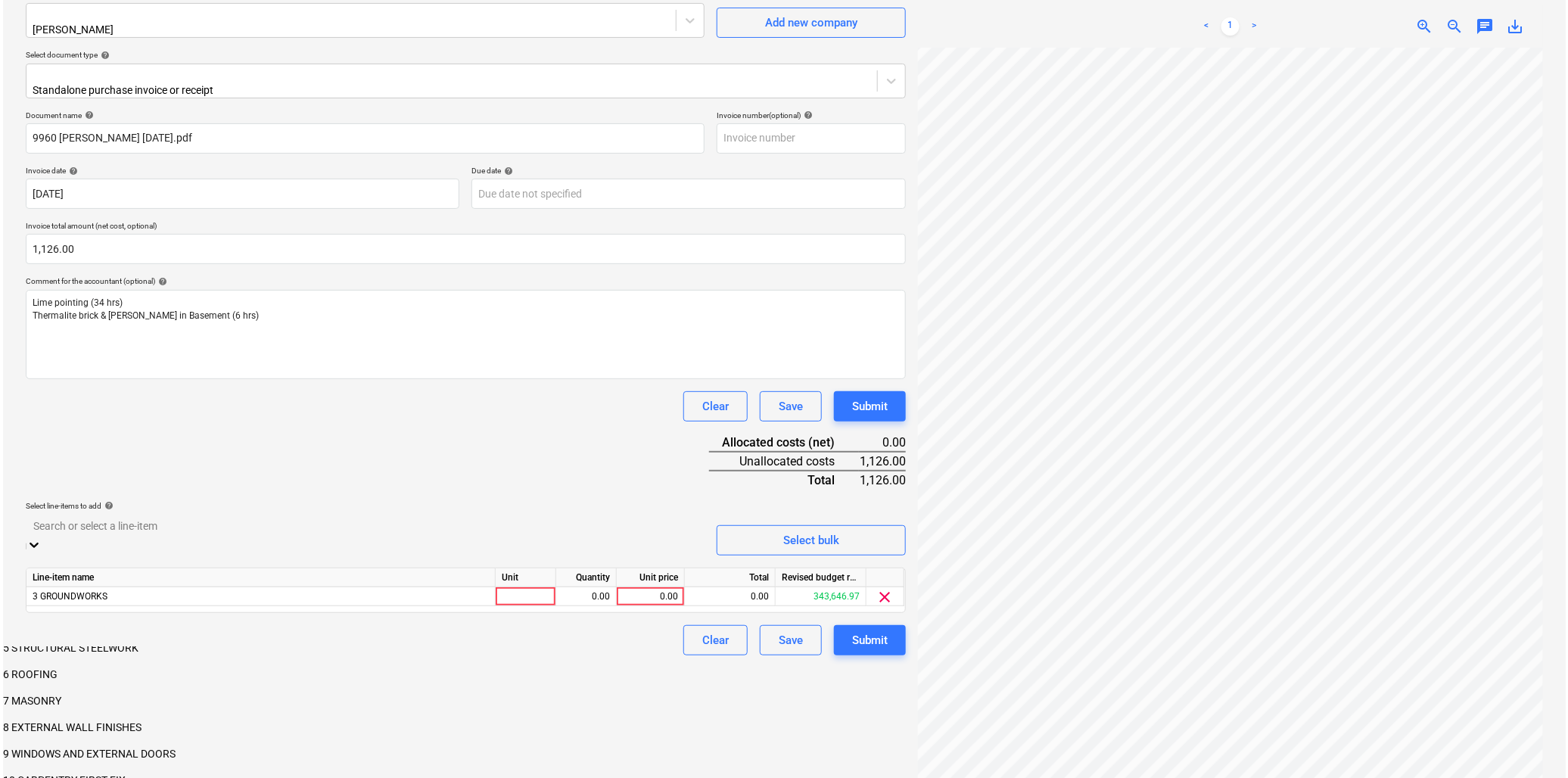
scroll to position [168, 0]
click at [59, 691] on div "7 MASONRY" at bounding box center [781, 697] width 1563 height 12
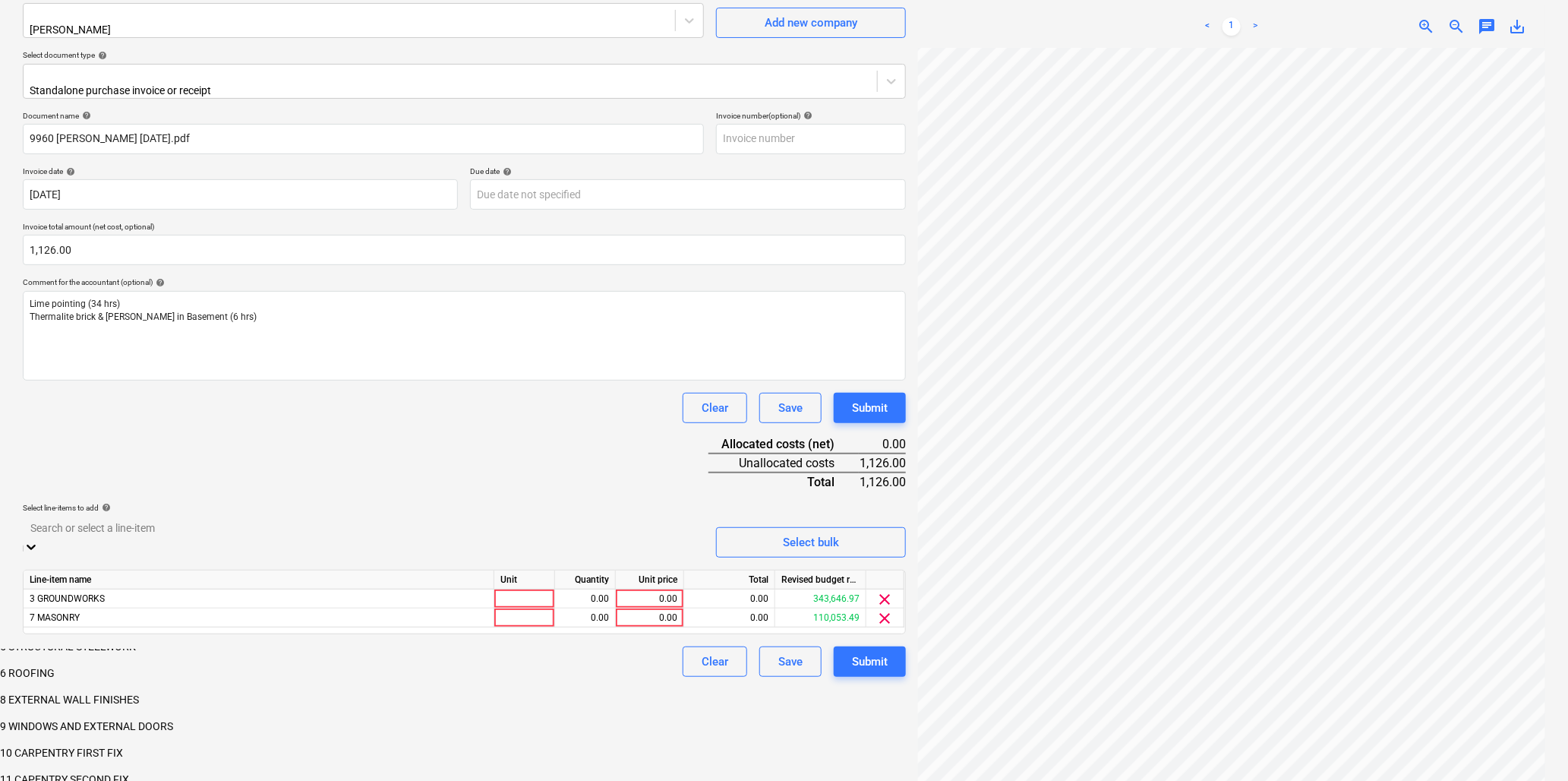
click at [185, 408] on div "Clear Save Submit" at bounding box center [464, 407] width 883 height 31
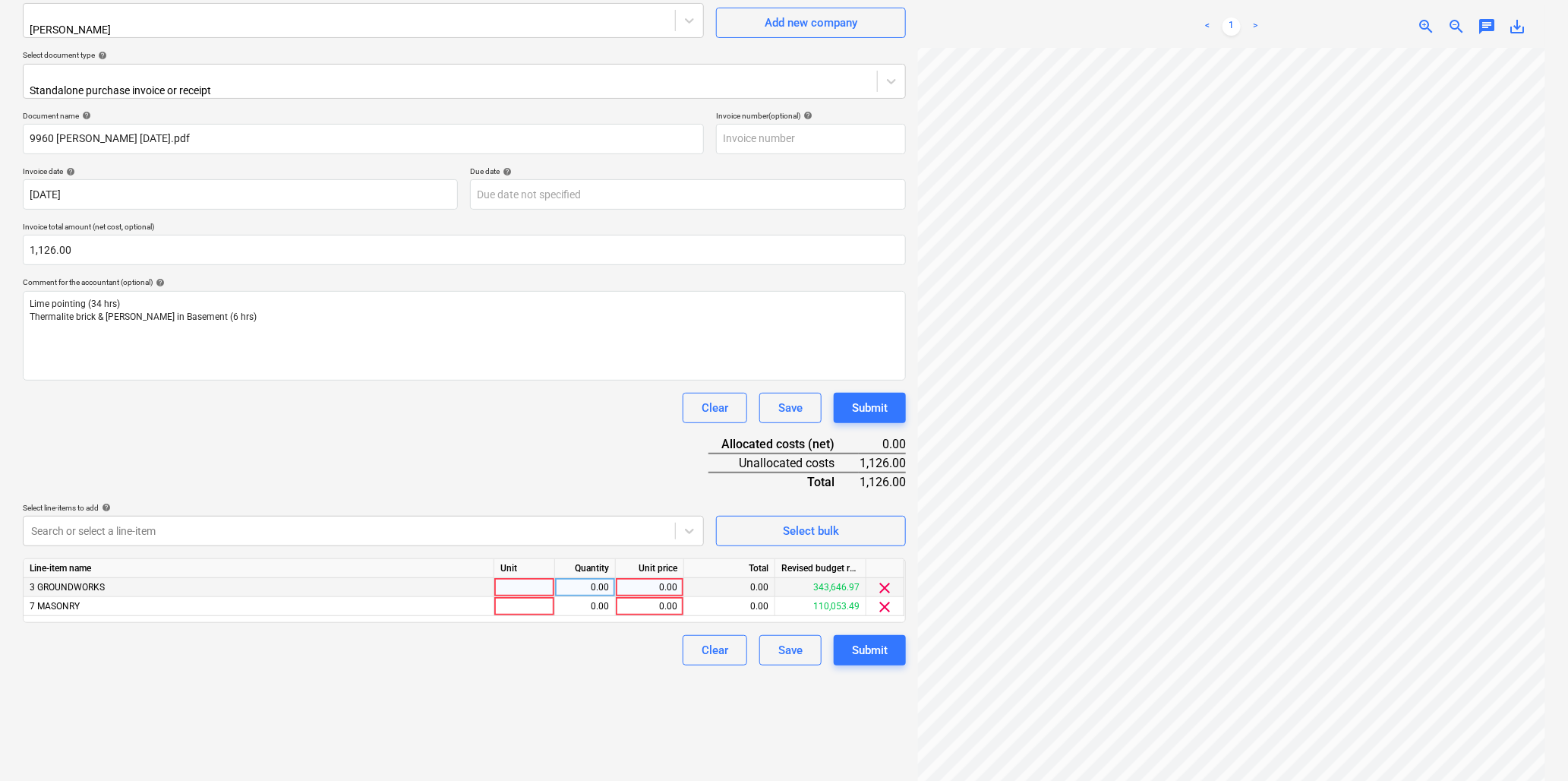
click at [511, 578] on div at bounding box center [524, 587] width 60 height 19
type input "hr"
type input "28.15"
click at [529, 597] on div at bounding box center [524, 607] width 60 height 19
type input "hr"
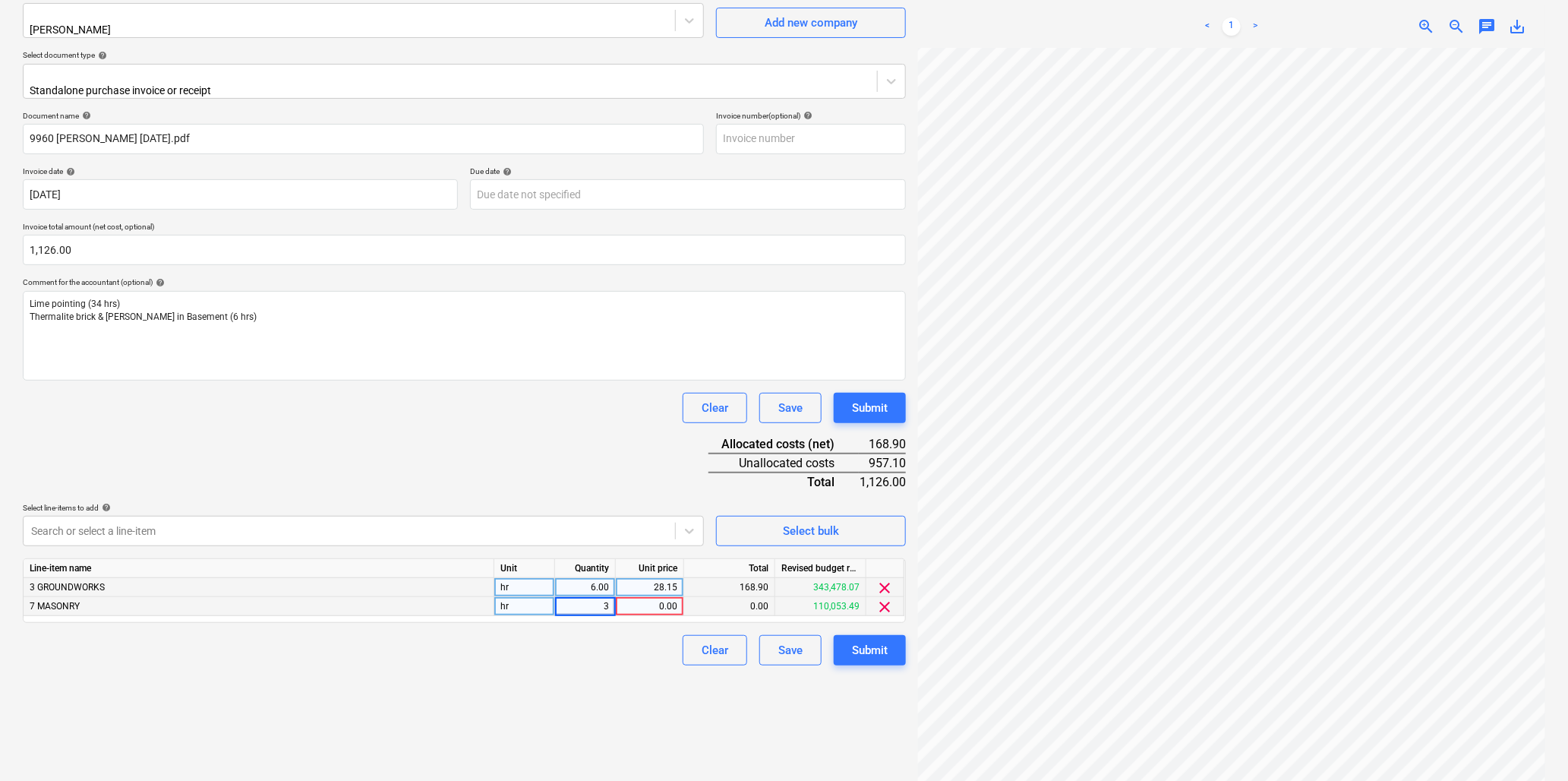
type input "34"
type input "28.15"
click at [860, 642] on div "Submit" at bounding box center [870, 650] width 35 height 20
